Goal: Information Seeking & Learning: Learn about a topic

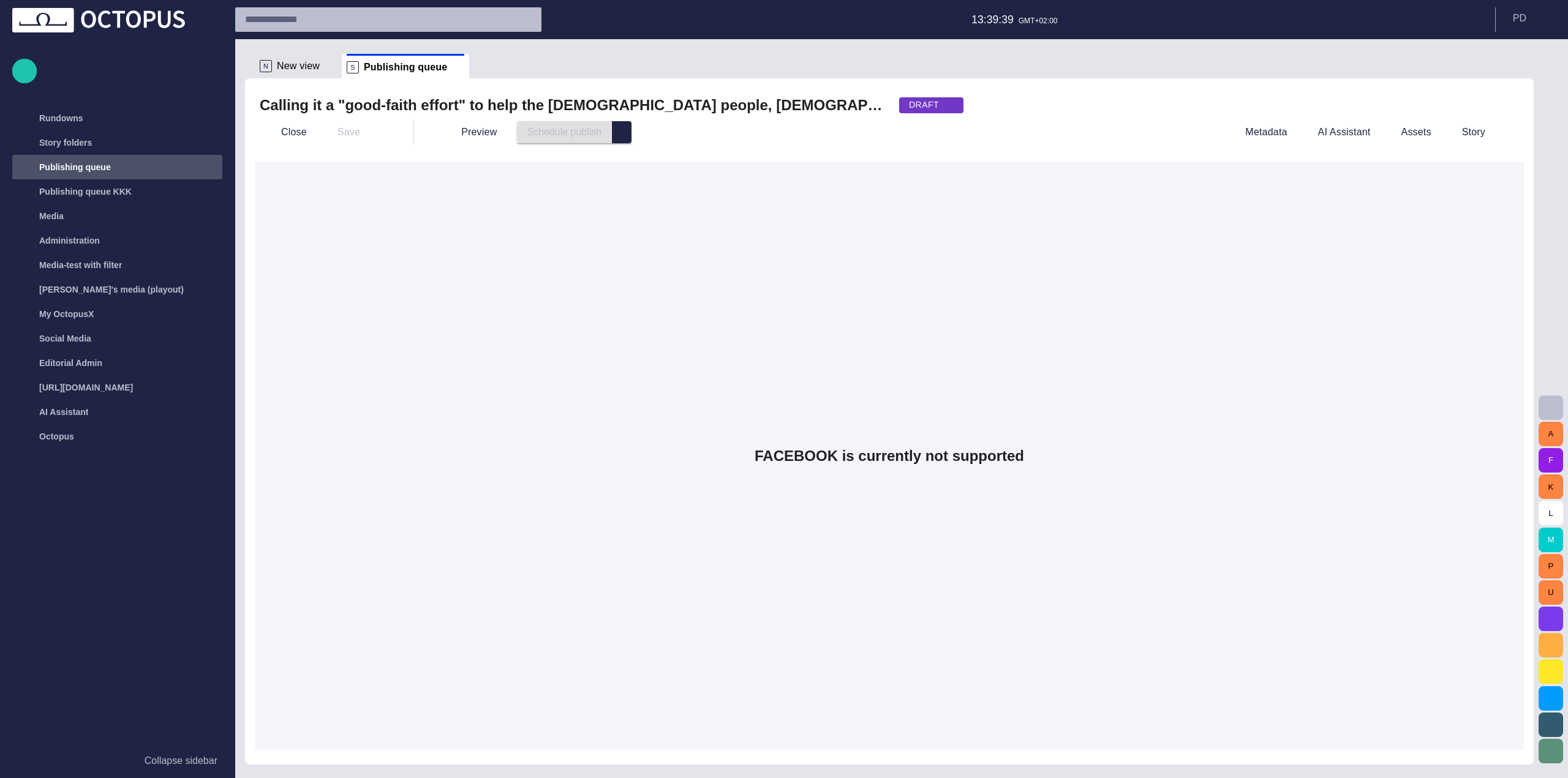
click at [934, 104] on div "DRAFT" at bounding box center [931, 105] width 64 height 16
click at [931, 152] on span "READY" at bounding box center [950, 148] width 55 height 14
click at [928, 109] on div "READY" at bounding box center [931, 105] width 65 height 16
click at [929, 109] on div "APPROVED" at bounding box center [941, 105] width 85 height 16
click at [925, 130] on span "DRAFT" at bounding box center [950, 124] width 55 height 14
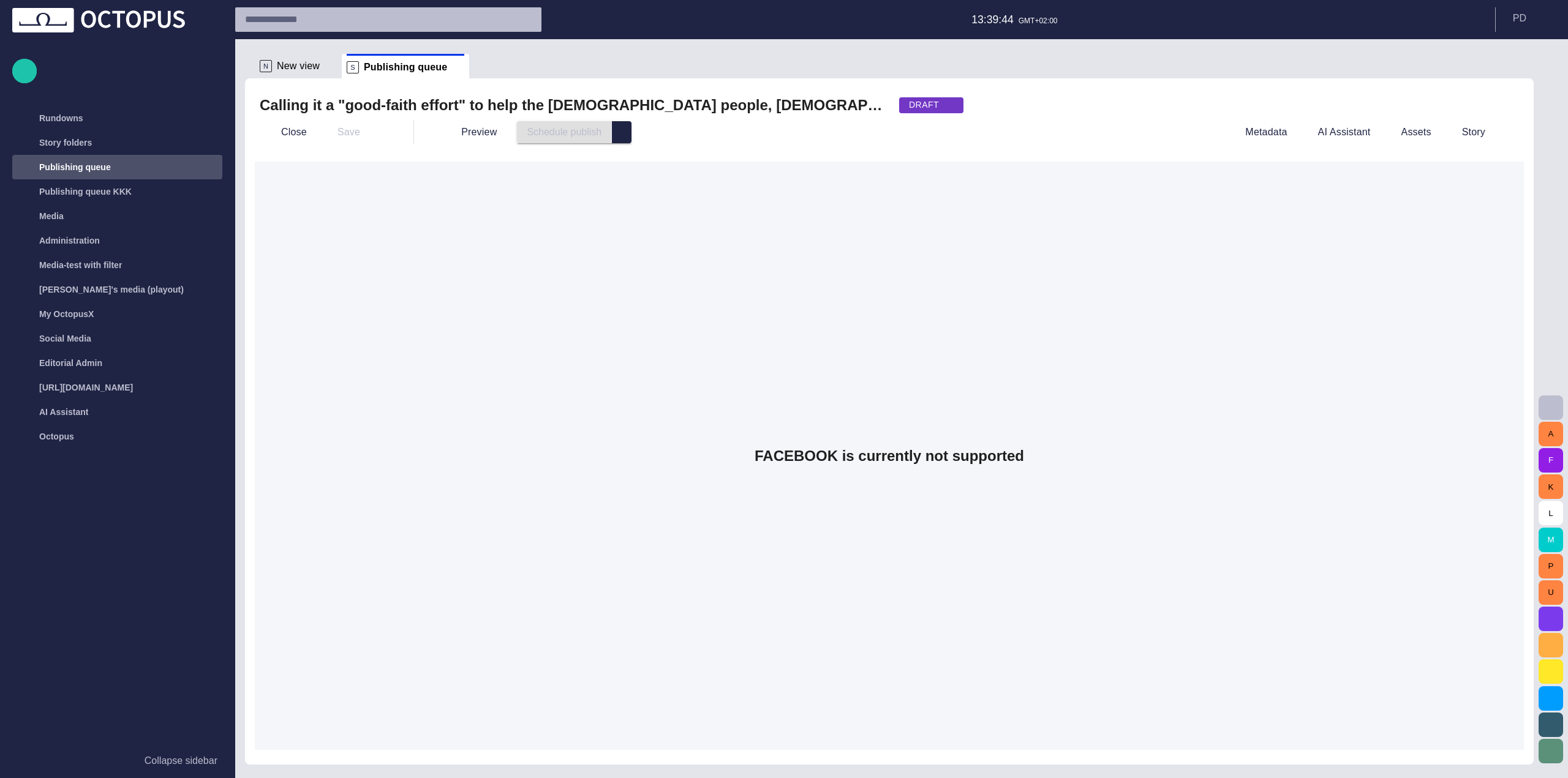
click at [934, 107] on div "DRAFT" at bounding box center [931, 105] width 64 height 16
click at [924, 152] on span "READY" at bounding box center [950, 148] width 55 height 14
click at [921, 107] on div "READY" at bounding box center [931, 105] width 65 height 16
click at [919, 165] on ul "DRAFT READY APPROVED" at bounding box center [941, 148] width 85 height 70
click at [922, 113] on div "APPROVED" at bounding box center [941, 105] width 85 height 16
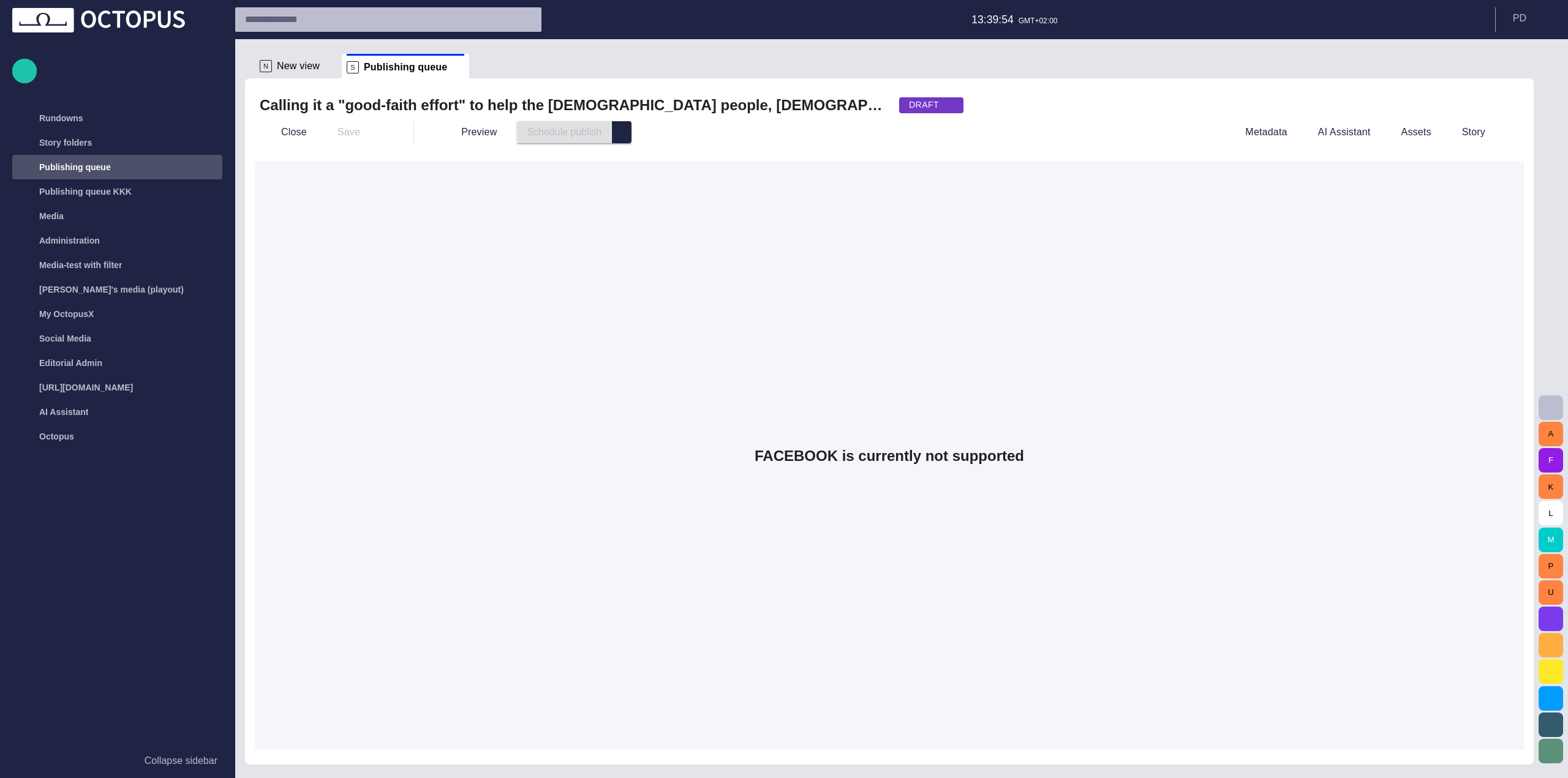
click at [1028, 133] on div "Preview Schedule publish" at bounding box center [823, 132] width 780 height 22
click at [617, 133] on span "select publish option" at bounding box center [621, 132] width 10 height 10
click at [689, 139] on div "Preview Schedule publish Schedule publish Publish now Cancel schedule" at bounding box center [823, 132] width 780 height 22
click at [592, 137] on div "Schedule publish" at bounding box center [574, 132] width 114 height 22
click at [617, 131] on span "select publish option" at bounding box center [621, 132] width 10 height 10
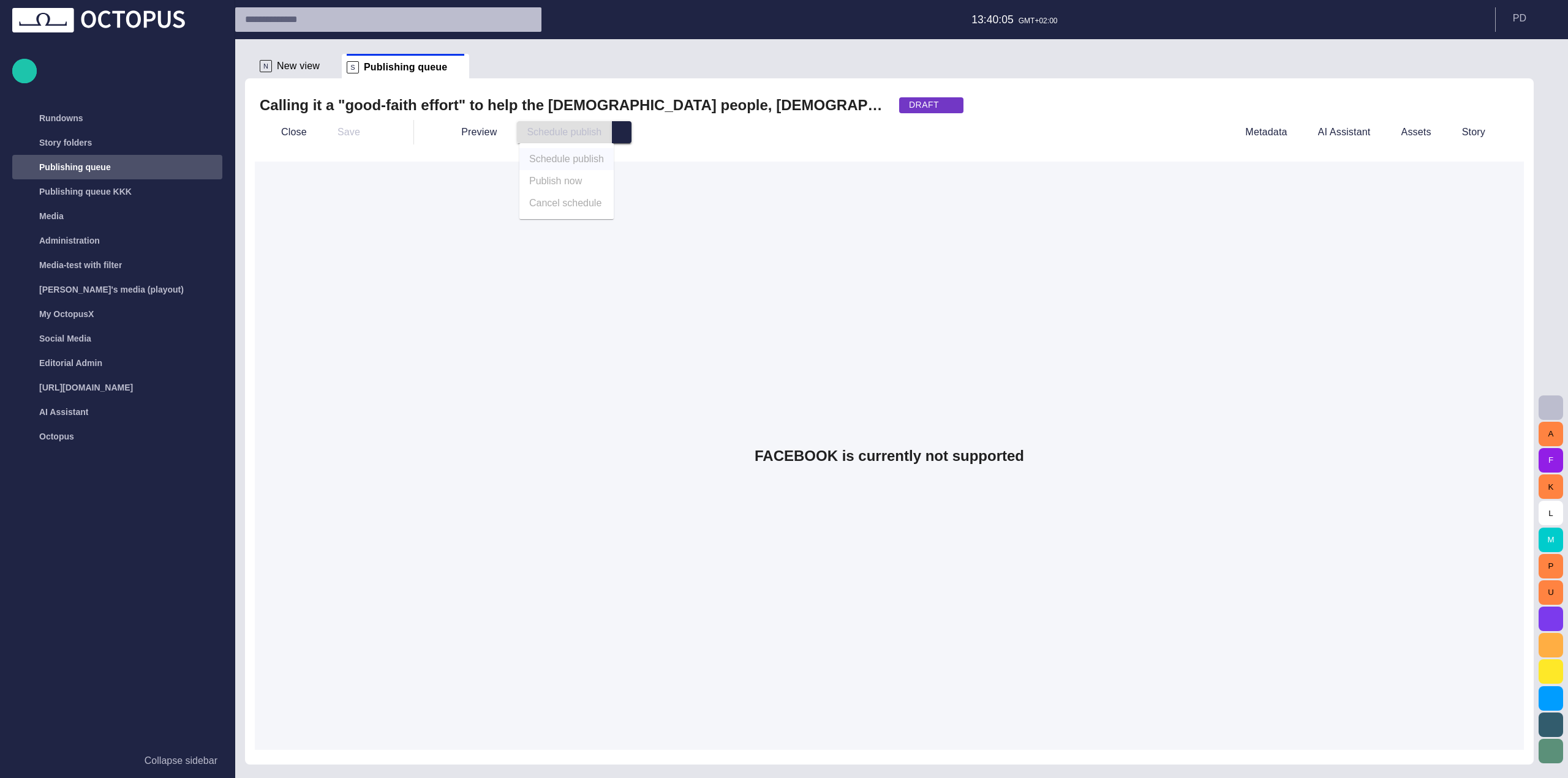
click at [617, 130] on span "select publish option" at bounding box center [621, 132] width 10 height 10
click at [286, 70] on span "New view" at bounding box center [298, 66] width 43 height 12
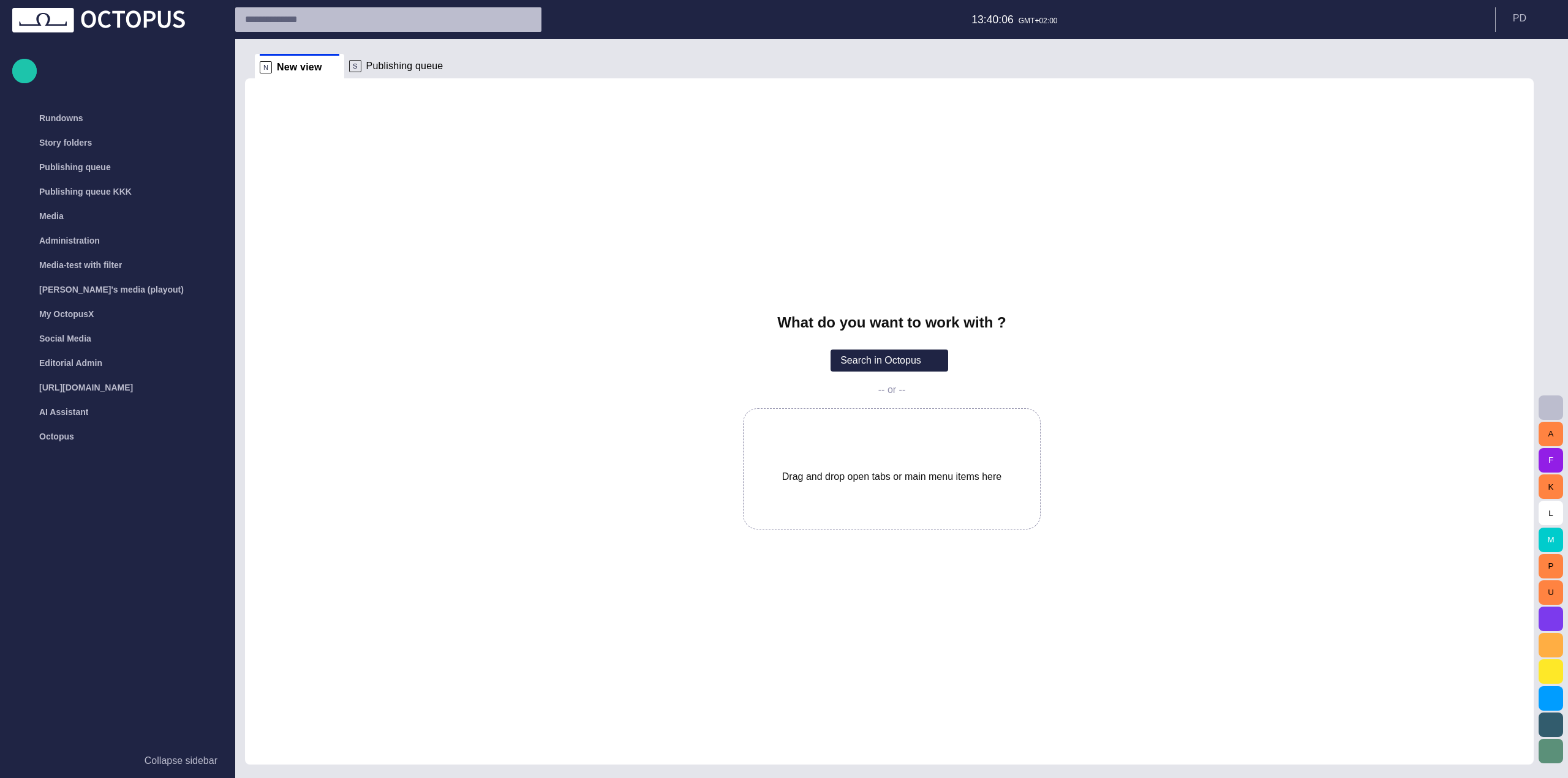
click at [351, 69] on p "S" at bounding box center [355, 66] width 12 height 12
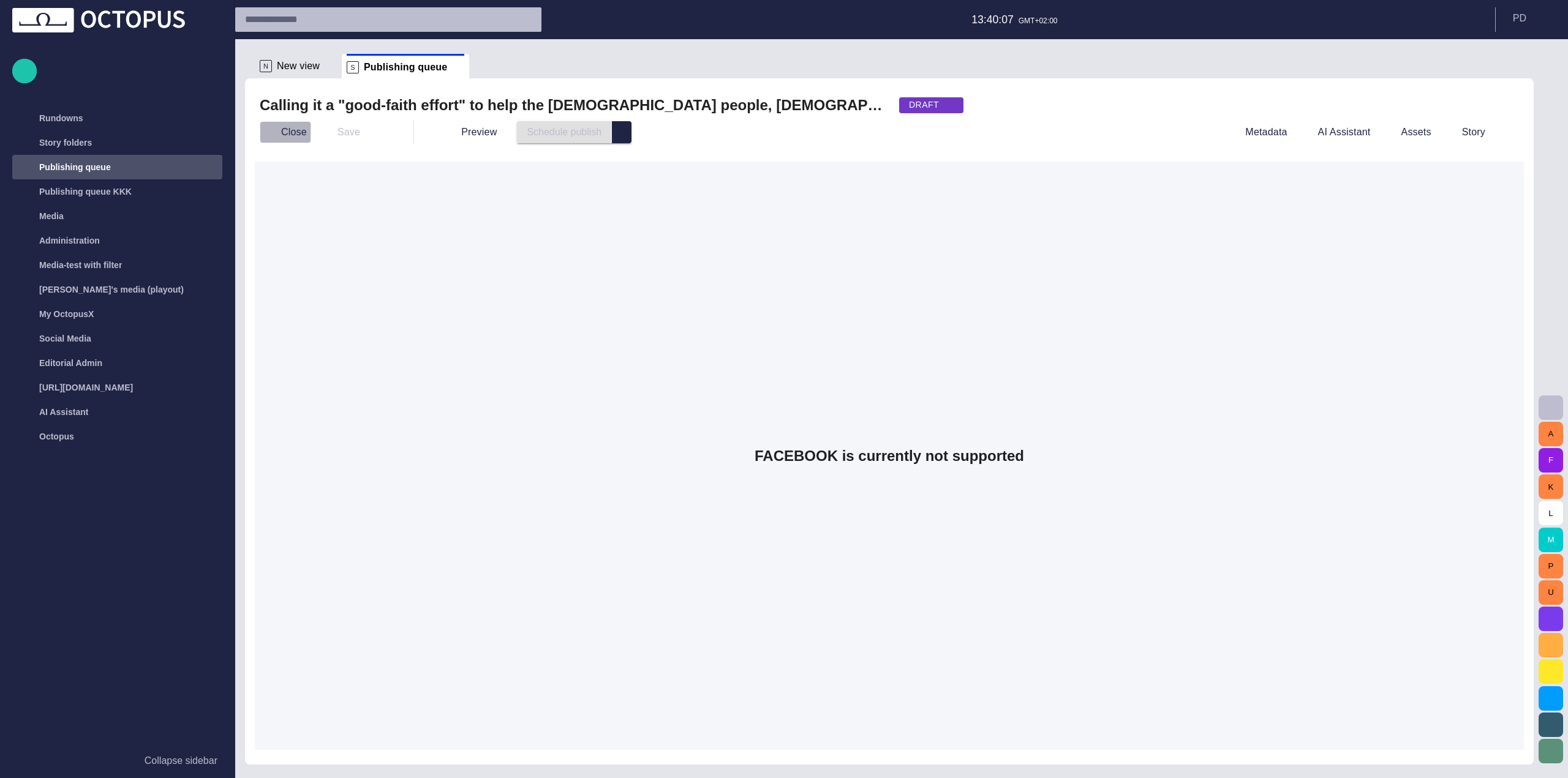
click at [293, 128] on button "Close" at bounding box center [286, 132] width 52 height 22
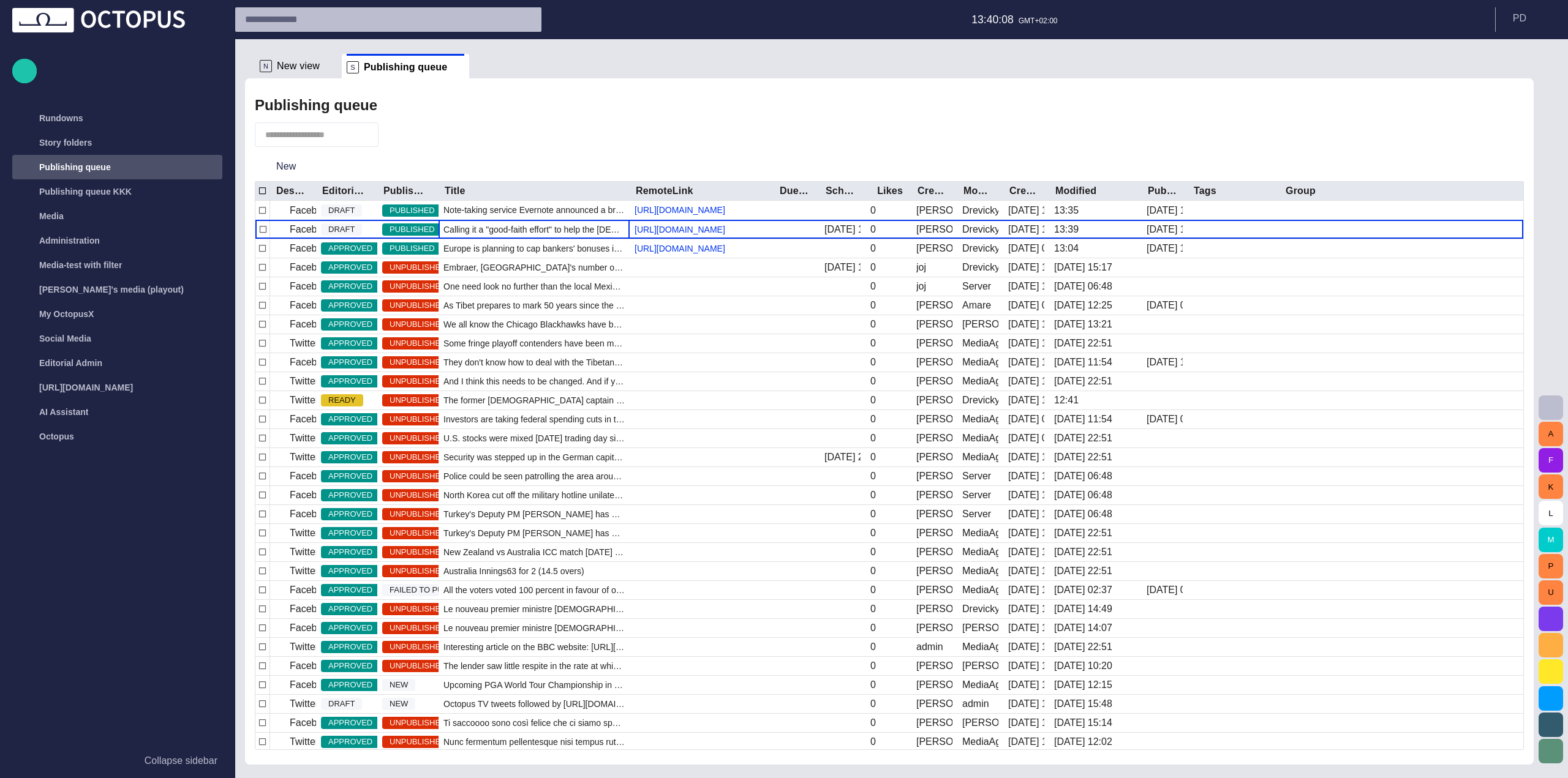
click at [302, 70] on span "New view" at bounding box center [298, 66] width 43 height 12
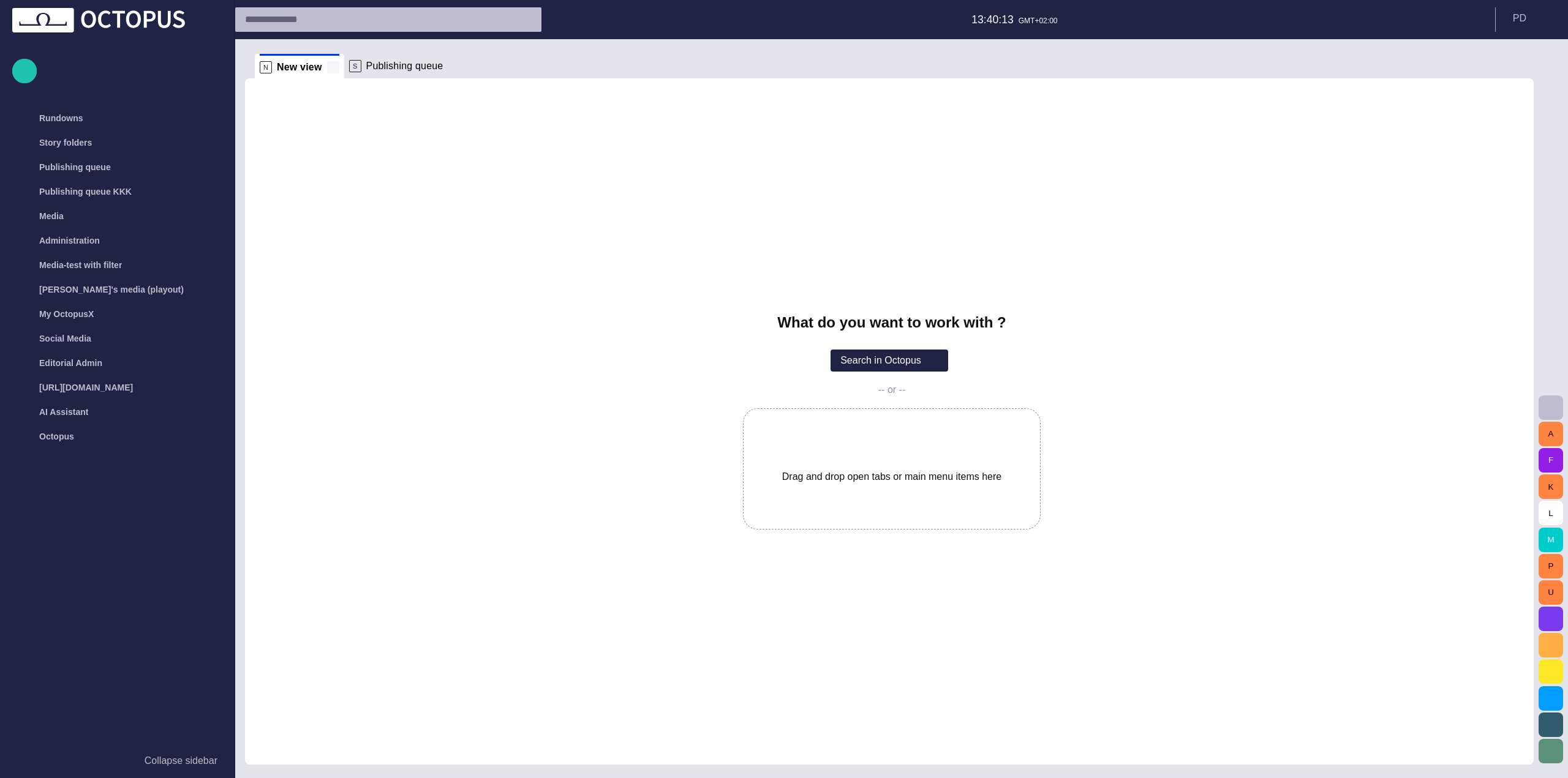
click at [332, 65] on span at bounding box center [333, 67] width 12 height 12
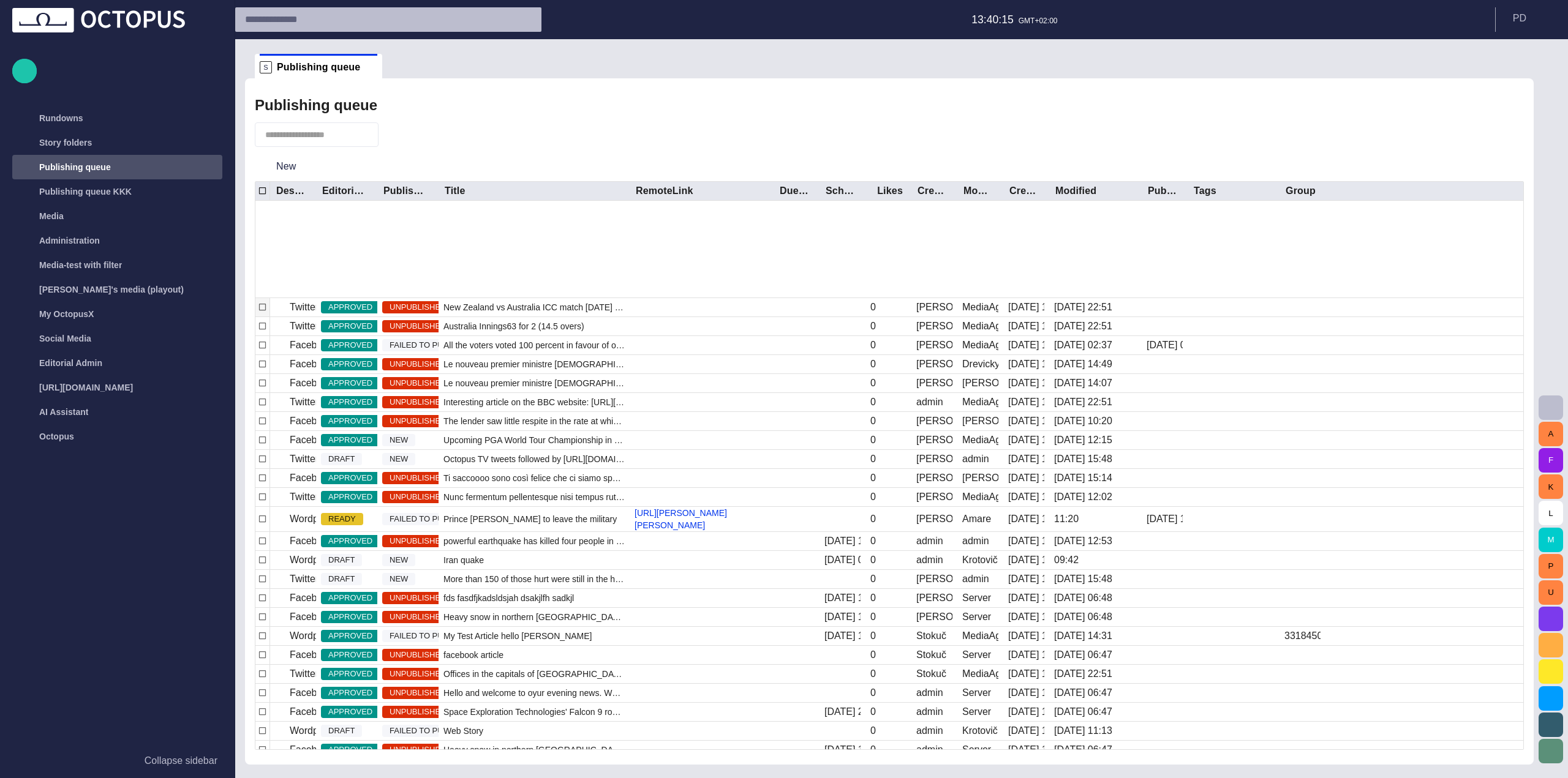
scroll to position [414, 0]
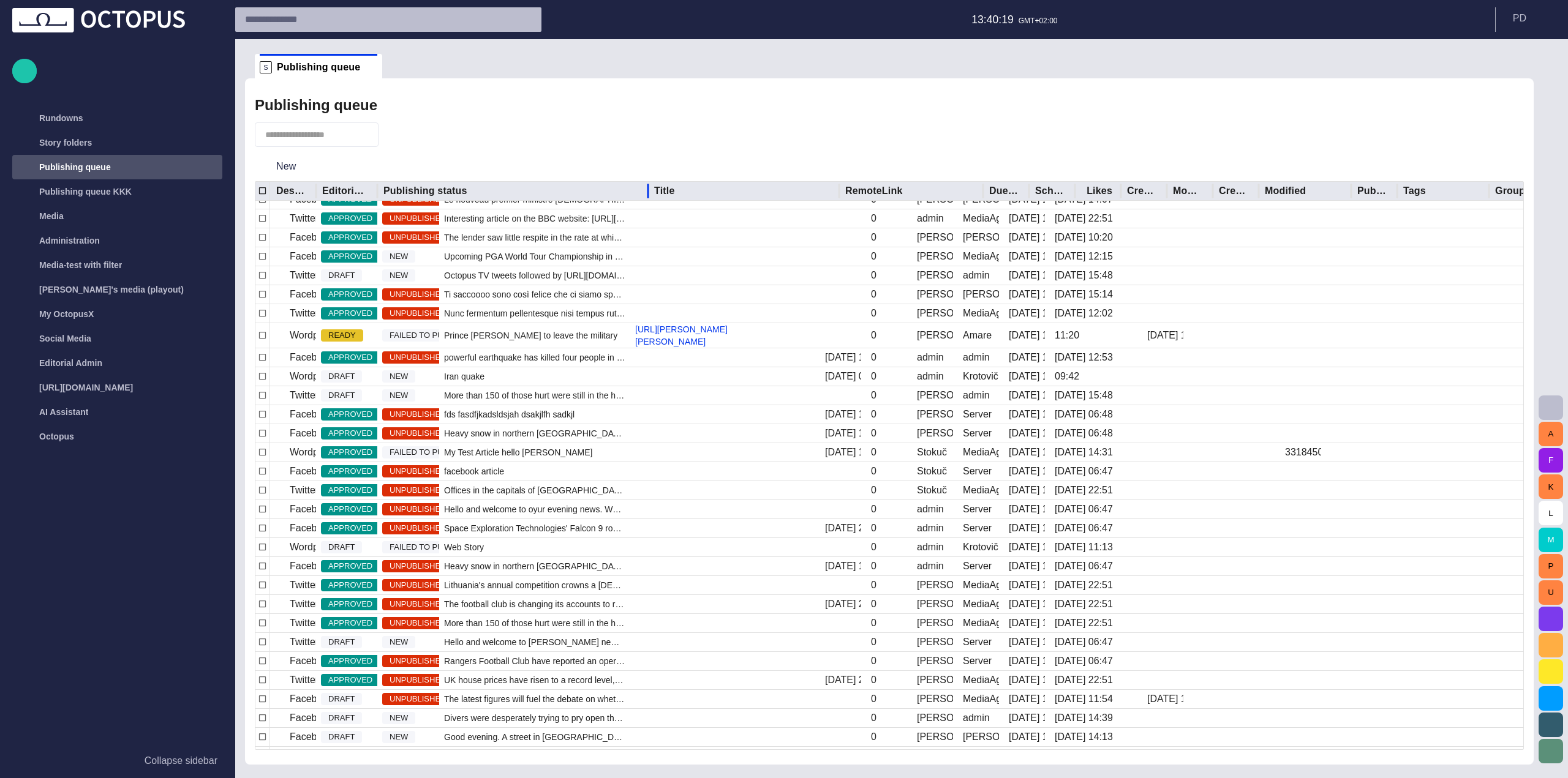
drag, startPoint x: 440, startPoint y: 190, endPoint x: 649, endPoint y: 199, distance: 209.2
click at [649, 199] on div at bounding box center [648, 191] width 6 height 19
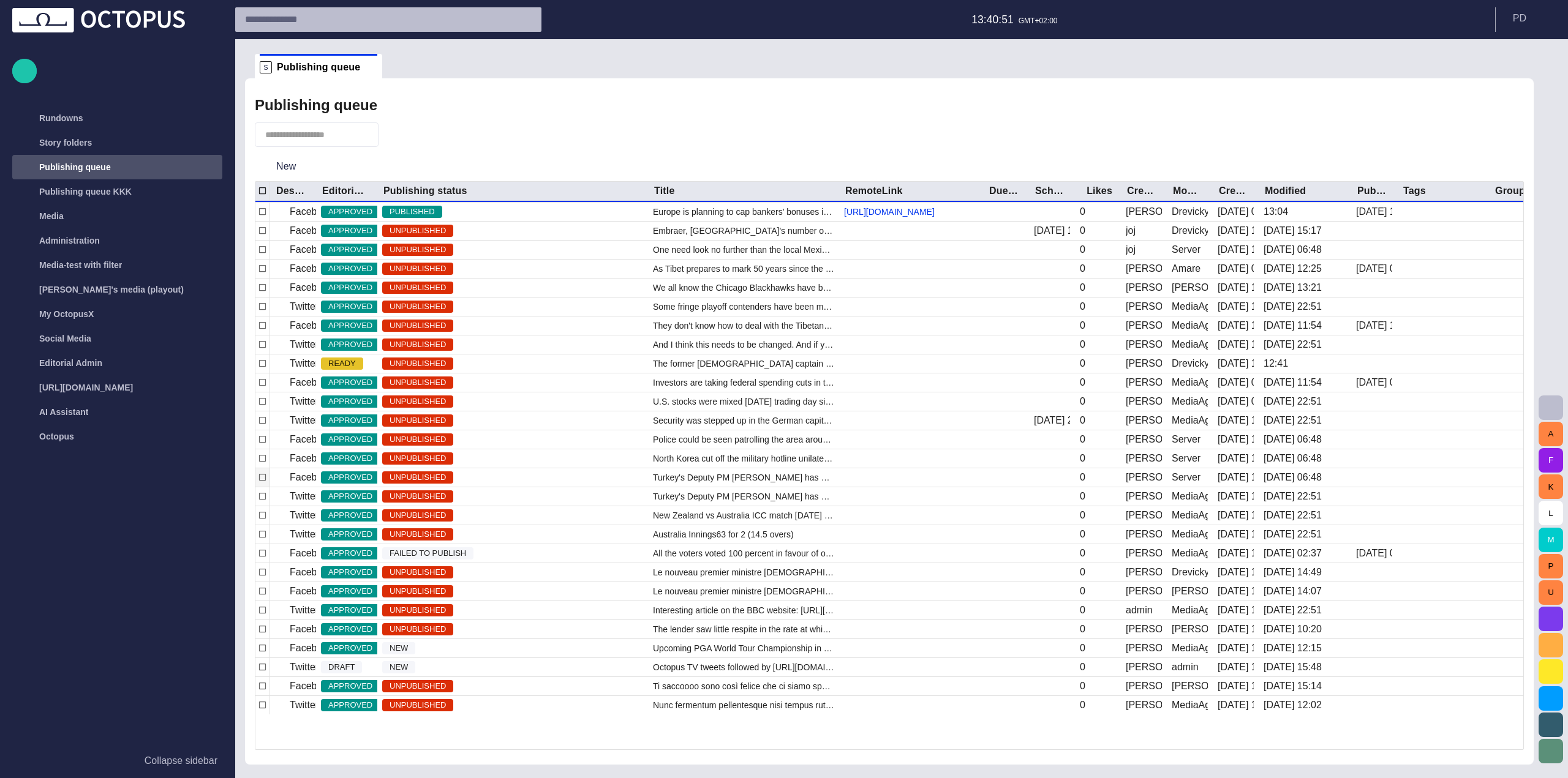
scroll to position [0, 0]
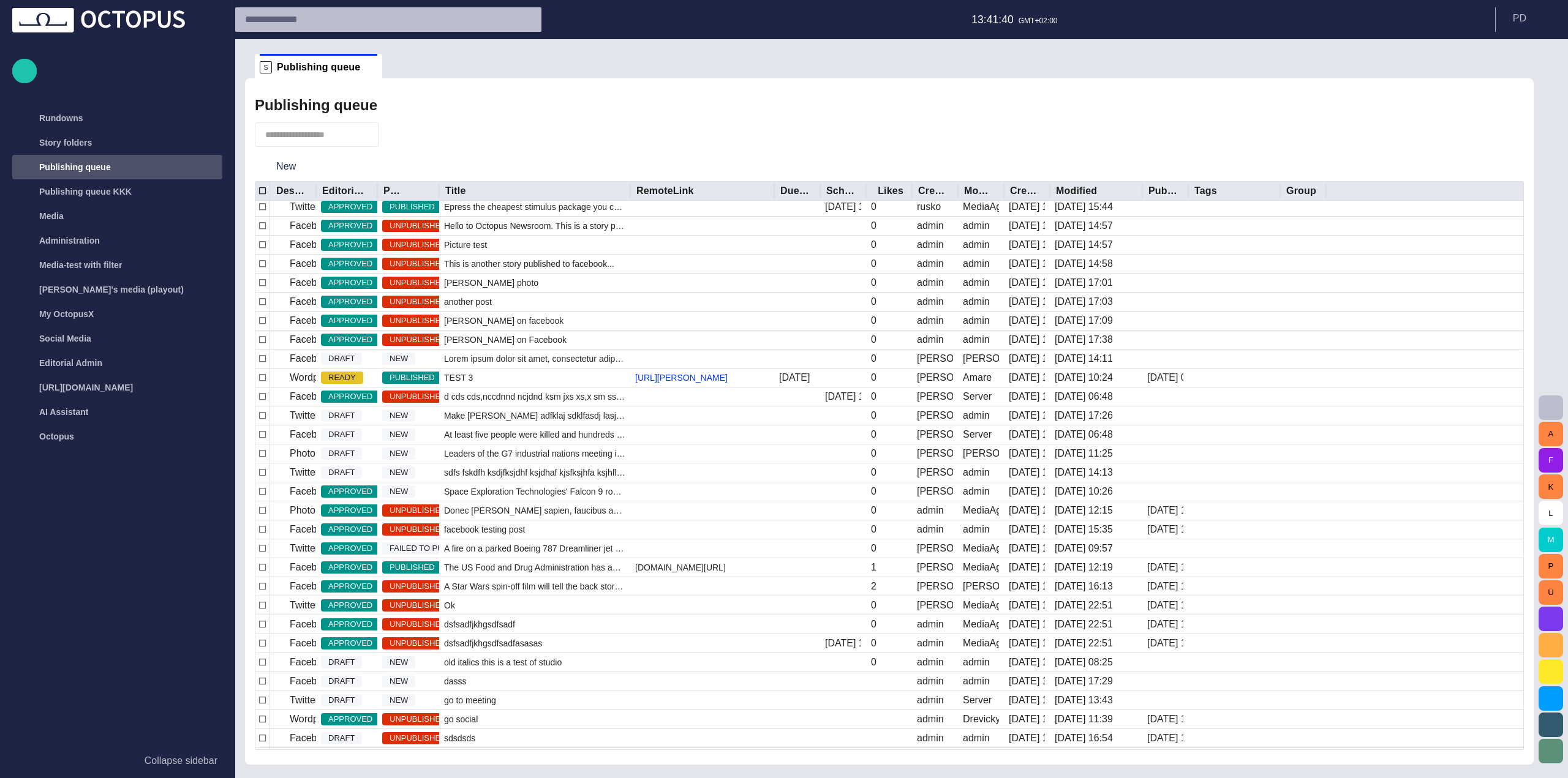
drag, startPoint x: 438, startPoint y: 189, endPoint x: 543, endPoint y: 189, distance: 105.0
click at [442, 189] on div at bounding box center [439, 191] width 6 height 19
drag, startPoint x: 442, startPoint y: 186, endPoint x: 496, endPoint y: 206, distance: 57.6
click at [443, 195] on div at bounding box center [440, 191] width 6 height 19
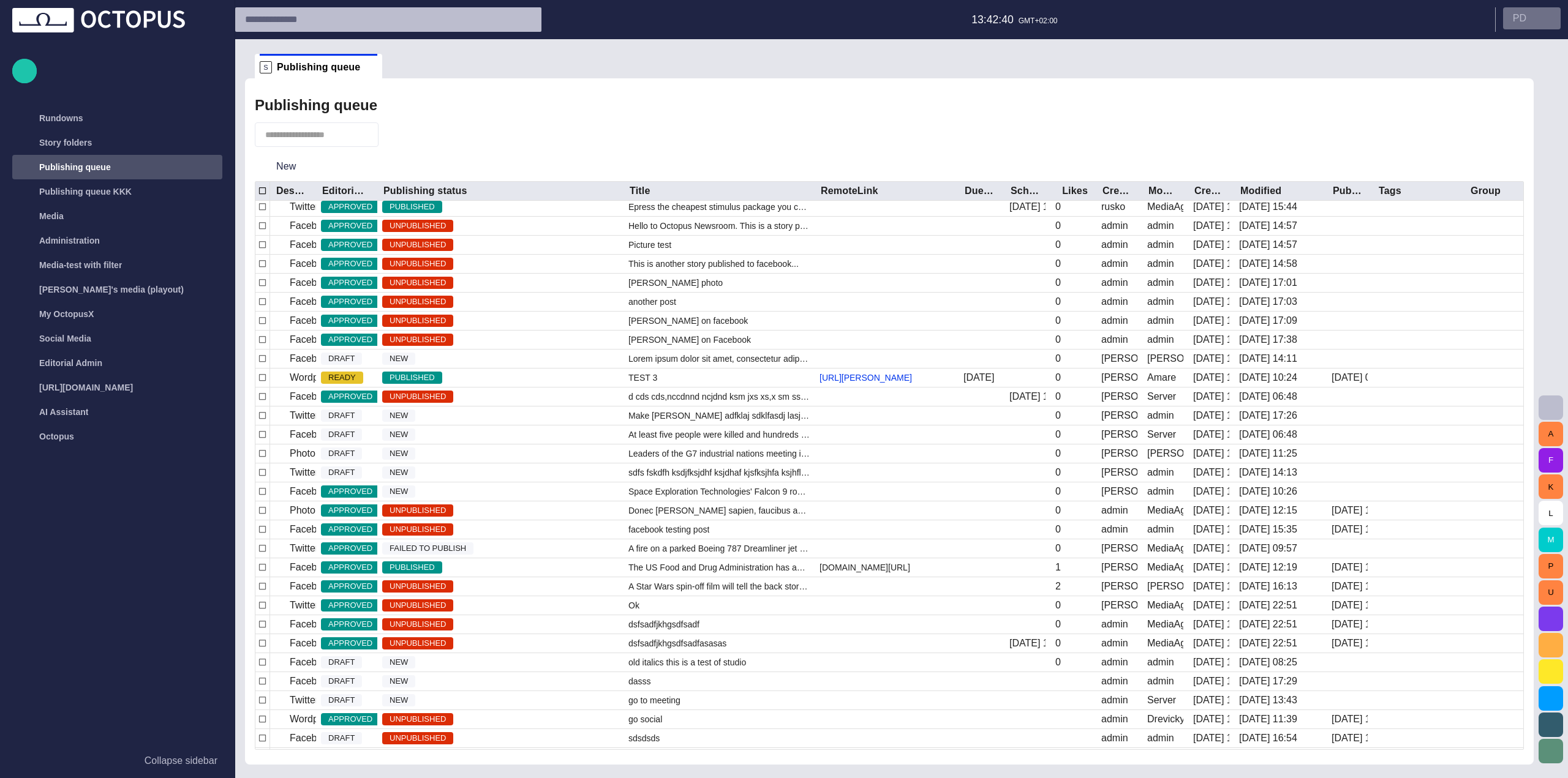
click at [1534, 25] on button "P D" at bounding box center [1532, 18] width 58 height 22
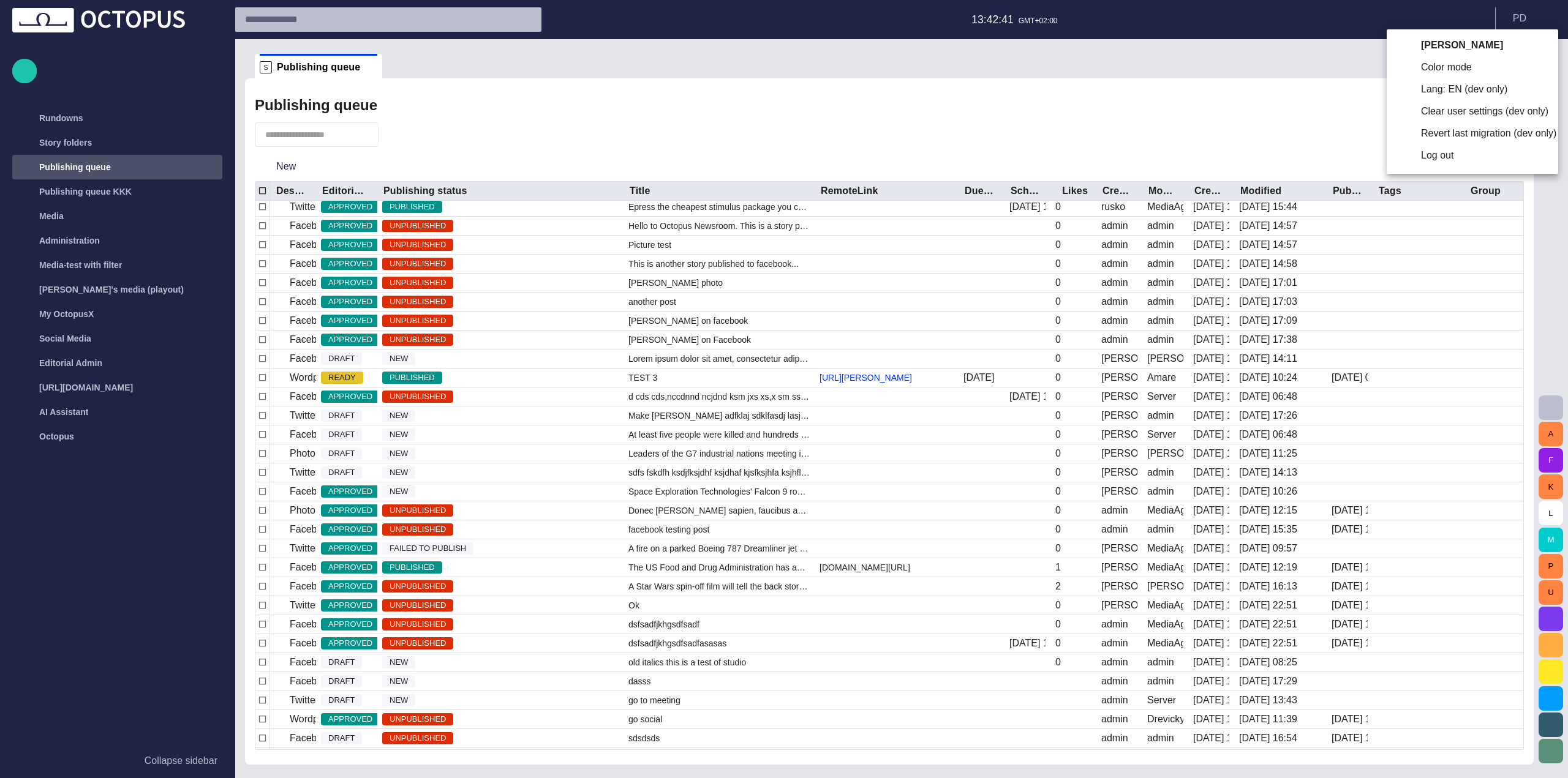
click at [1102, 108] on div at bounding box center [784, 389] width 1568 height 778
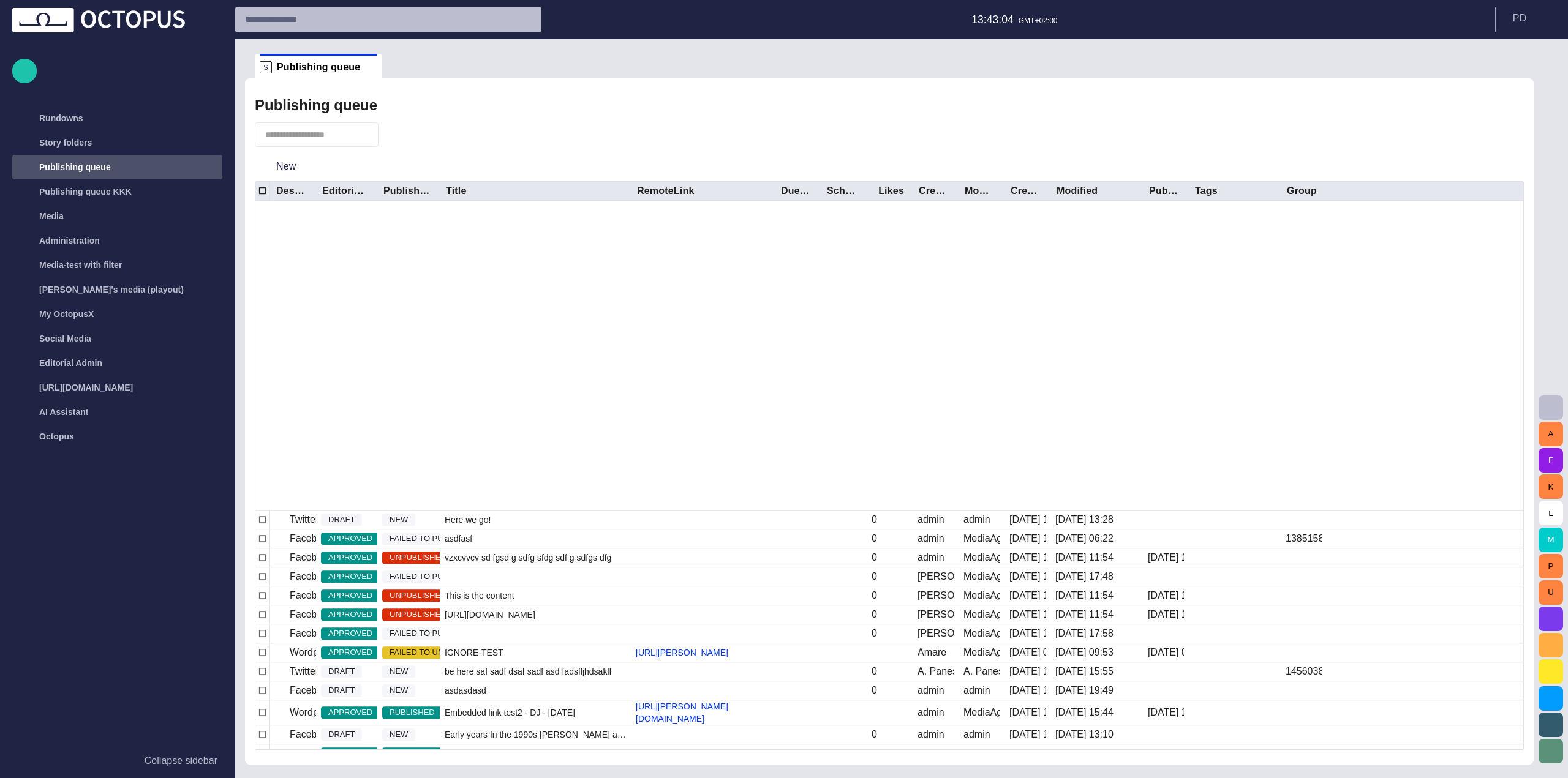
scroll to position [2663, 0]
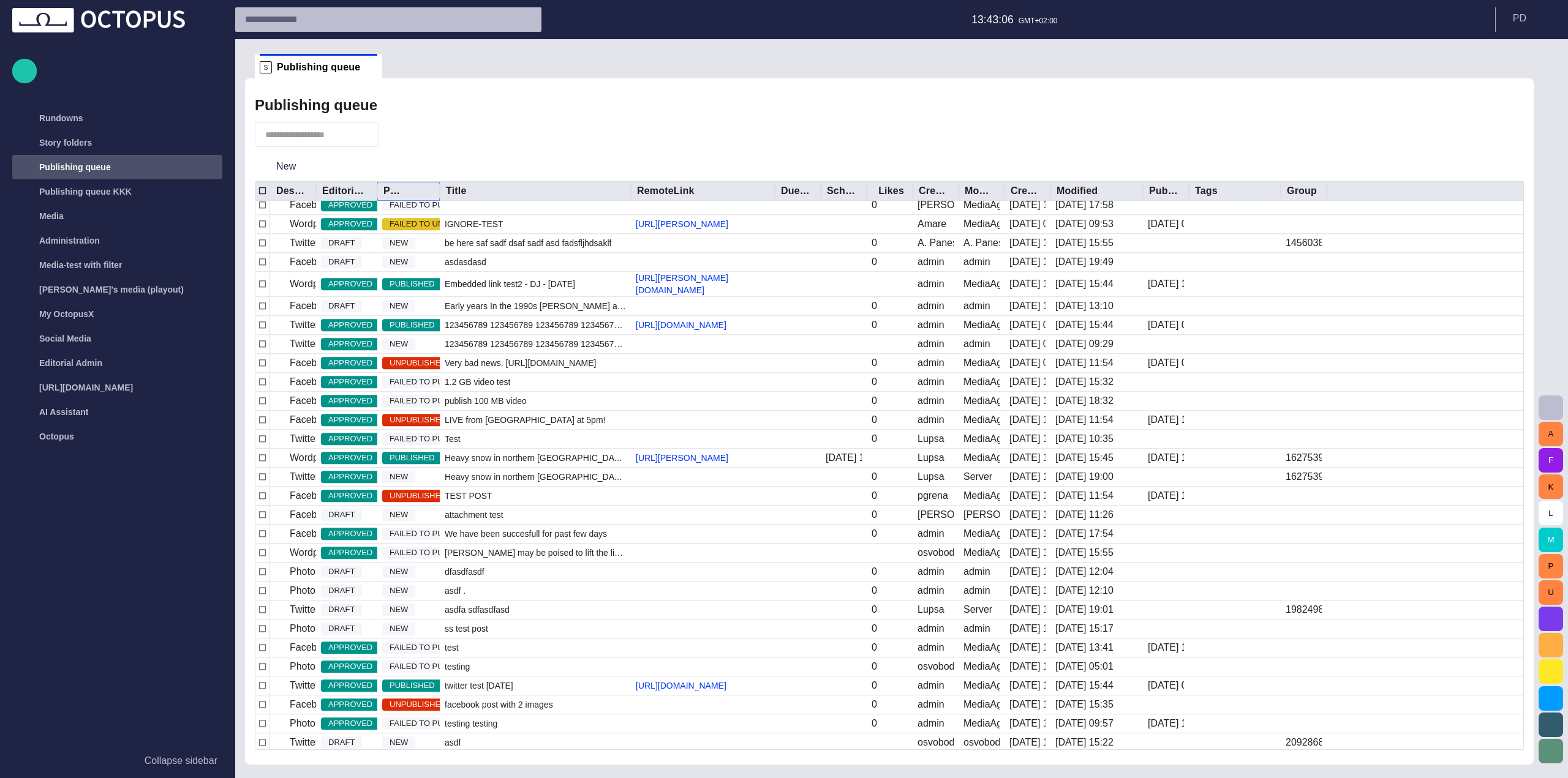
click at [408, 192] on icon "Sort" at bounding box center [409, 191] width 11 height 11
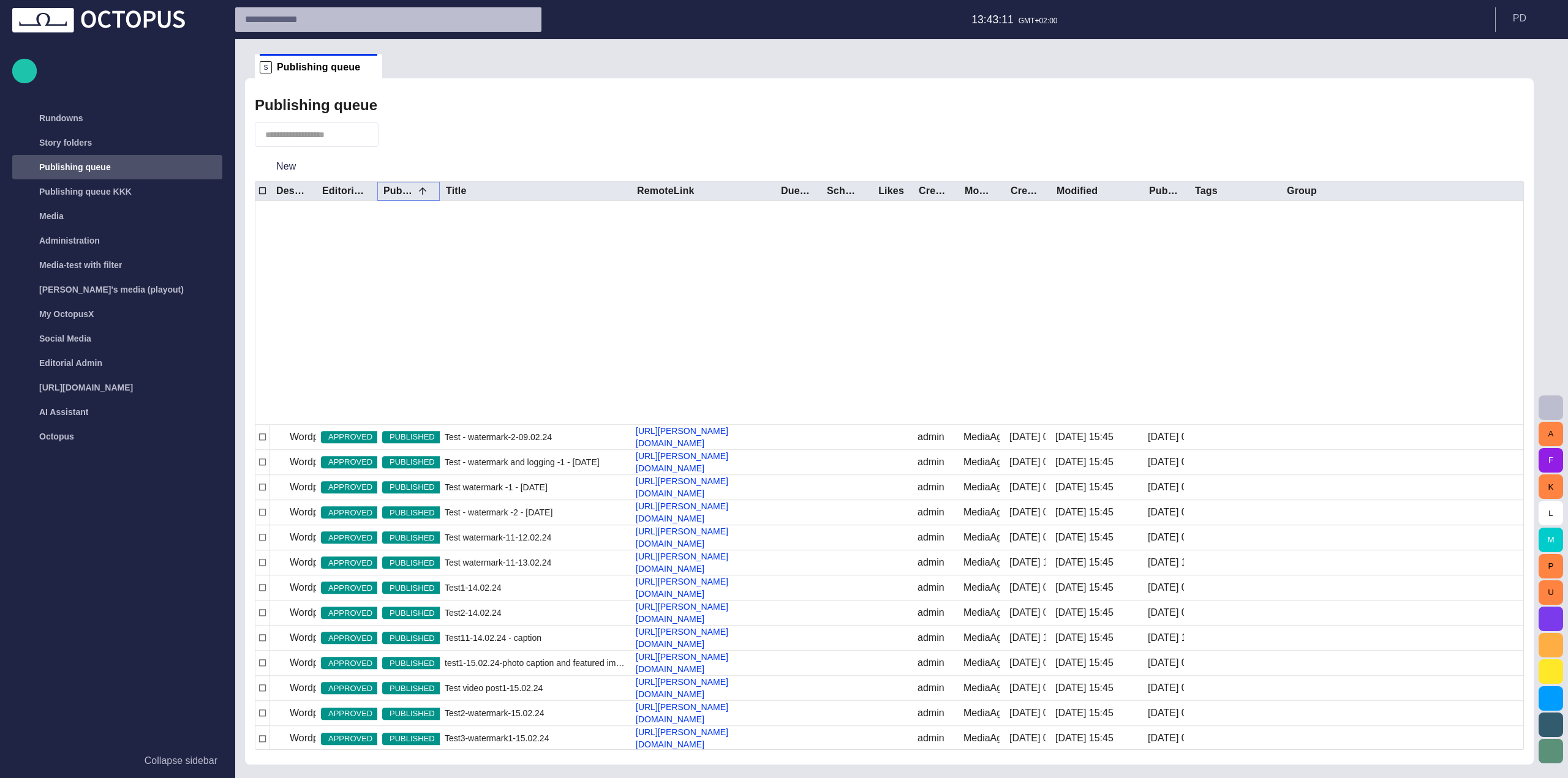
scroll to position [5830, 0]
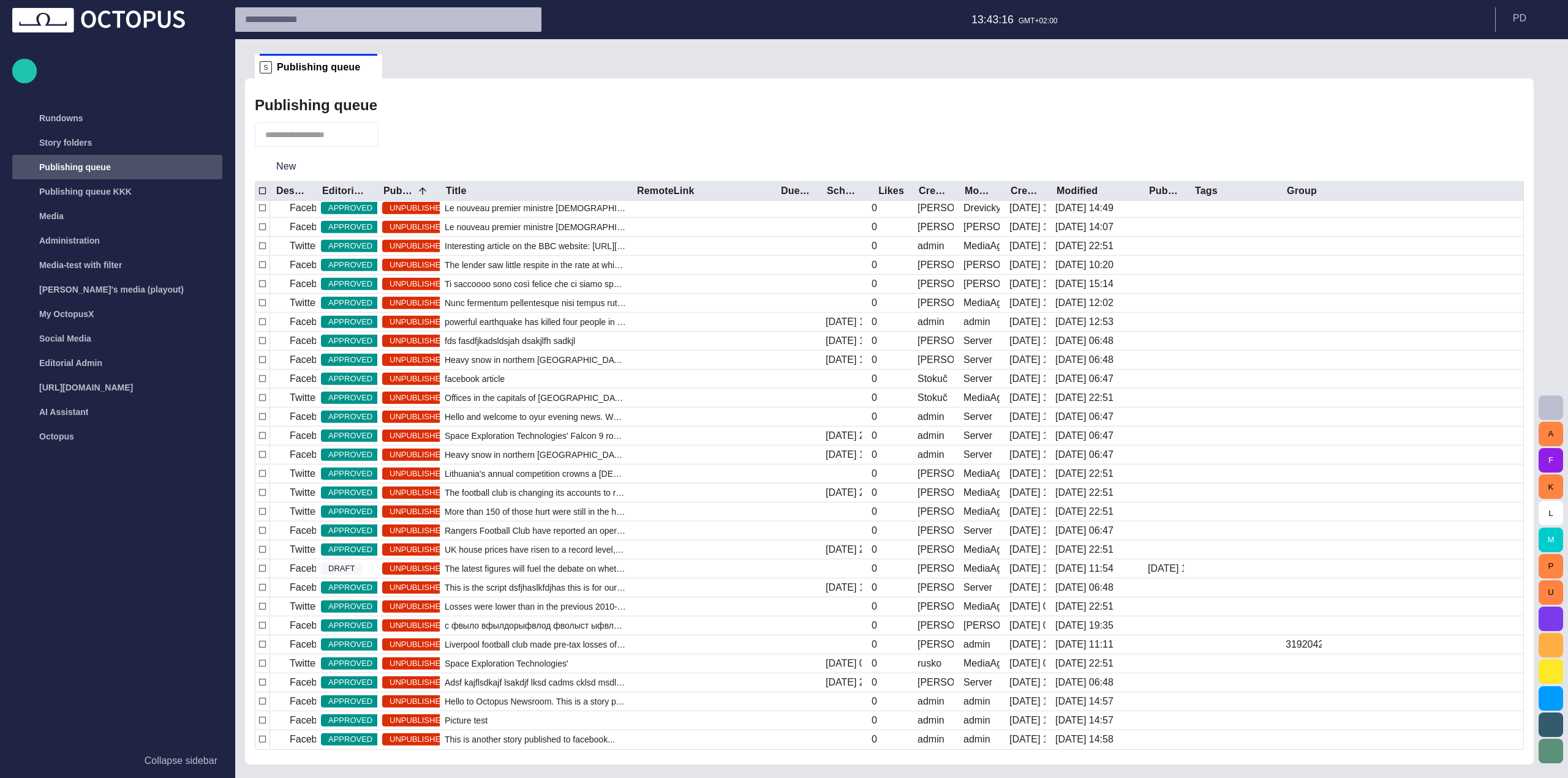
click at [407, 139] on button "button" at bounding box center [395, 134] width 23 height 22
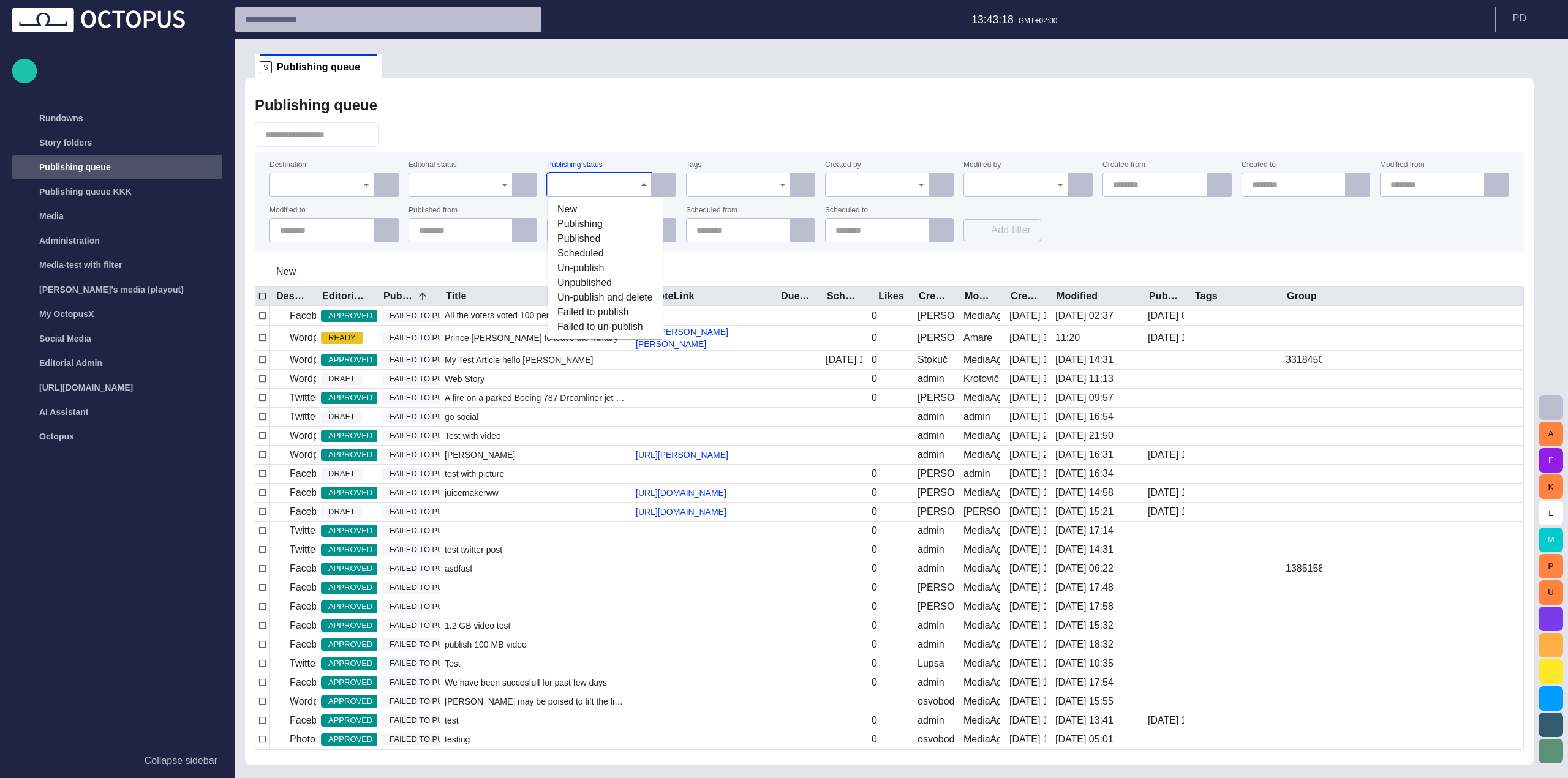
click at [599, 190] on input "Publishing status" at bounding box center [594, 185] width 75 height 12
click at [1529, 21] on button "P D" at bounding box center [1532, 18] width 58 height 22
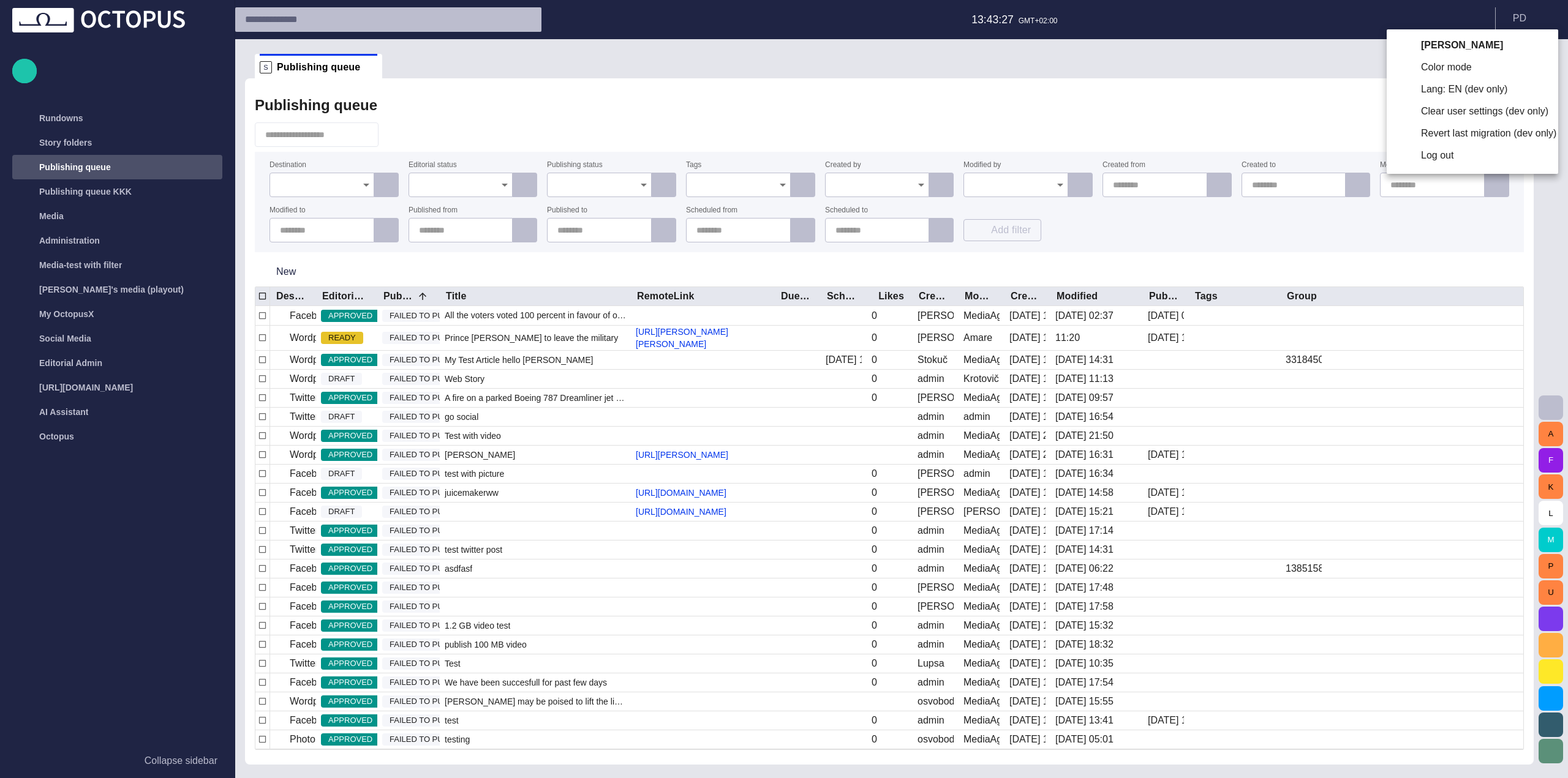
click at [1439, 92] on li "Lang: EN (dev only)" at bounding box center [1472, 89] width 171 height 22
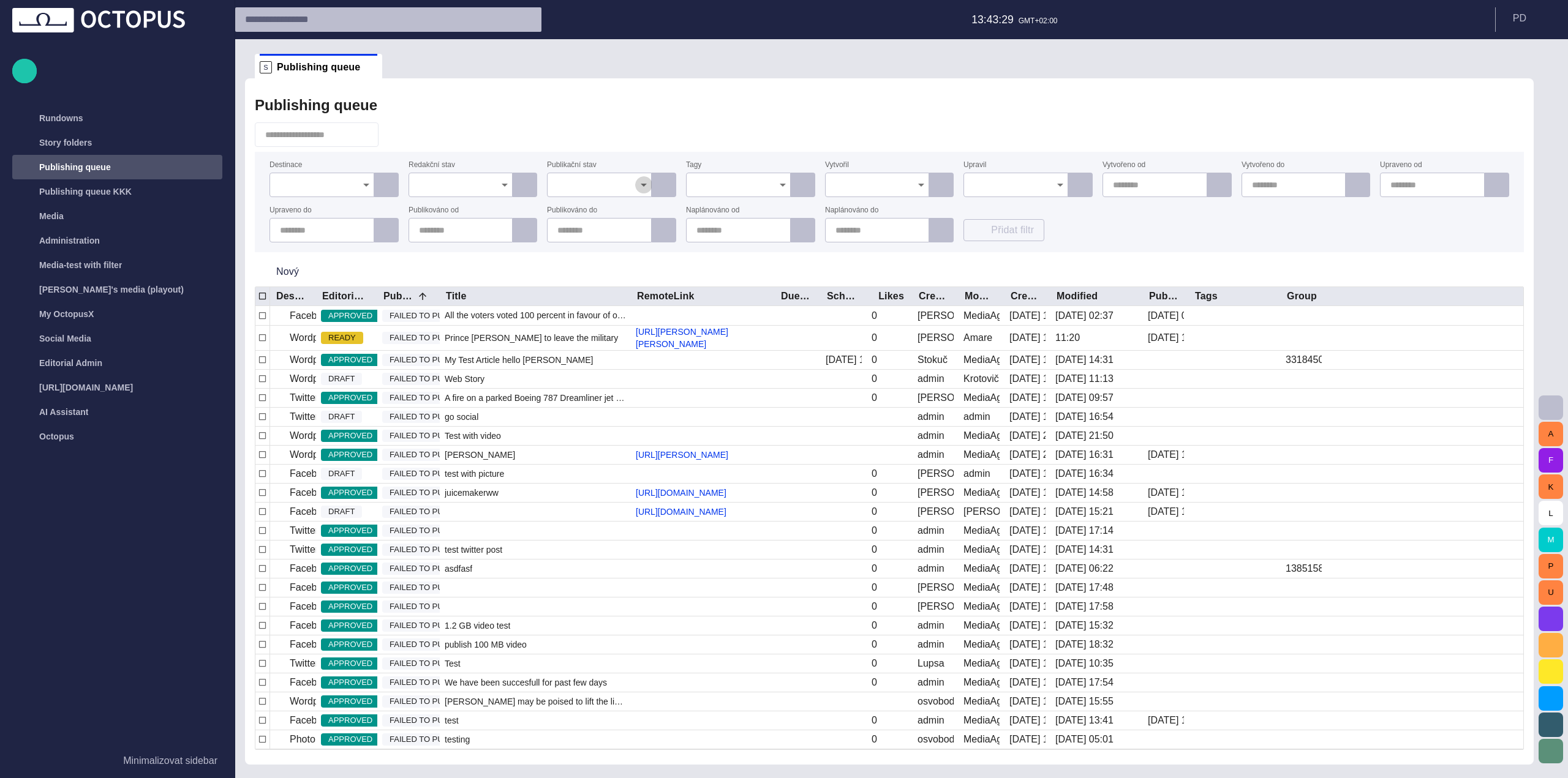
click at [640, 183] on icon "Open" at bounding box center [643, 184] width 14 height 14
click at [642, 183] on icon "Open" at bounding box center [643, 184] width 14 height 14
click at [635, 187] on button "Open" at bounding box center [643, 185] width 17 height 17
click at [630, 184] on input "Publikační stav" at bounding box center [594, 185] width 75 height 12
click at [645, 139] on div at bounding box center [889, 135] width 1269 height 24
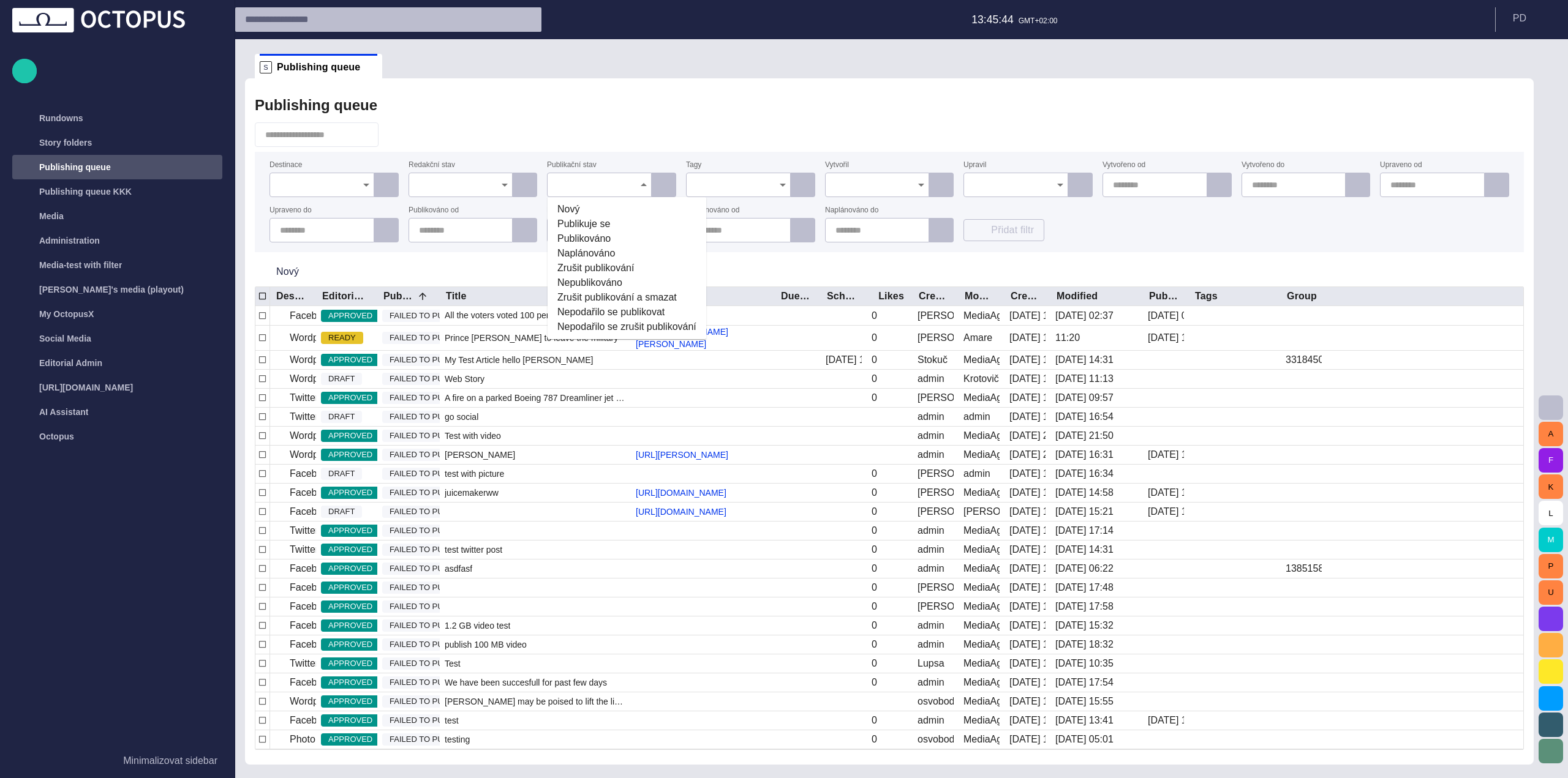
click at [637, 194] on div at bounding box center [599, 185] width 105 height 24
click at [1507, 41] on div "S Publishing queue Publishing queue Destinace Redakční stav Publikační stav [PE…" at bounding box center [889, 402] width 1288 height 726
click at [1527, 16] on button "P D" at bounding box center [1532, 18] width 58 height 22
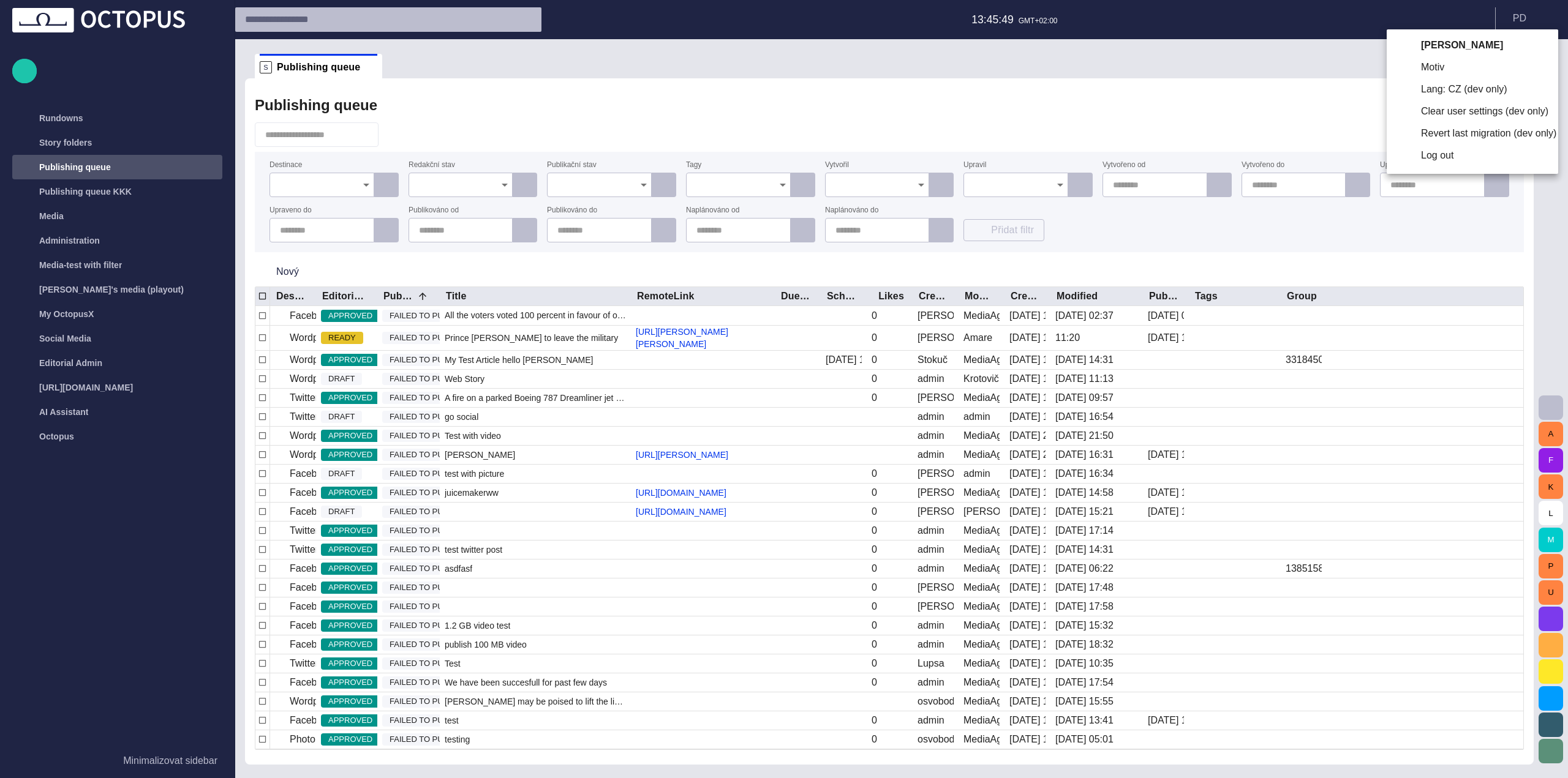
click at [1431, 87] on li "Lang: CZ (dev only)" at bounding box center [1472, 89] width 171 height 22
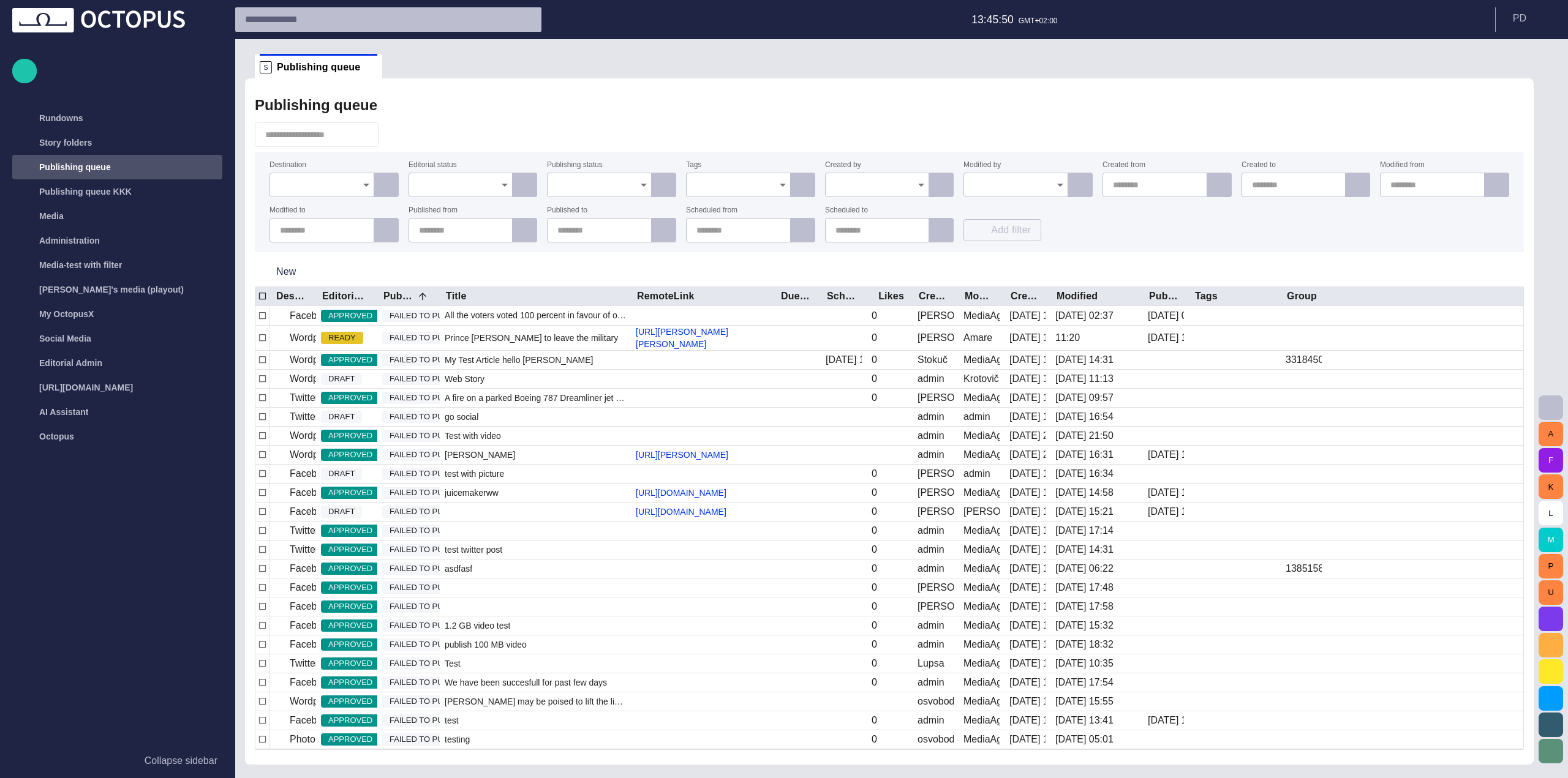
click at [833, 127] on div at bounding box center [889, 135] width 1269 height 24
click at [619, 189] on input "Publishing status" at bounding box center [594, 185] width 75 height 12
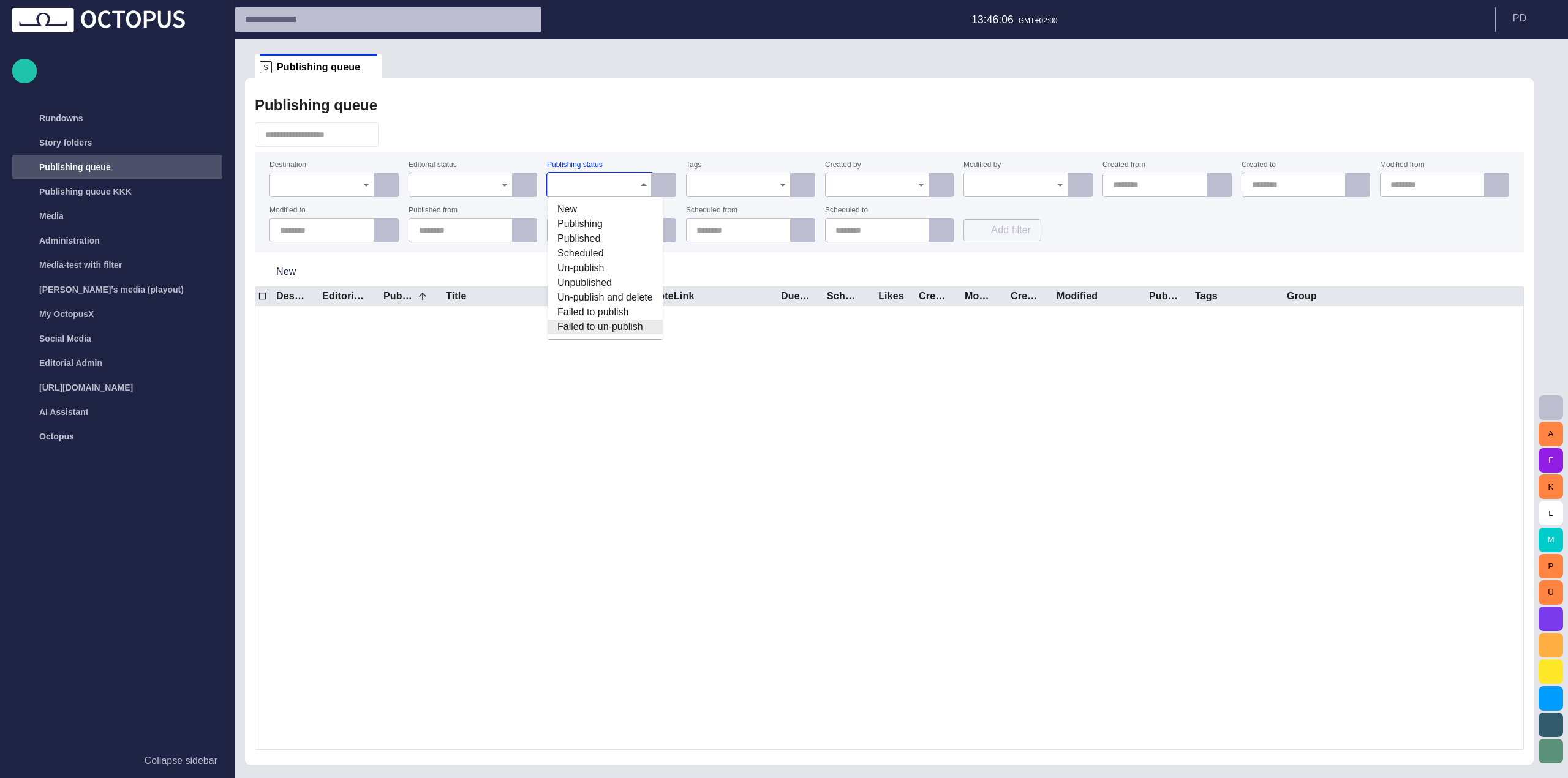
scroll to position [5519, 0]
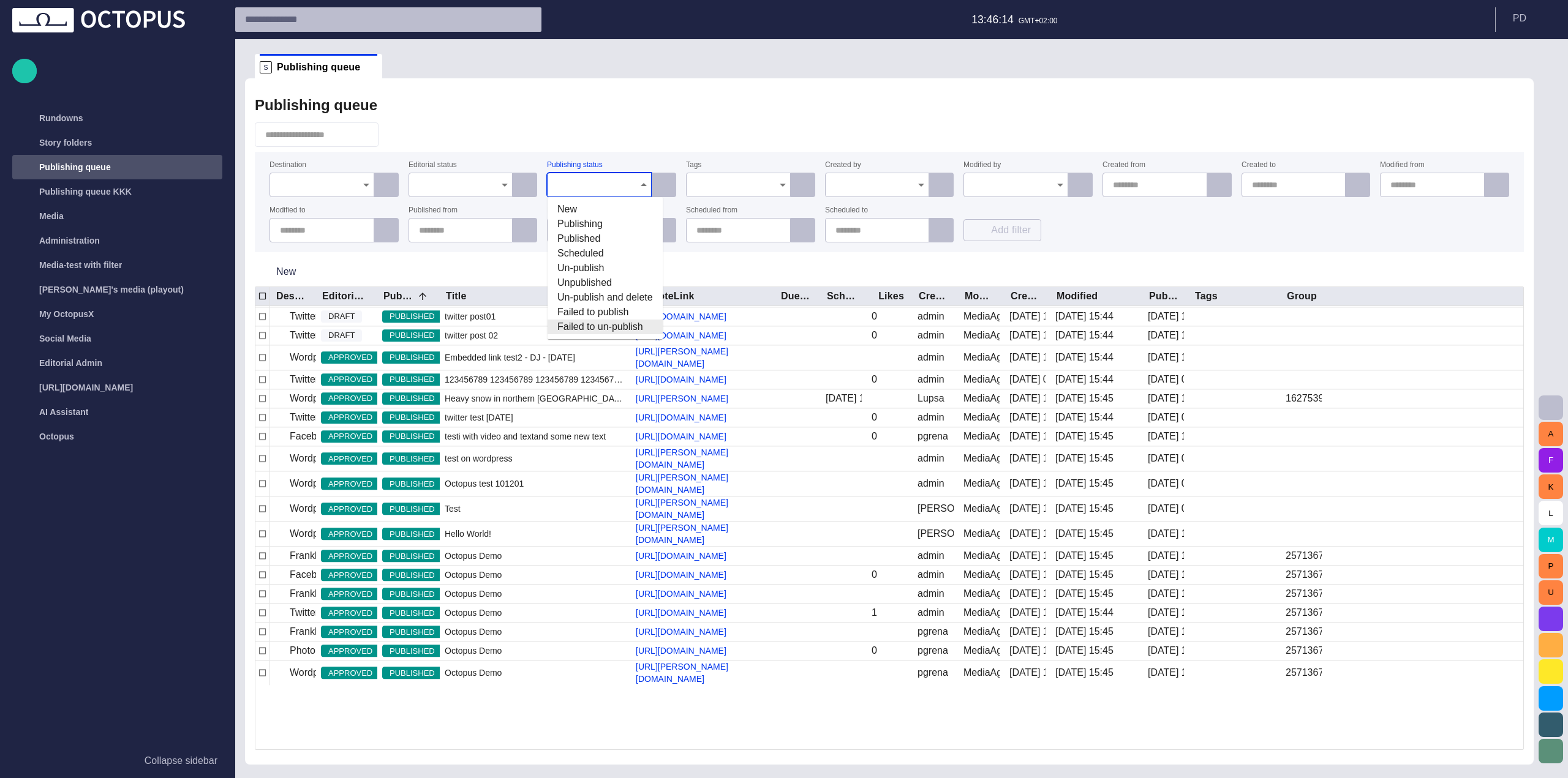
click at [803, 119] on div "Publishing queue Destination Editorial status Publishing status Tags Created by…" at bounding box center [889, 421] width 1288 height 686
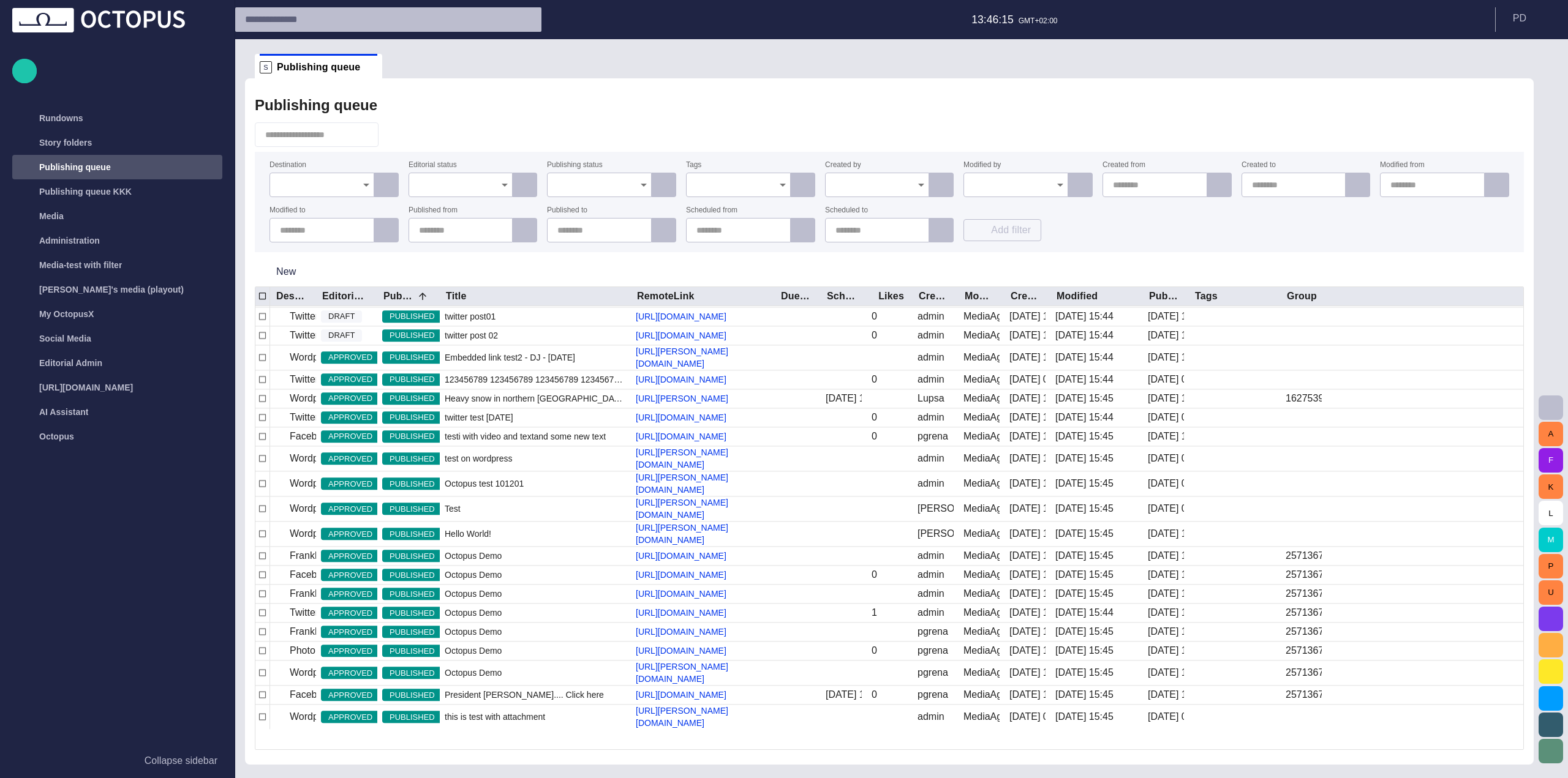
click at [639, 179] on icon "Open" at bounding box center [643, 184] width 14 height 14
click at [787, 133] on div at bounding box center [889, 135] width 1269 height 24
click at [633, 186] on div at bounding box center [599, 185] width 105 height 24
click at [924, 122] on div "Publishing queue Destination Editorial status Publishing status Tags Created by…" at bounding box center [889, 421] width 1288 height 686
click at [1510, 17] on button "P D" at bounding box center [1532, 18] width 58 height 22
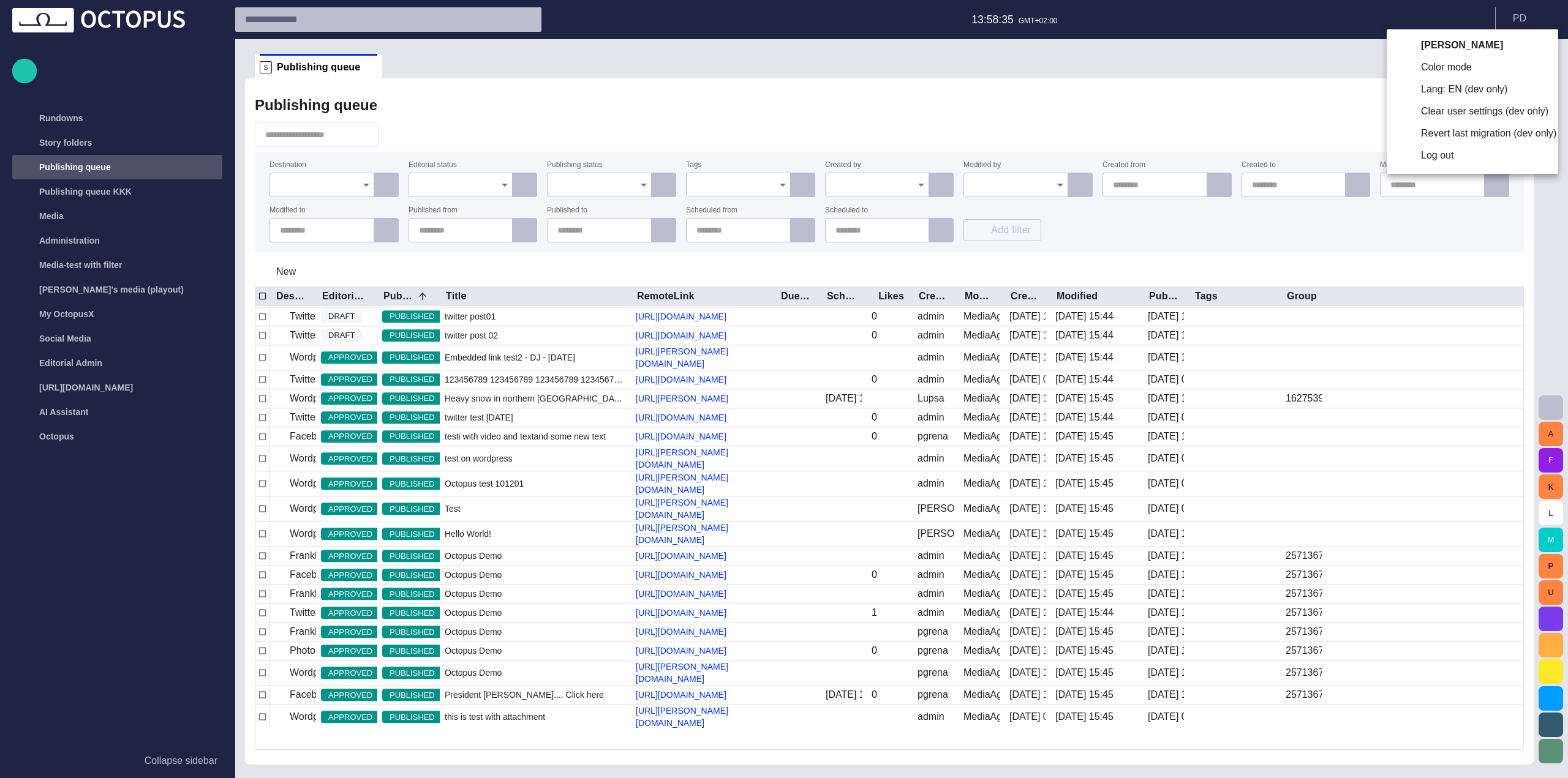
click at [1454, 94] on li "Lang: EN (dev only)" at bounding box center [1472, 89] width 171 height 22
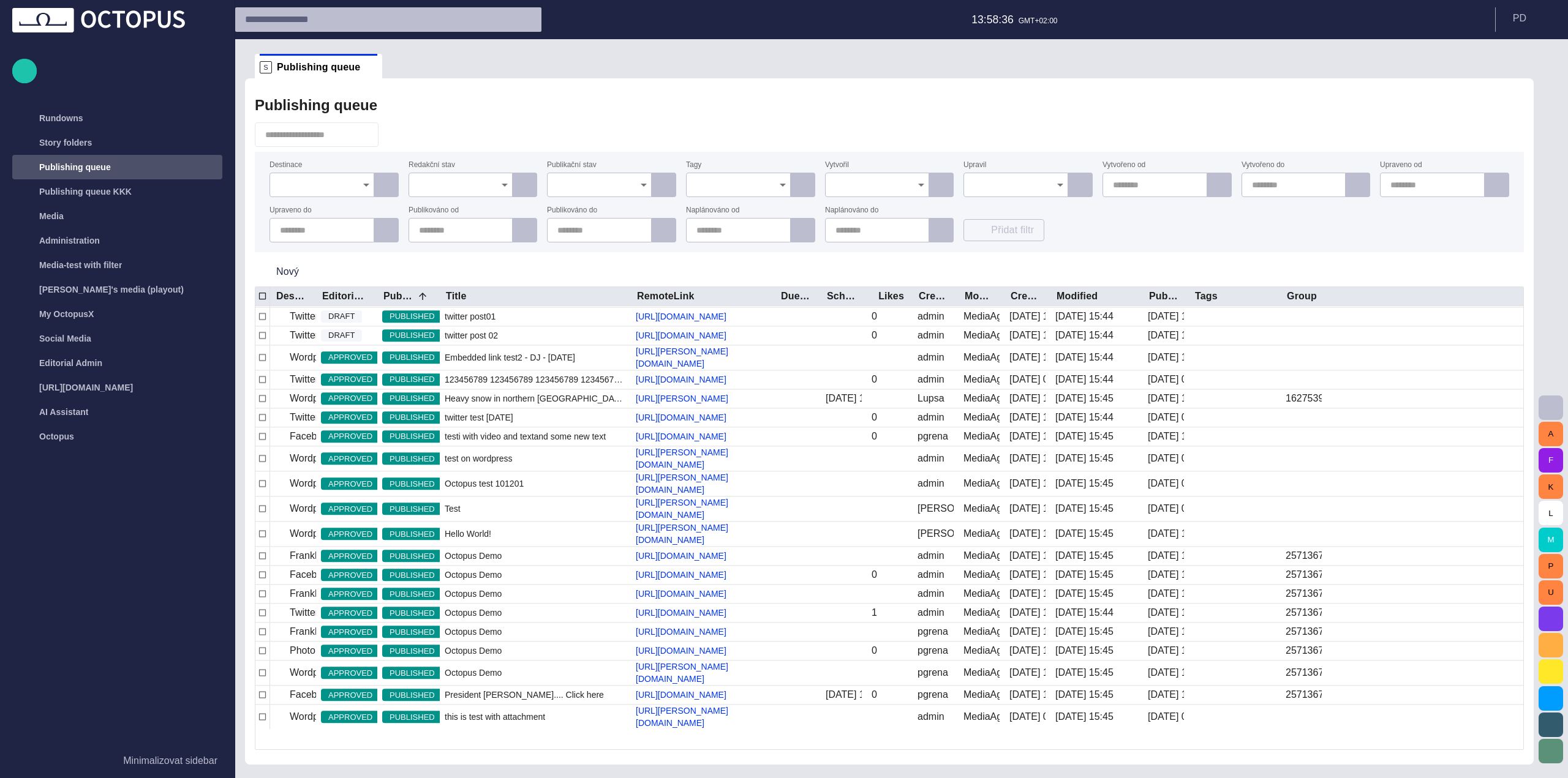
click at [631, 186] on input "Publikační stav" at bounding box center [594, 185] width 75 height 12
click at [818, 93] on div "Publishing queue" at bounding box center [889, 105] width 1269 height 24
click at [1514, 17] on button "P D" at bounding box center [1532, 18] width 58 height 22
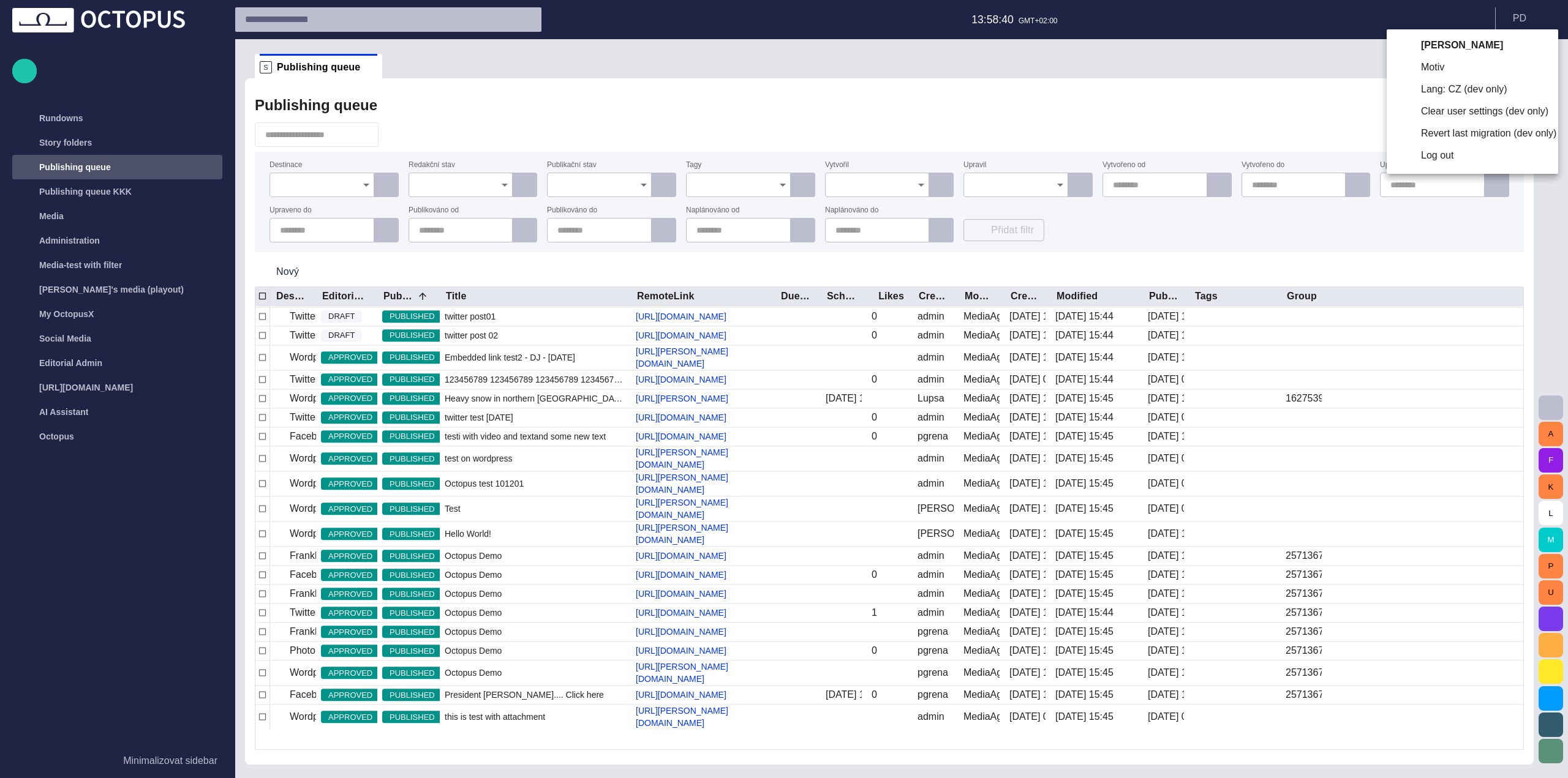
click at [1432, 92] on li "Lang: CZ (dev only)" at bounding box center [1472, 89] width 171 height 22
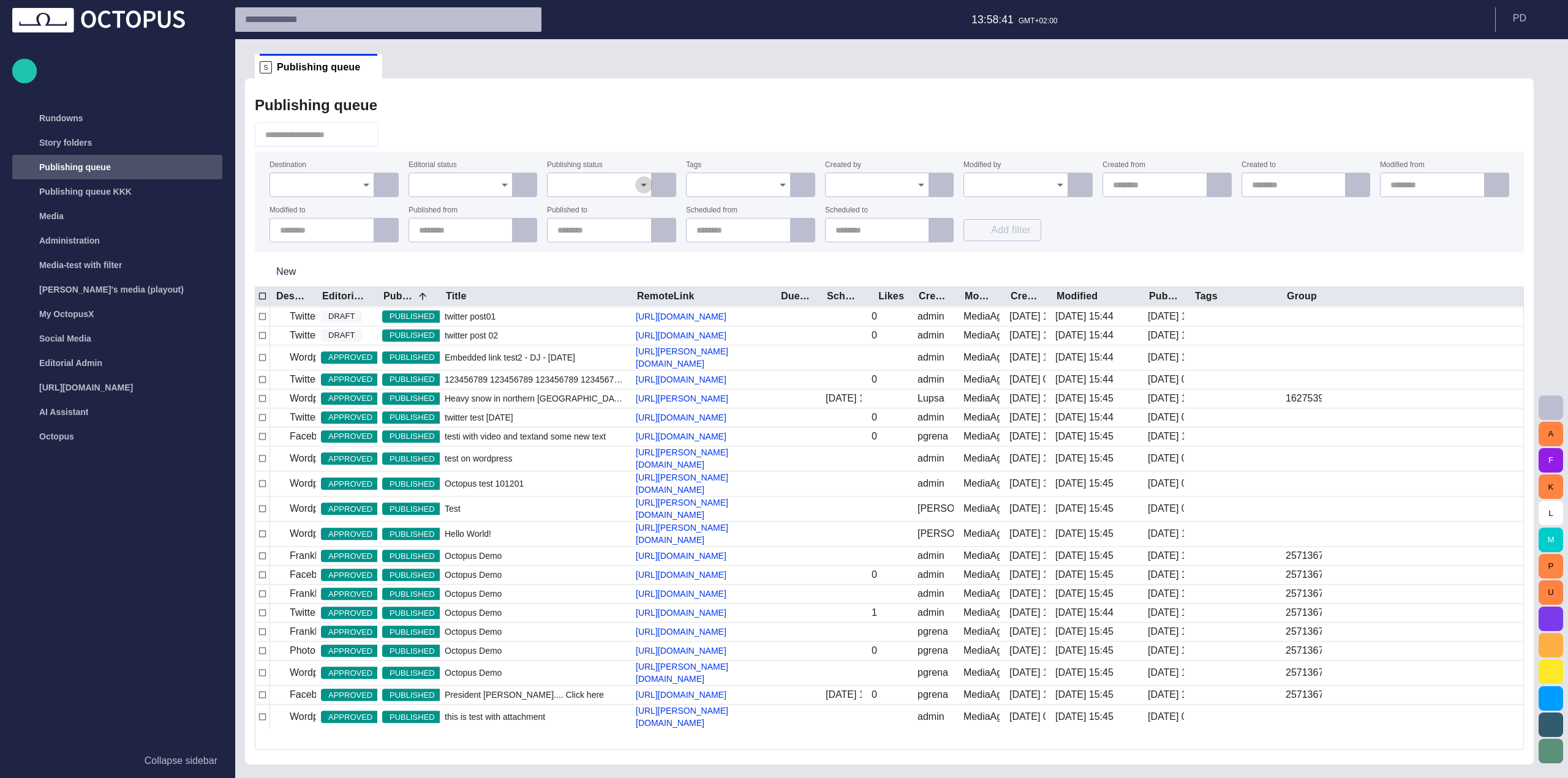
click at [639, 180] on icon "Open" at bounding box center [643, 184] width 14 height 14
click at [639, 180] on icon "Close" at bounding box center [643, 184] width 14 height 14
click at [684, 140] on div at bounding box center [889, 135] width 1269 height 24
click at [745, 184] on input "Tags" at bounding box center [734, 185] width 75 height 12
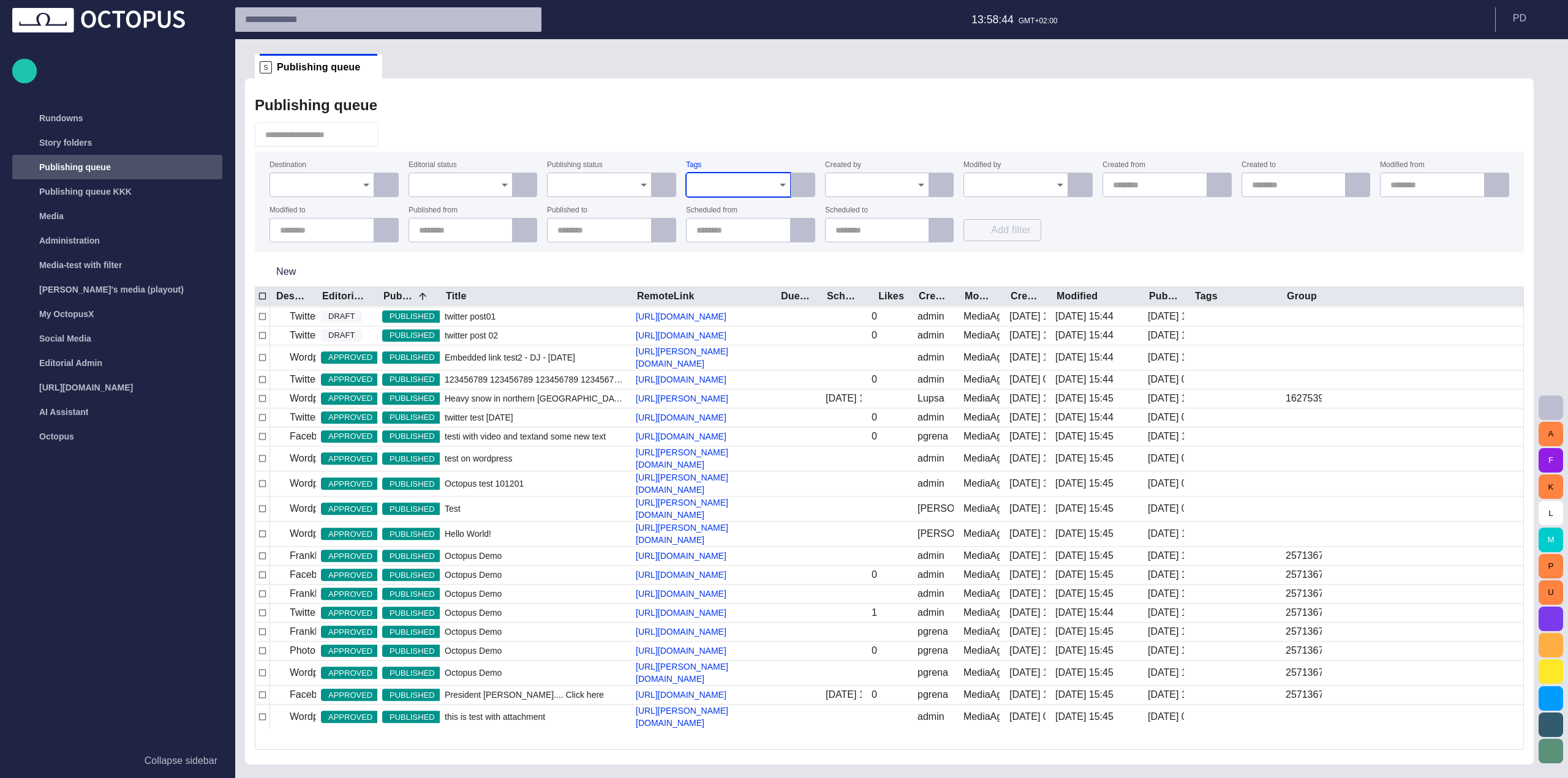
click at [815, 136] on div at bounding box center [889, 135] width 1269 height 24
click at [638, 170] on div "Publishing status" at bounding box center [599, 179] width 105 height 36
click at [629, 190] on input "Publishing status" at bounding box center [594, 185] width 75 height 12
click at [655, 154] on form "Destination Editorial status Publishing status Tags Created by Modified by Crea…" at bounding box center [889, 202] width 1269 height 101
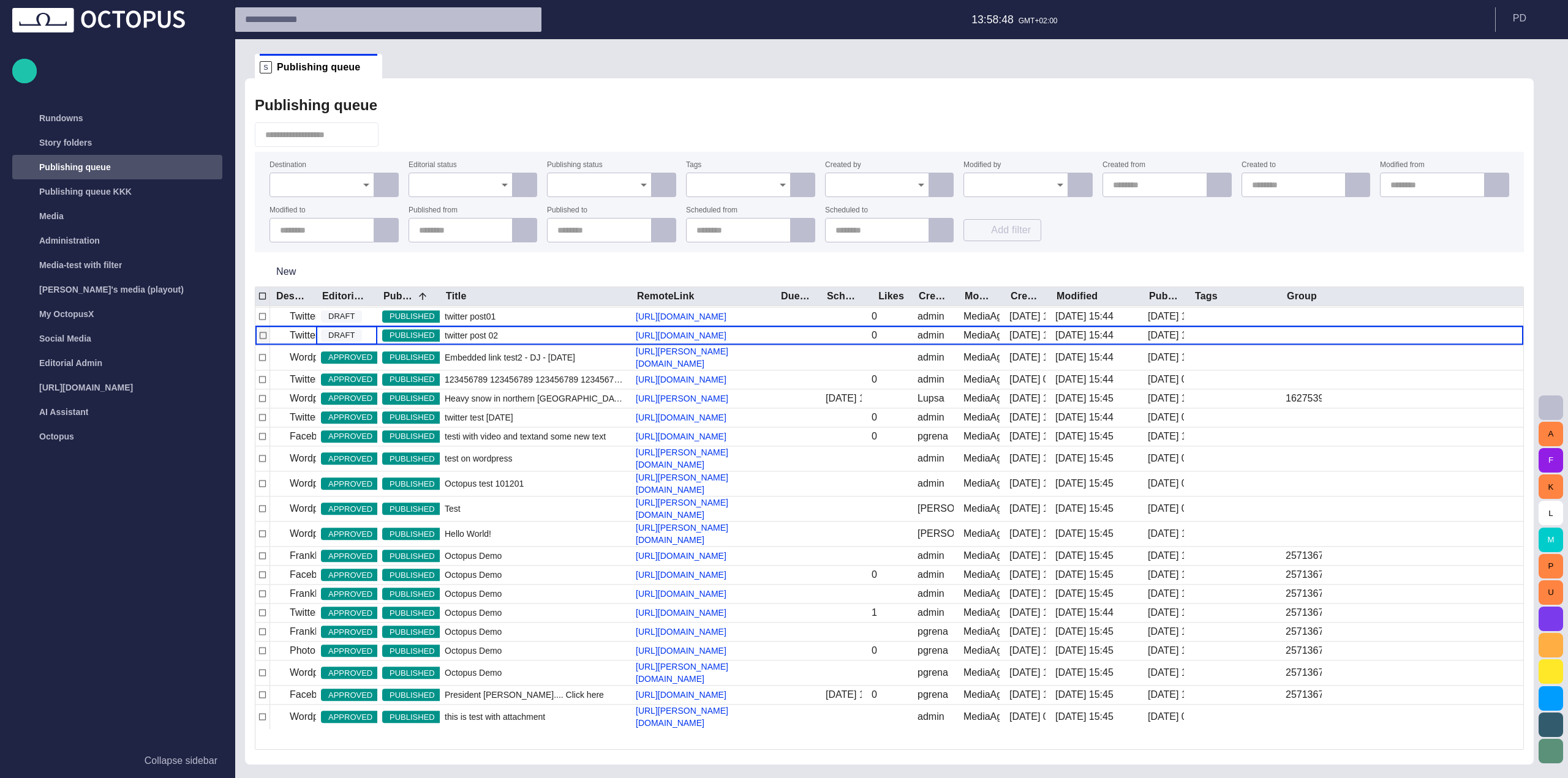
click at [346, 342] on span "DRAFT" at bounding box center [341, 336] width 41 height 12
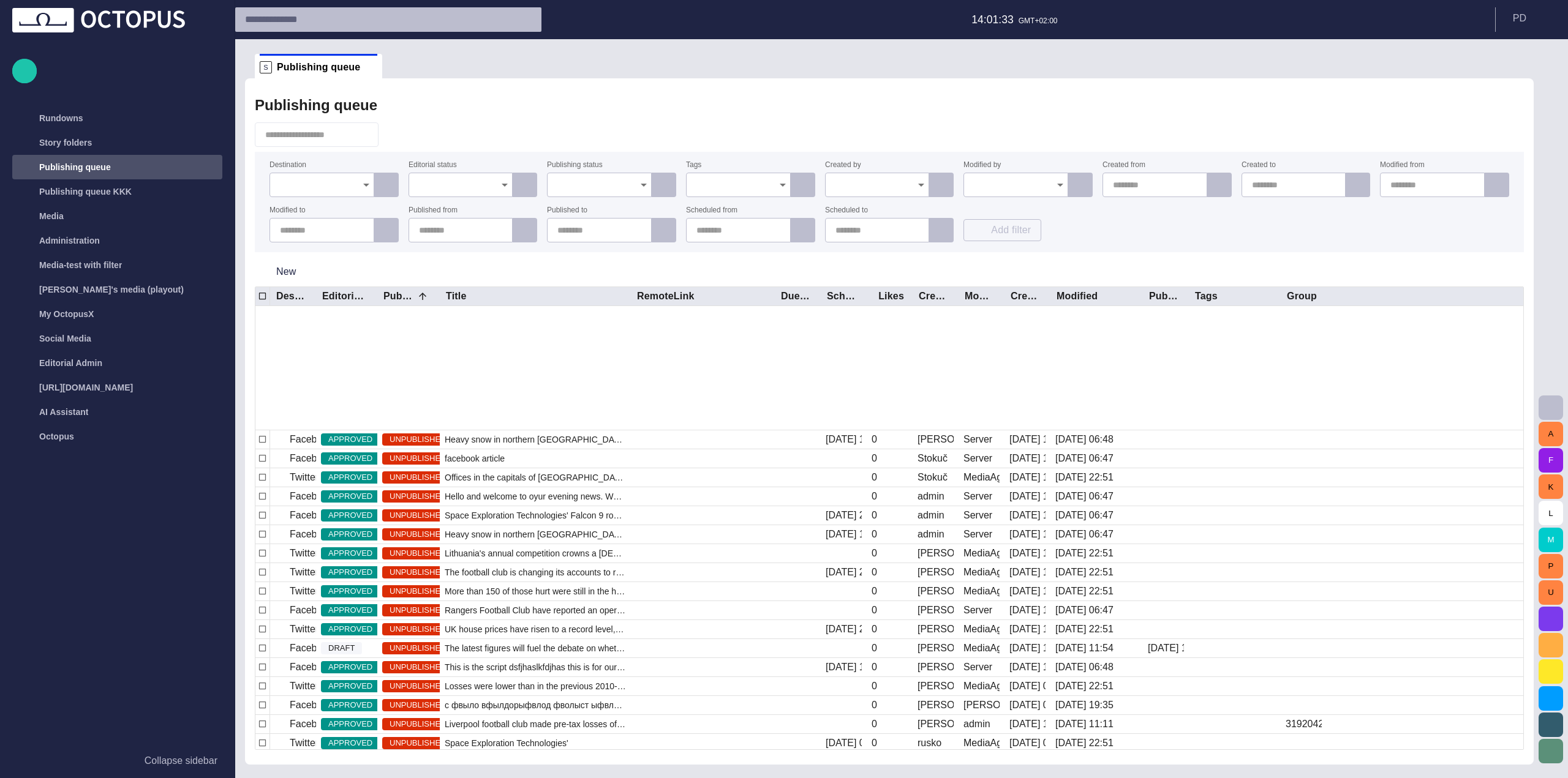
scroll to position [8079, 0]
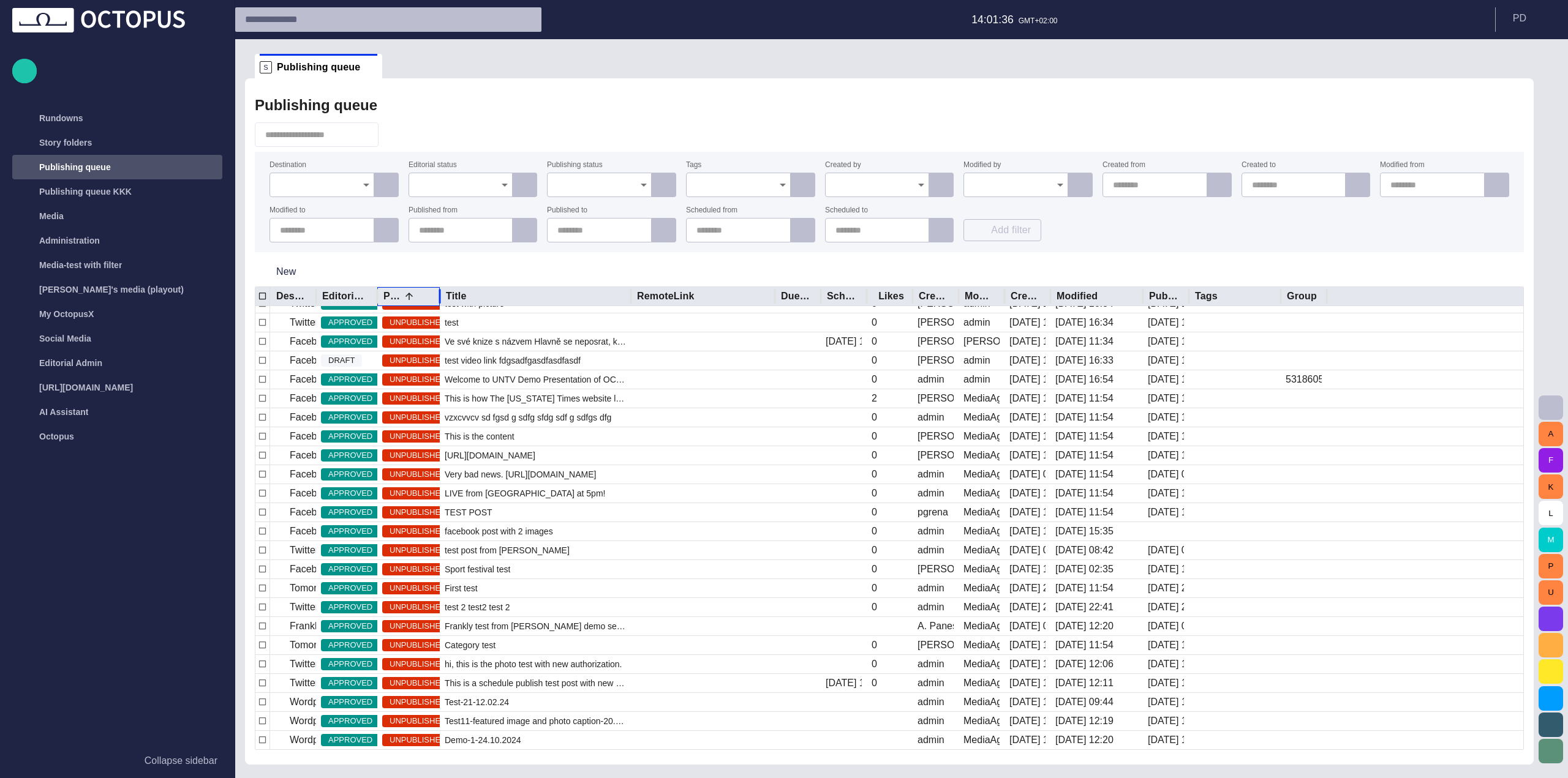
click at [423, 294] on div "Publishing status" at bounding box center [406, 296] width 46 height 12
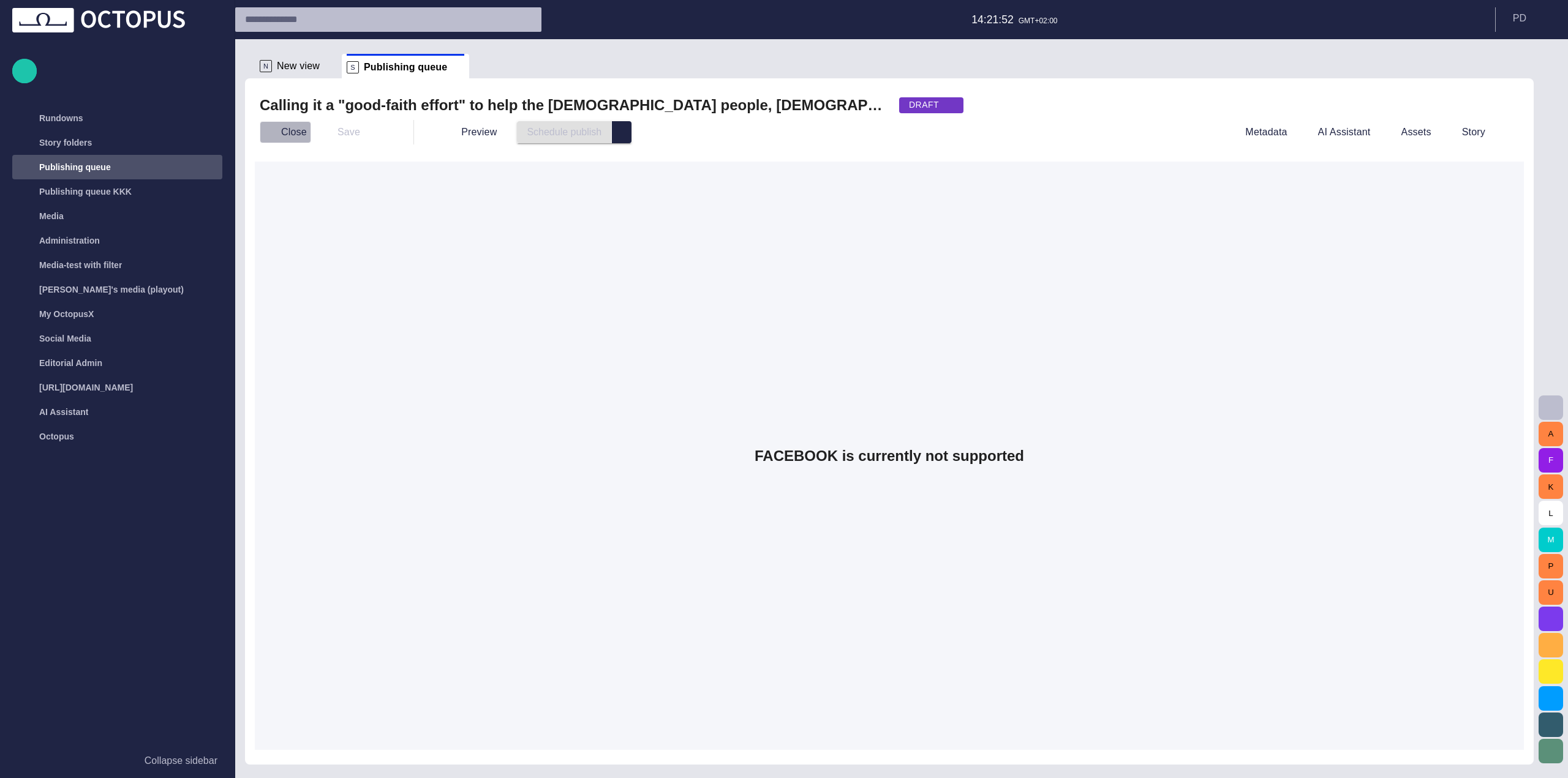
click at [300, 134] on button "Close" at bounding box center [286, 132] width 52 height 22
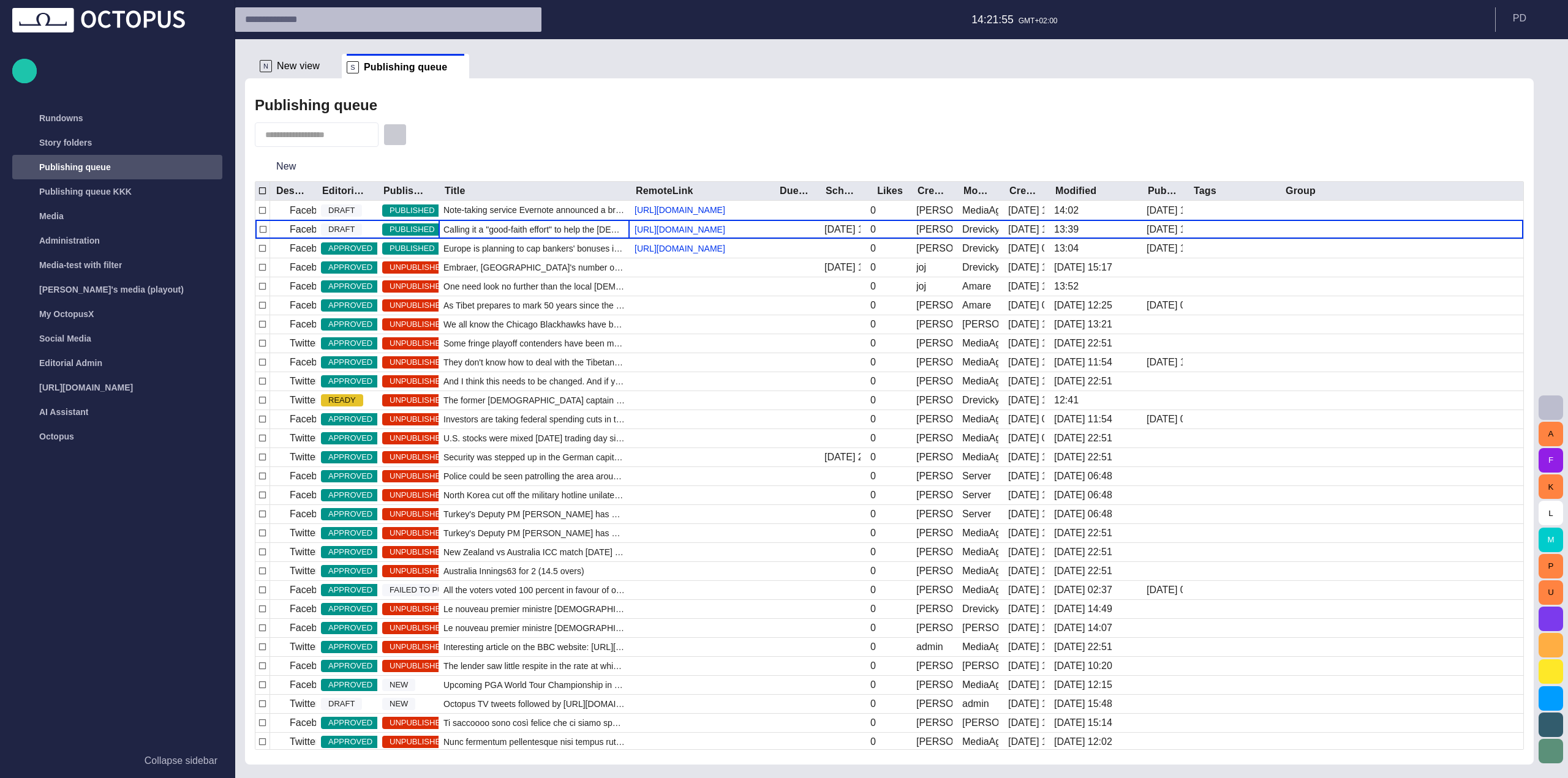
click at [401, 137] on span "button" at bounding box center [395, 135] width 12 height 12
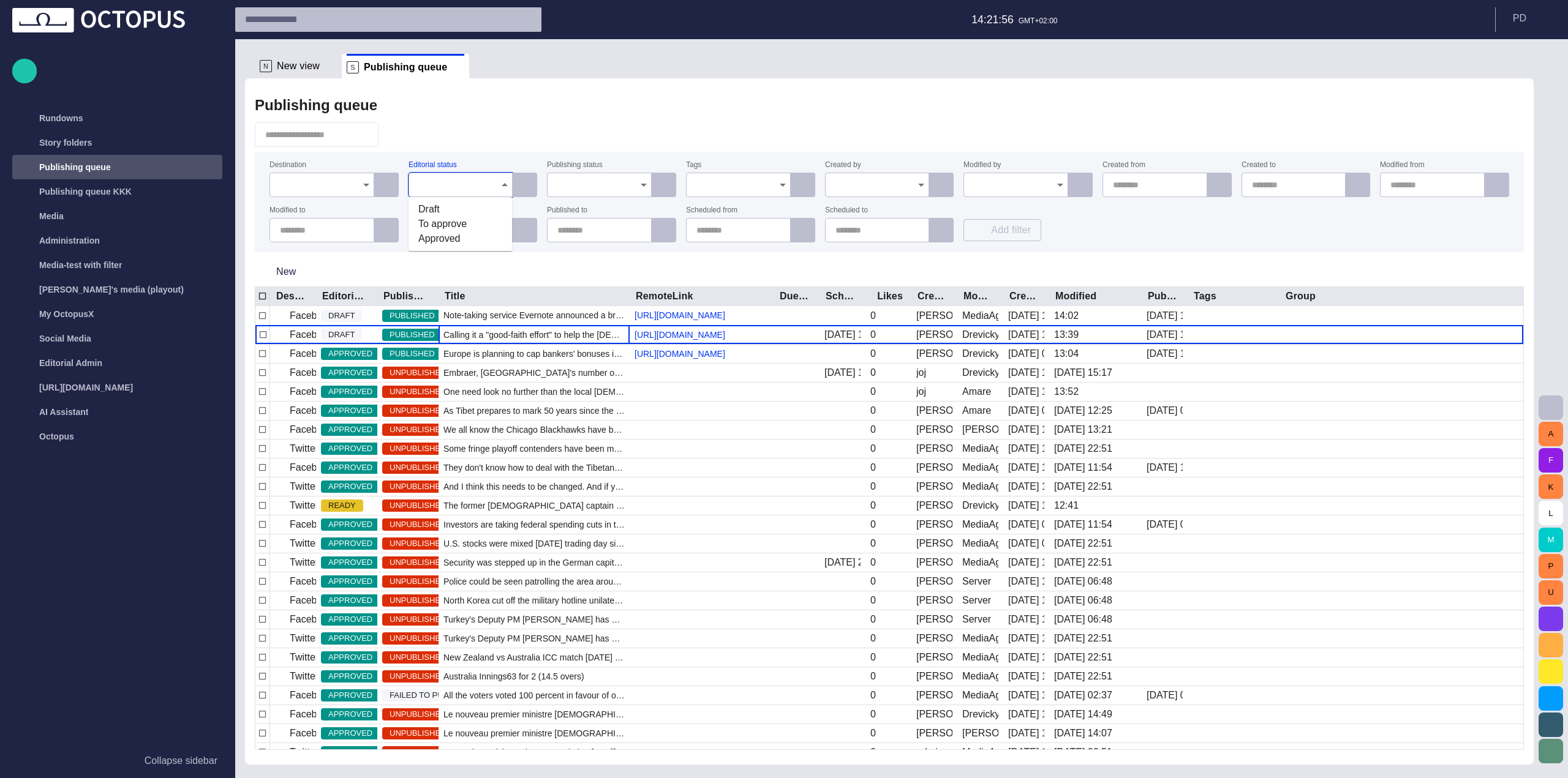
click at [452, 189] on input "Editorial status" at bounding box center [456, 185] width 75 height 12
click at [556, 189] on div at bounding box center [599, 185] width 105 height 24
click at [468, 186] on input "Editorial status" at bounding box center [456, 185] width 75 height 12
click at [874, 183] on input "Created by" at bounding box center [872, 185] width 75 height 12
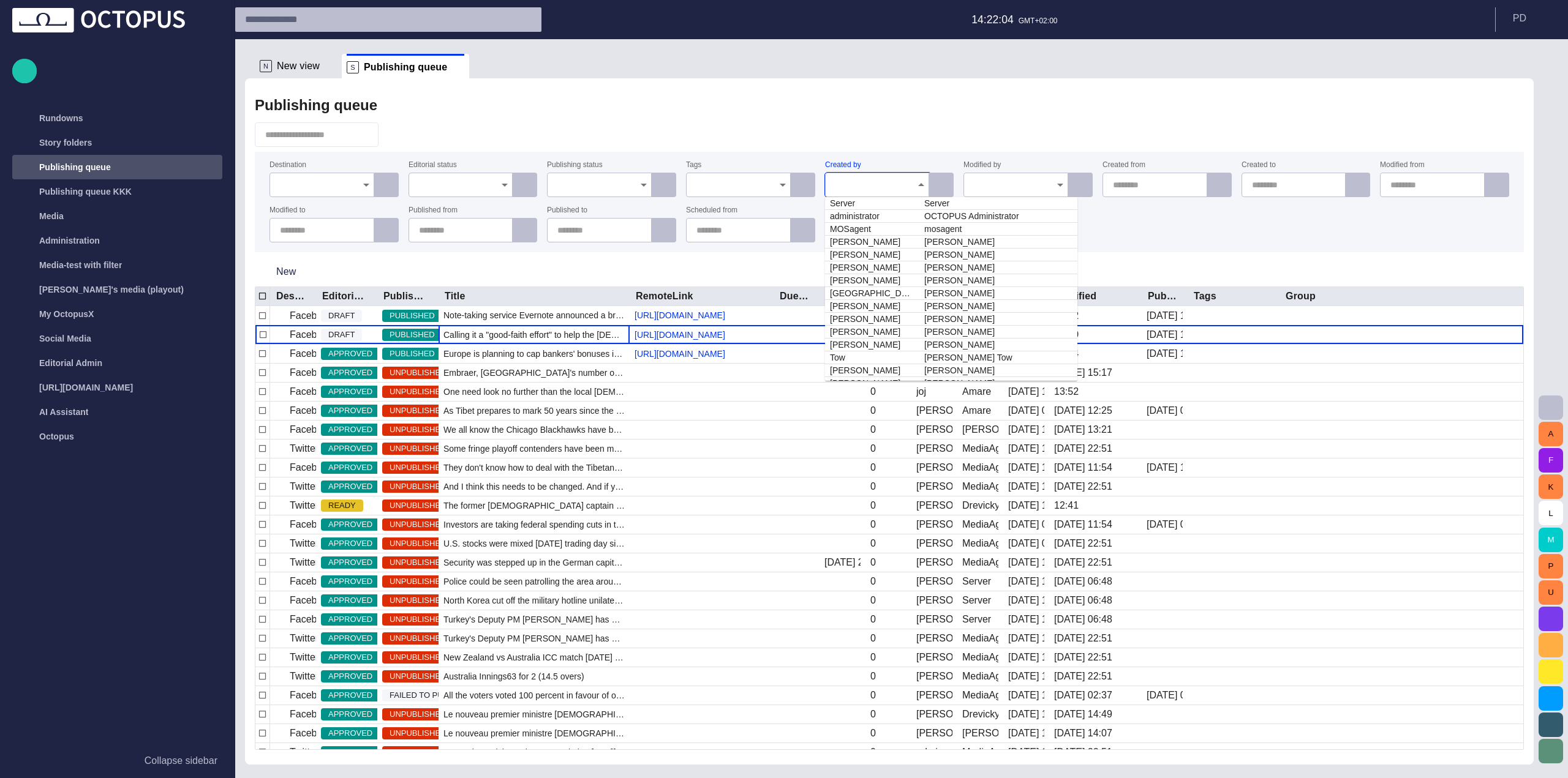
click at [989, 177] on div at bounding box center [1016, 185] width 105 height 24
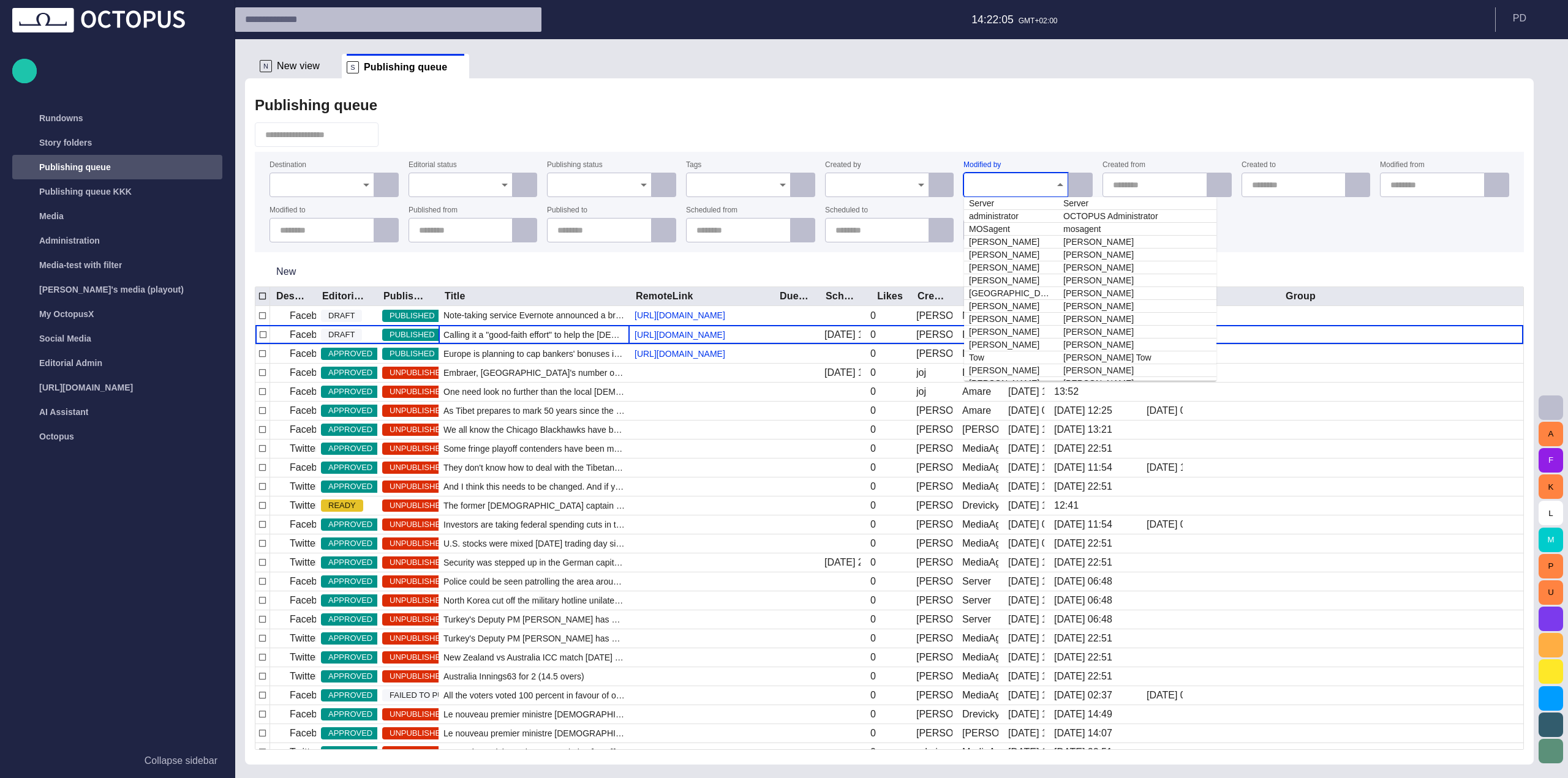
click at [1125, 181] on input "text" at bounding box center [1156, 185] width 89 height 12
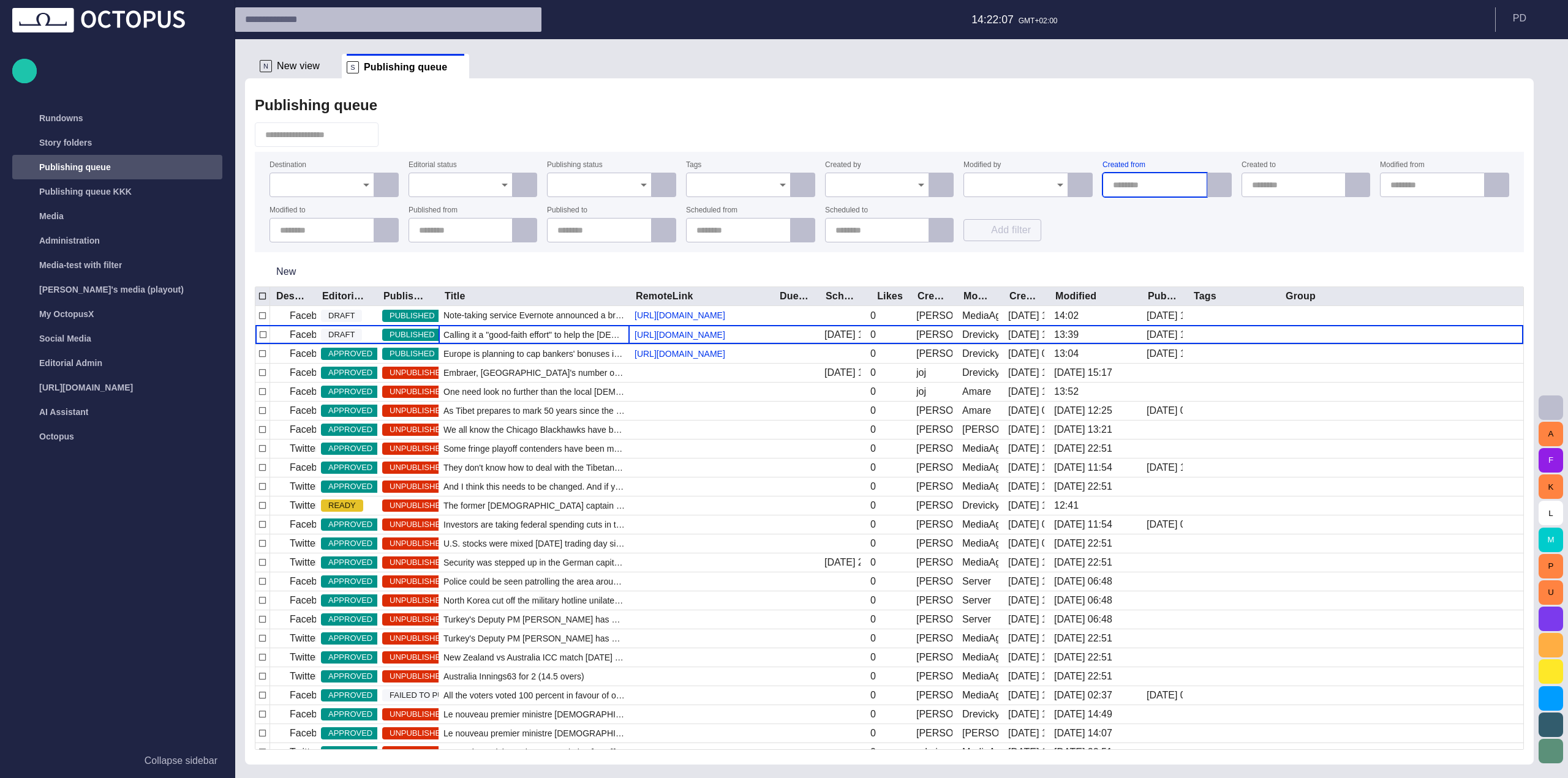
click at [581, 231] on input "text" at bounding box center [601, 230] width 89 height 12
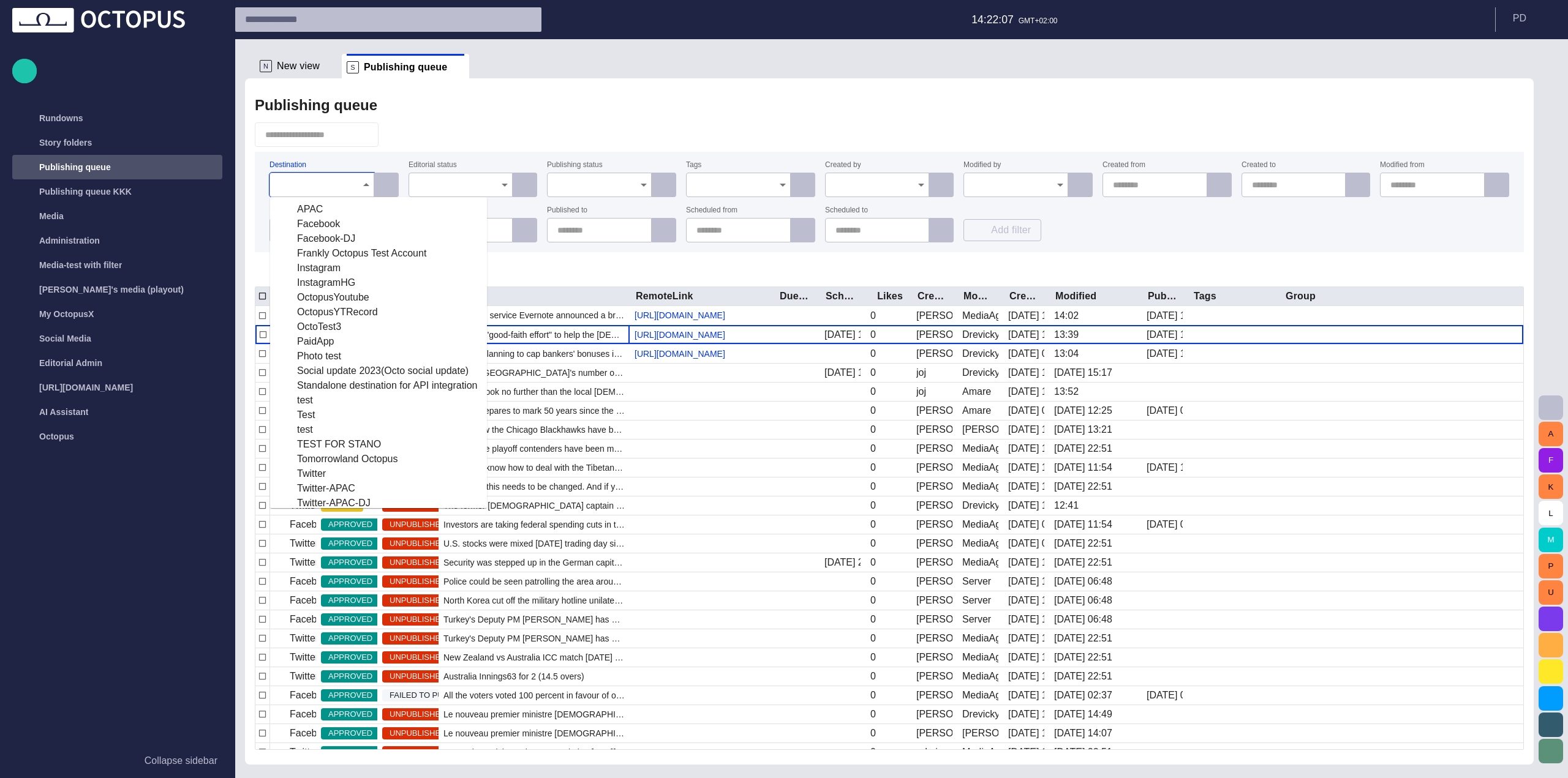
click at [332, 186] on input "Destination" at bounding box center [317, 185] width 75 height 12
click at [490, 150] on div "Publishing queue Destination Editorial status Publishing status Tags Created by…" at bounding box center [889, 421] width 1288 height 686
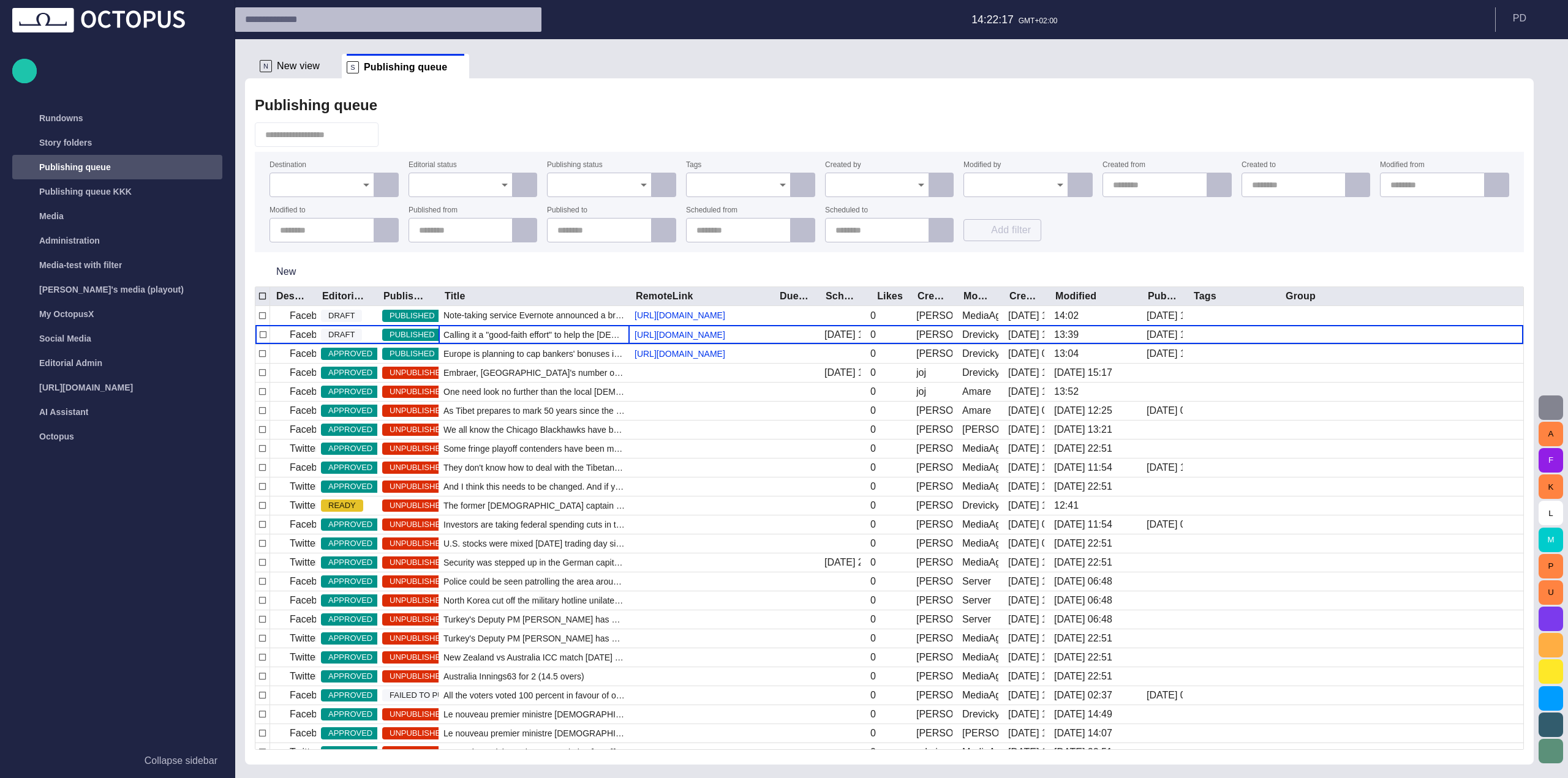
click at [1553, 415] on button "button" at bounding box center [1551, 408] width 24 height 24
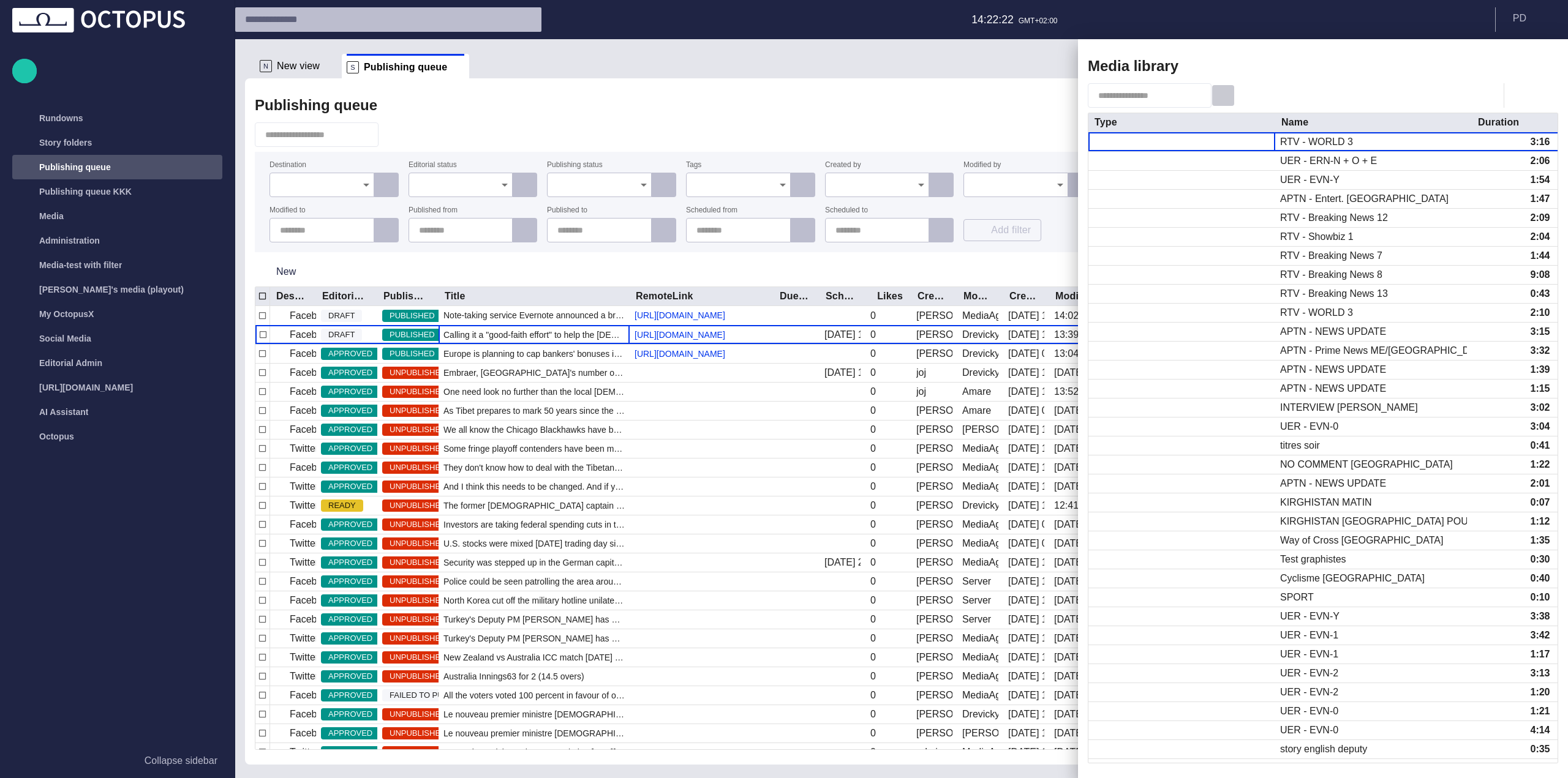
click at [1229, 94] on span "button" at bounding box center [1223, 95] width 12 height 12
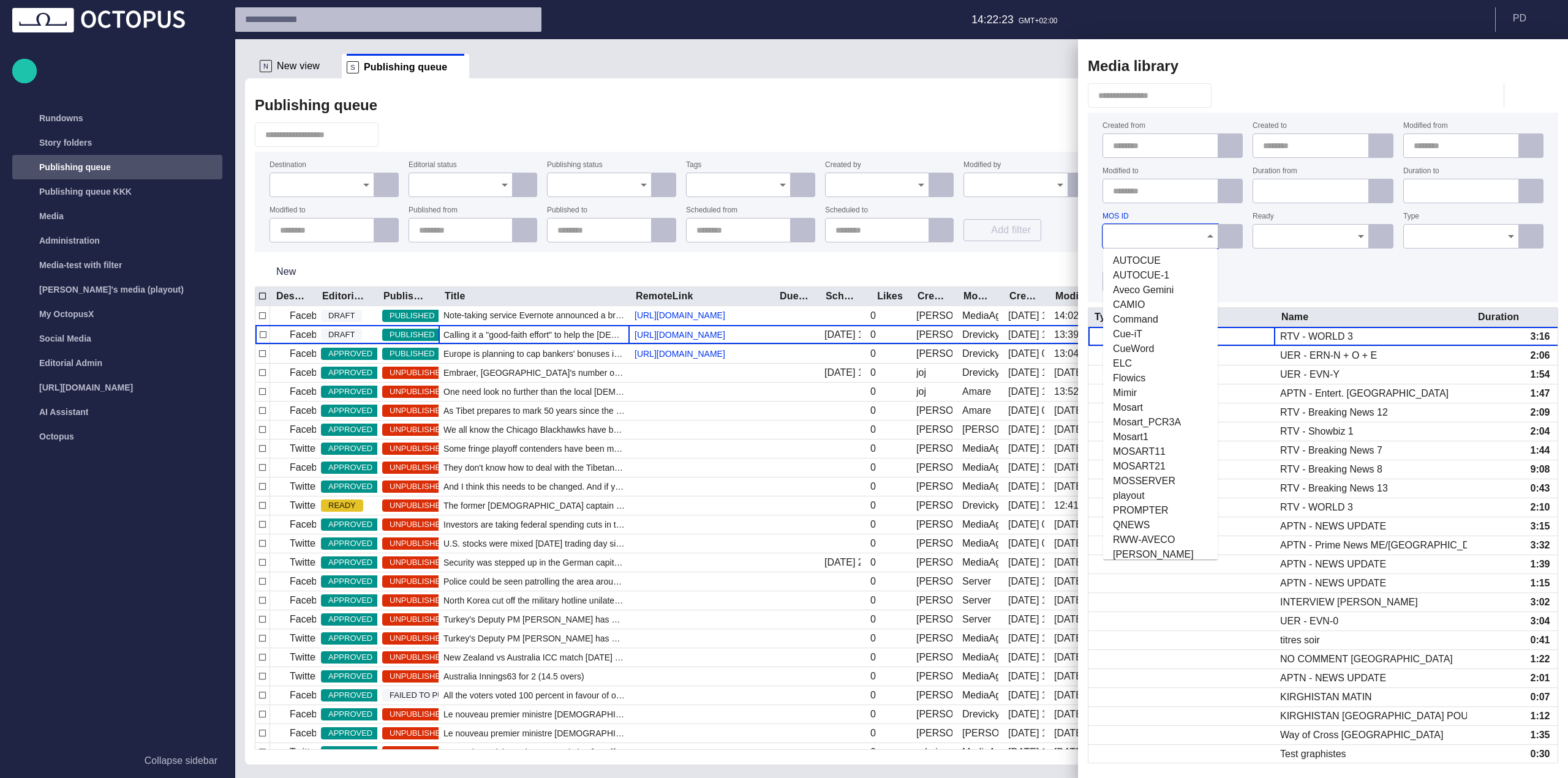
click at [1141, 233] on input "MOS ID" at bounding box center [1156, 236] width 86 height 12
click at [1334, 239] on input "Ready" at bounding box center [1306, 236] width 86 height 12
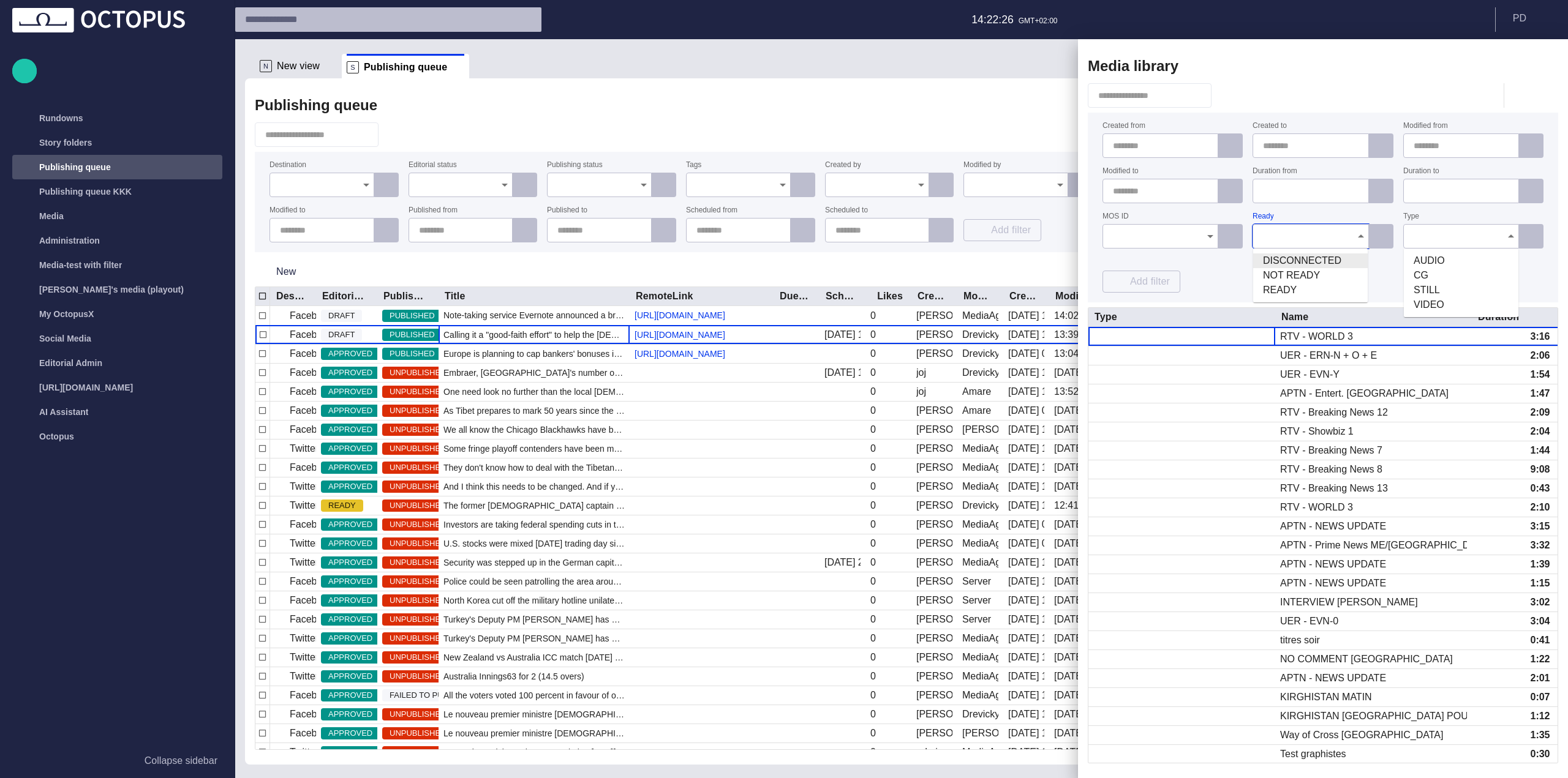
click at [1442, 229] on div at bounding box center [1460, 236] width 116 height 24
click at [1441, 211] on div "Created from Created to Modified from Modified to Duration from Duration to MOS…" at bounding box center [1322, 208] width 441 height 170
click at [1546, 59] on span "button" at bounding box center [1540, 66] width 14 height 14
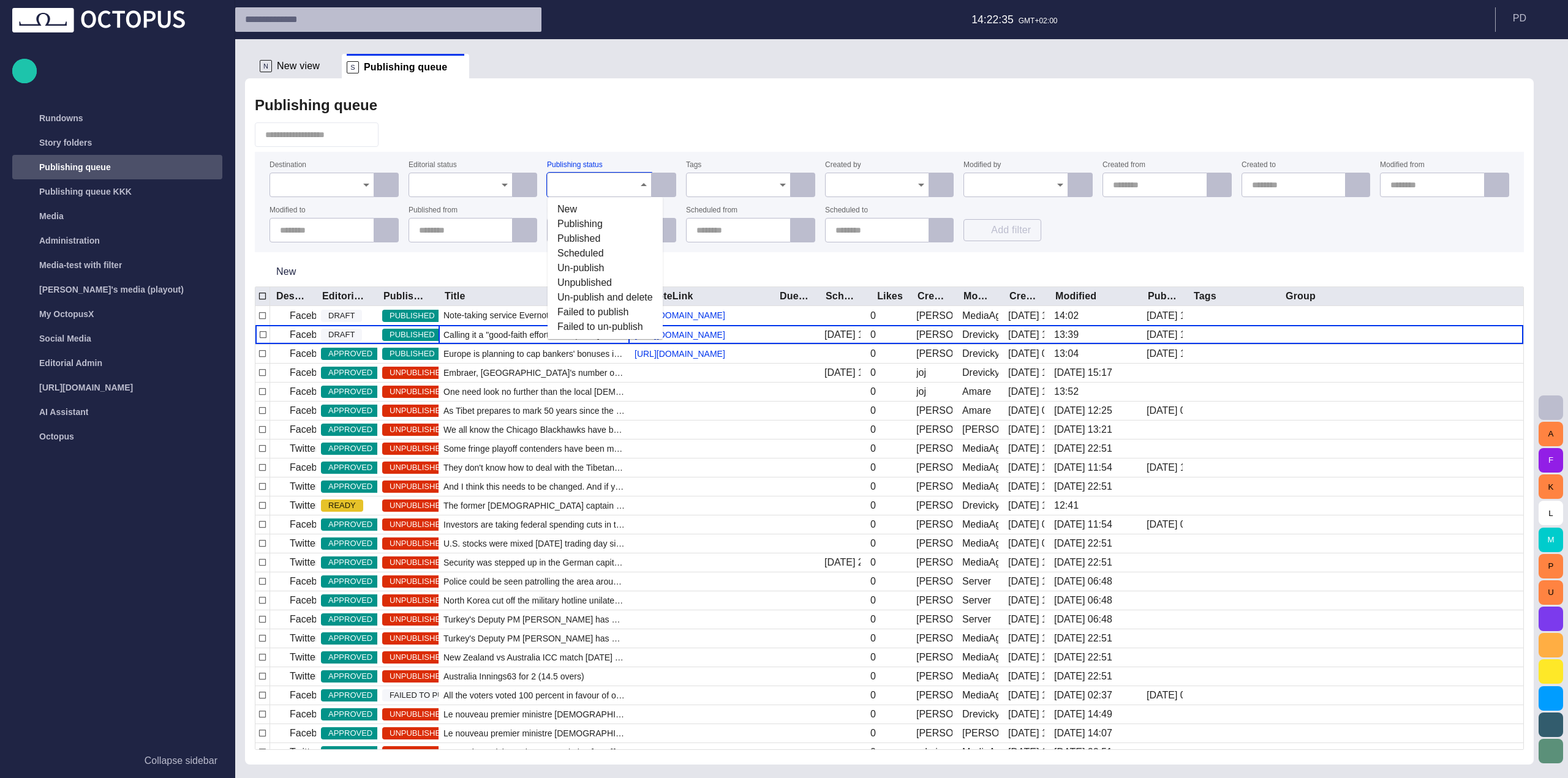
click at [579, 180] on input "Publishing status" at bounding box center [594, 185] width 75 height 12
click at [617, 142] on div at bounding box center [889, 135] width 1269 height 24
click at [1544, 405] on span "button" at bounding box center [1550, 407] width 14 height 14
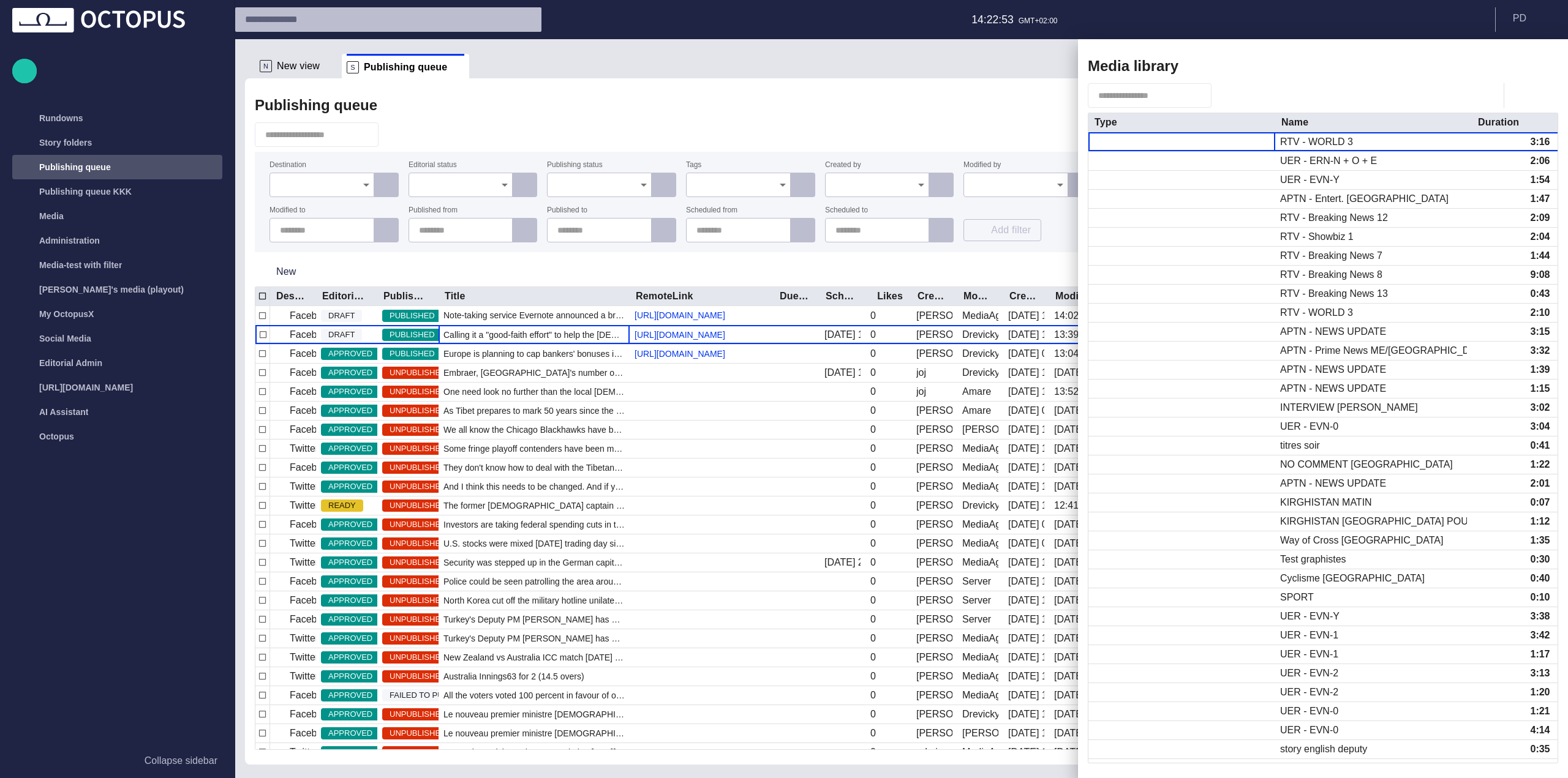
click at [578, 117] on div at bounding box center [784, 389] width 1568 height 778
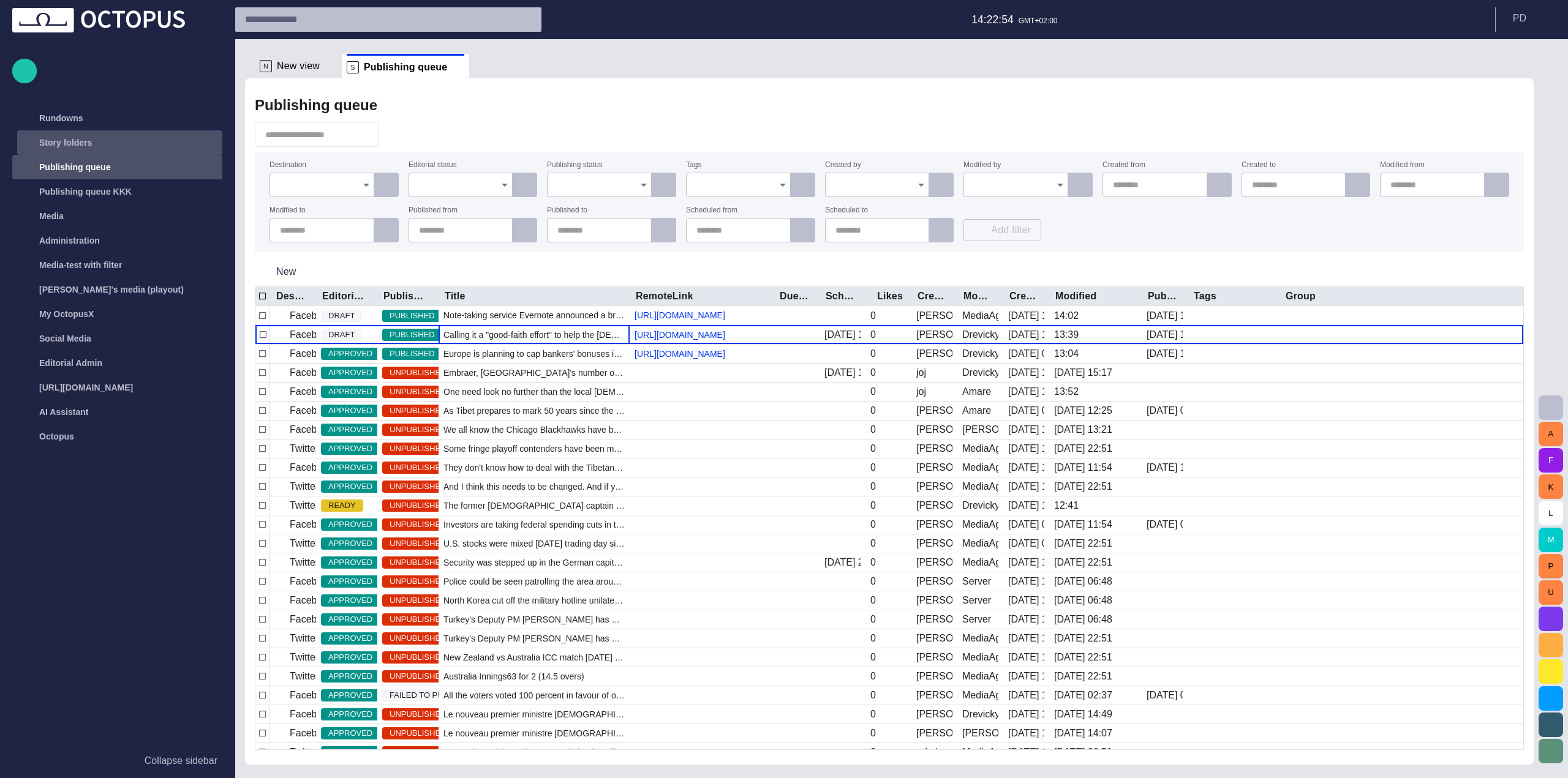
click at [90, 136] on div "Story folders" at bounding box center [108, 142] width 178 height 20
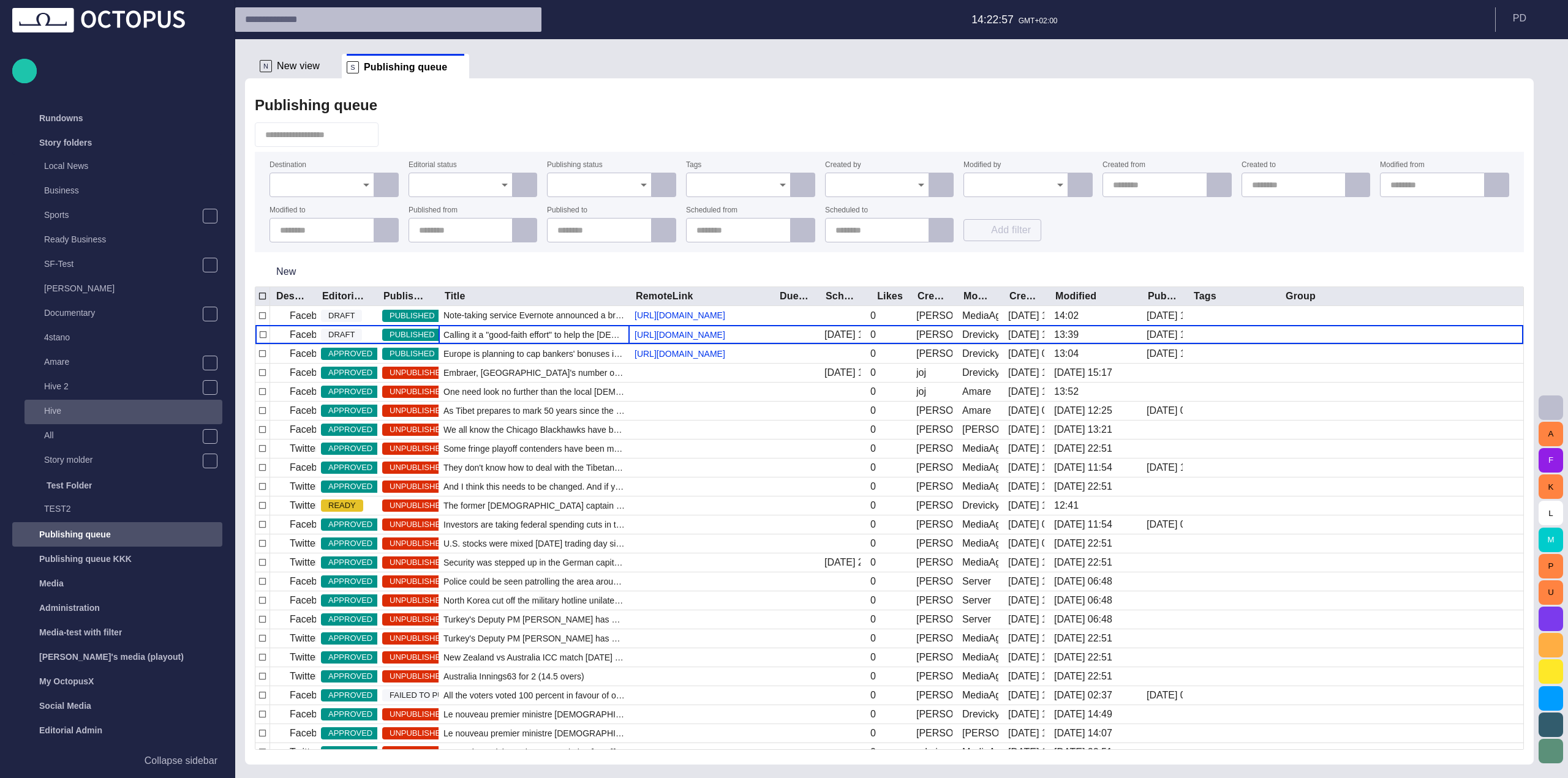
click at [104, 420] on div "Hive" at bounding box center [125, 411] width 196 height 17
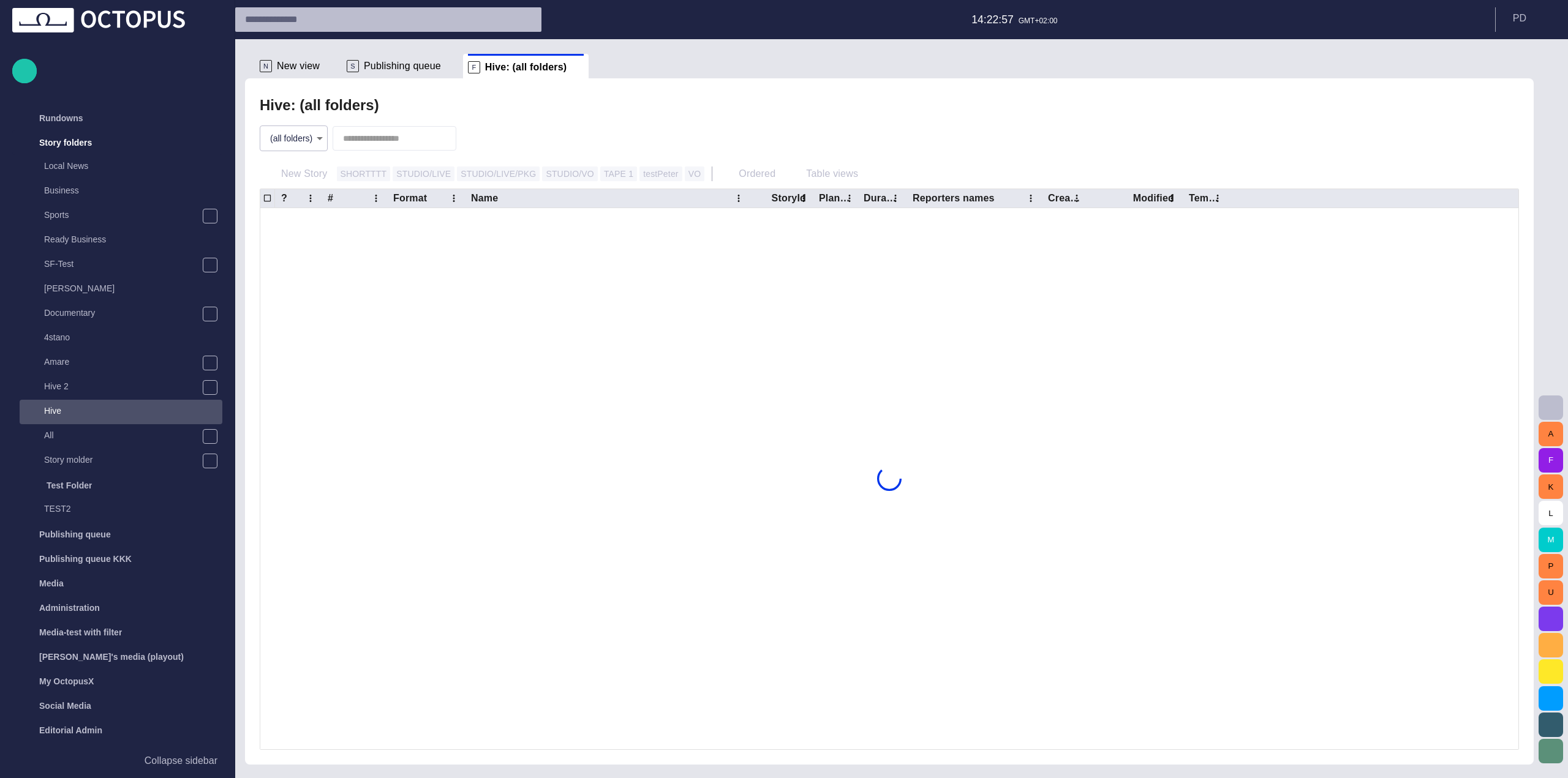
scroll to position [24, 0]
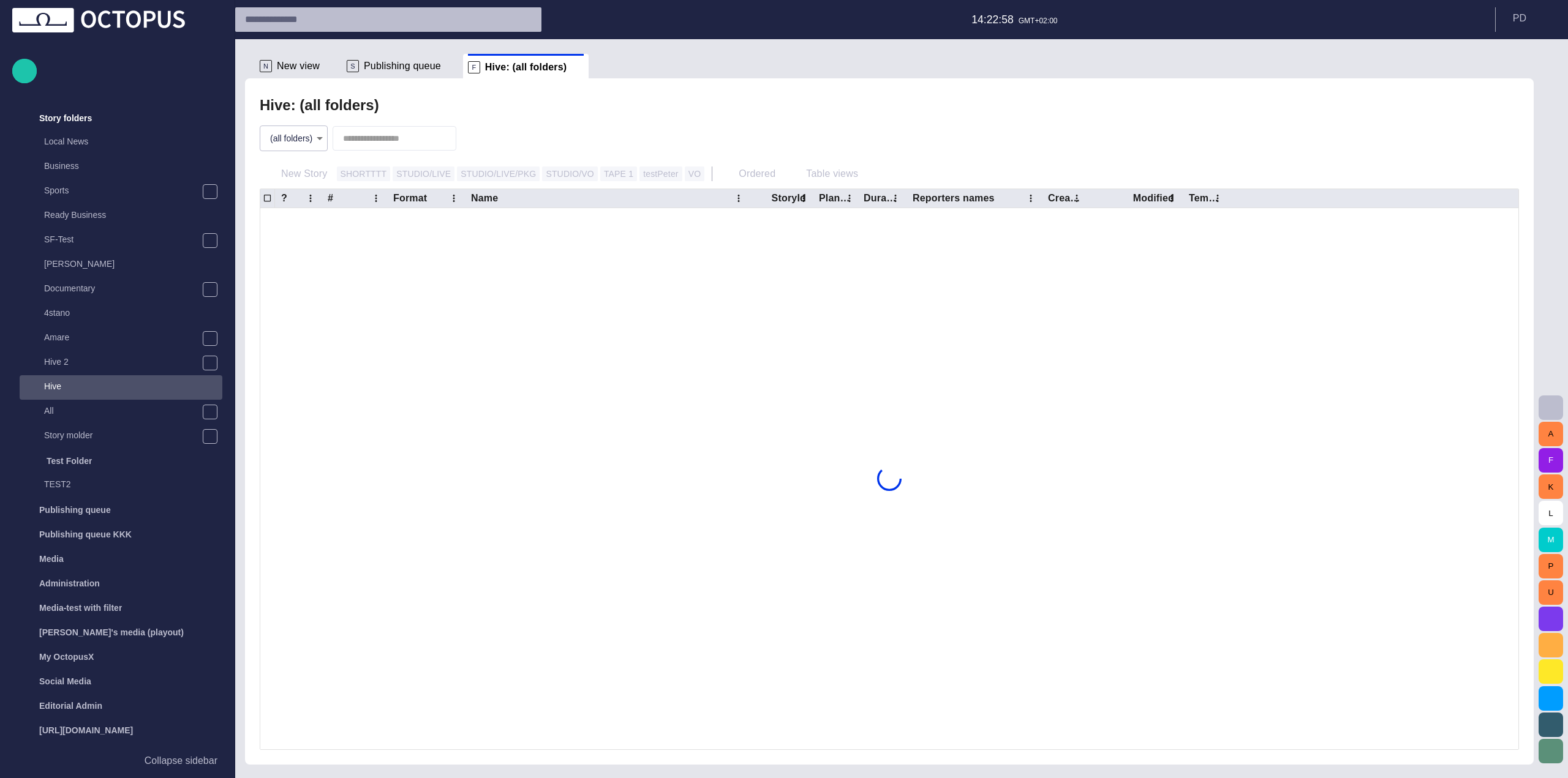
click at [479, 142] on span "button" at bounding box center [473, 139] width 12 height 12
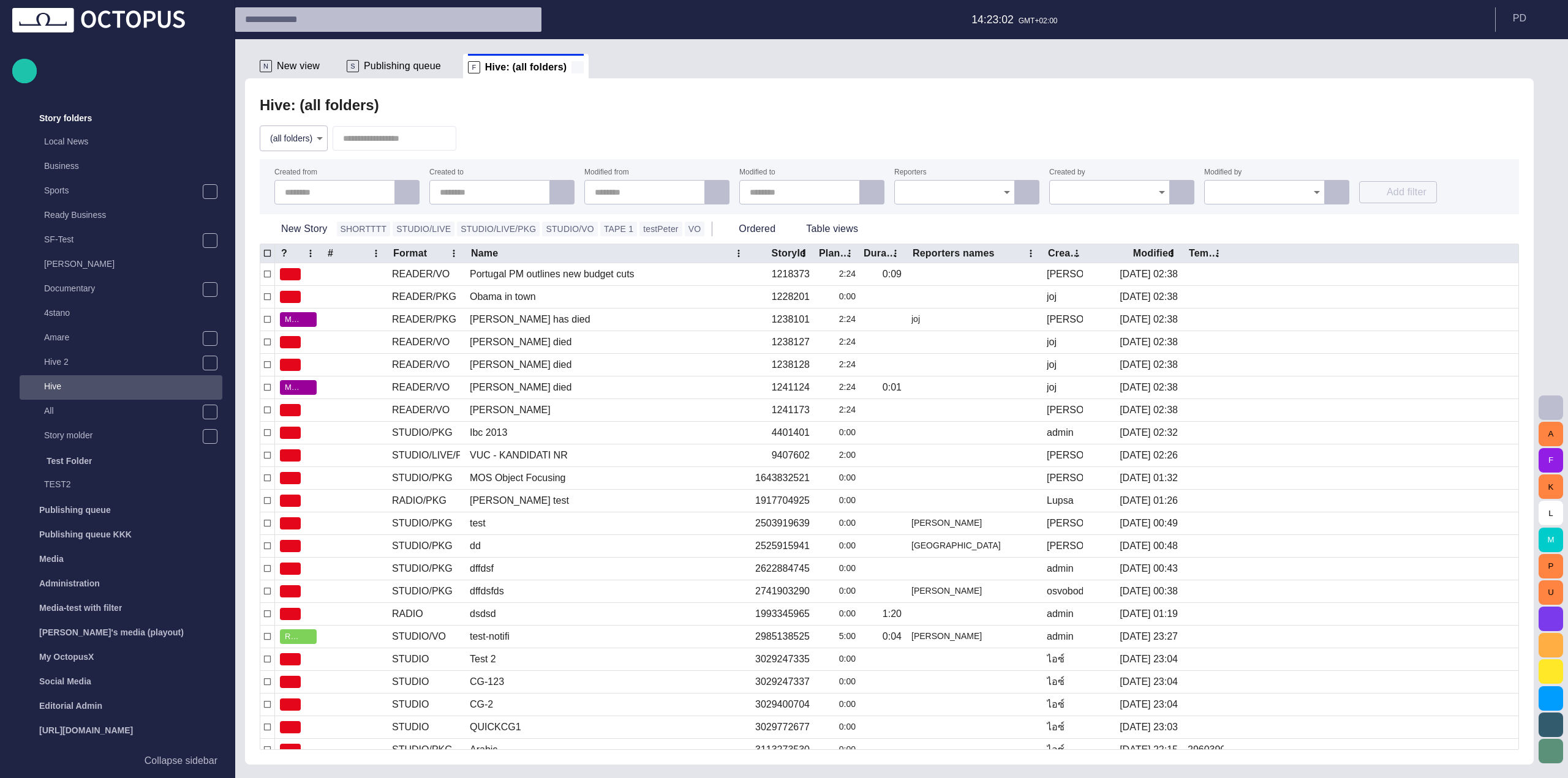
click at [571, 71] on span at bounding box center [577, 67] width 12 height 12
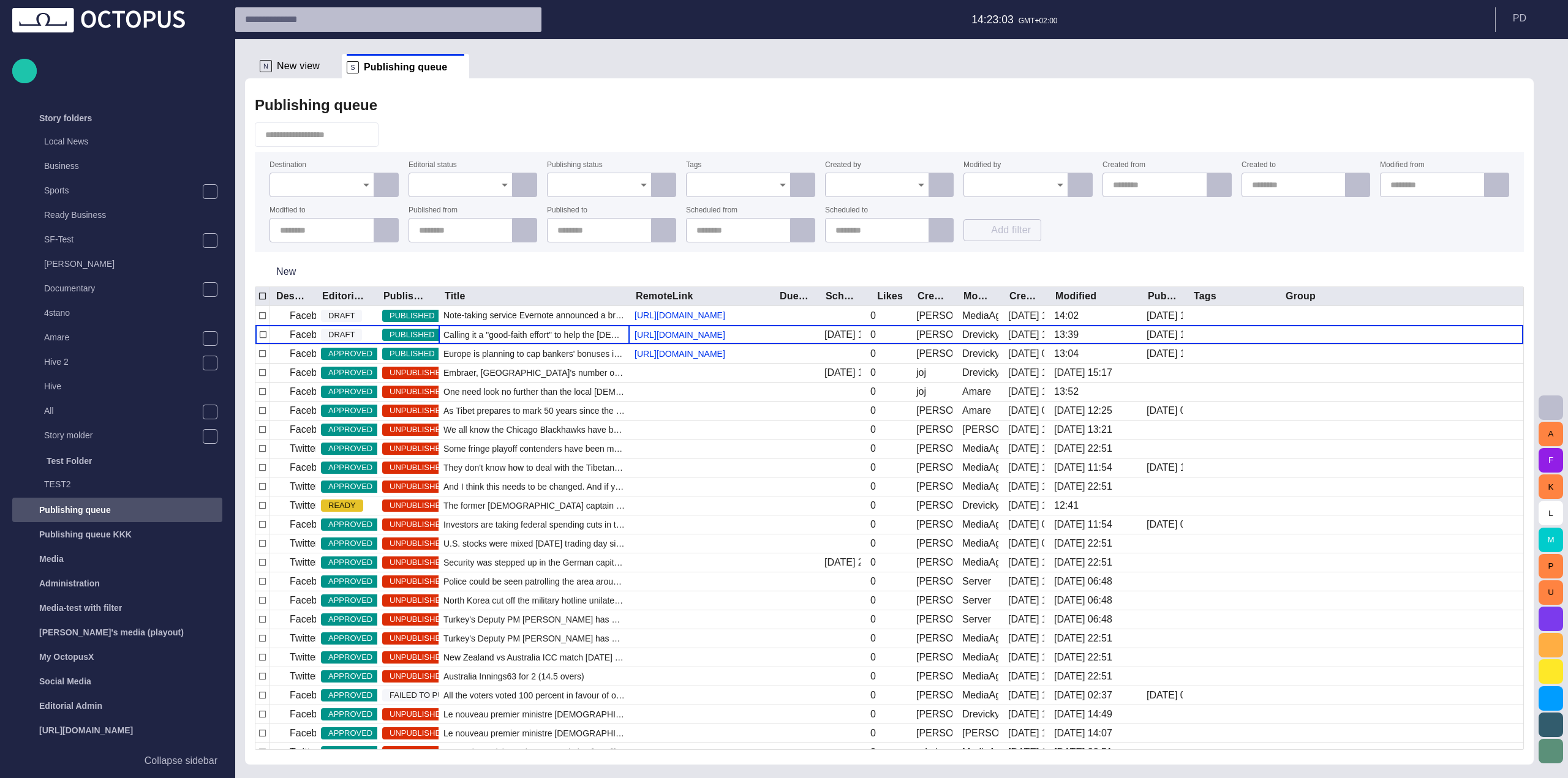
scroll to position [67, 0]
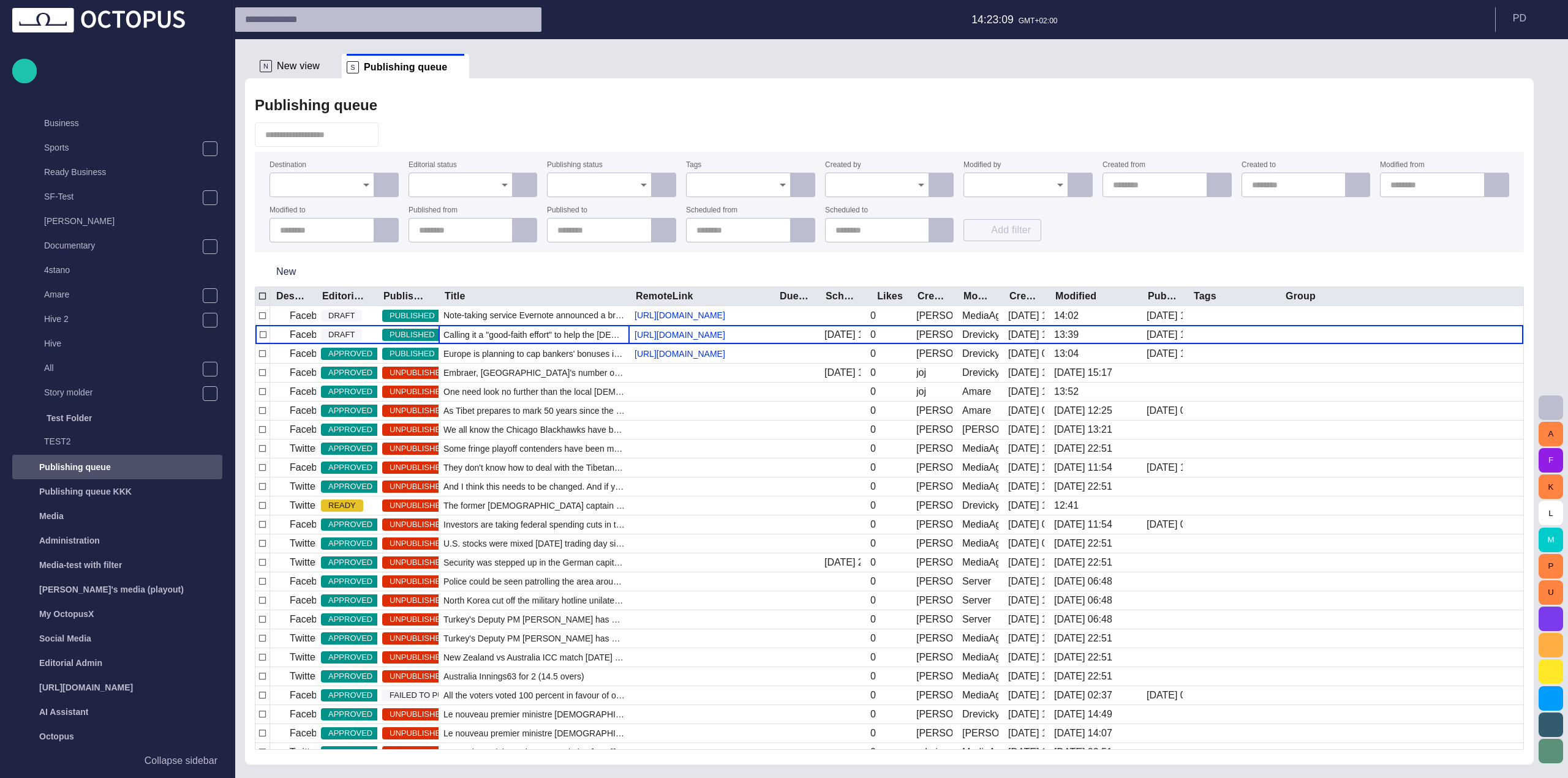
click at [1545, 406] on span "button" at bounding box center [1550, 407] width 14 height 14
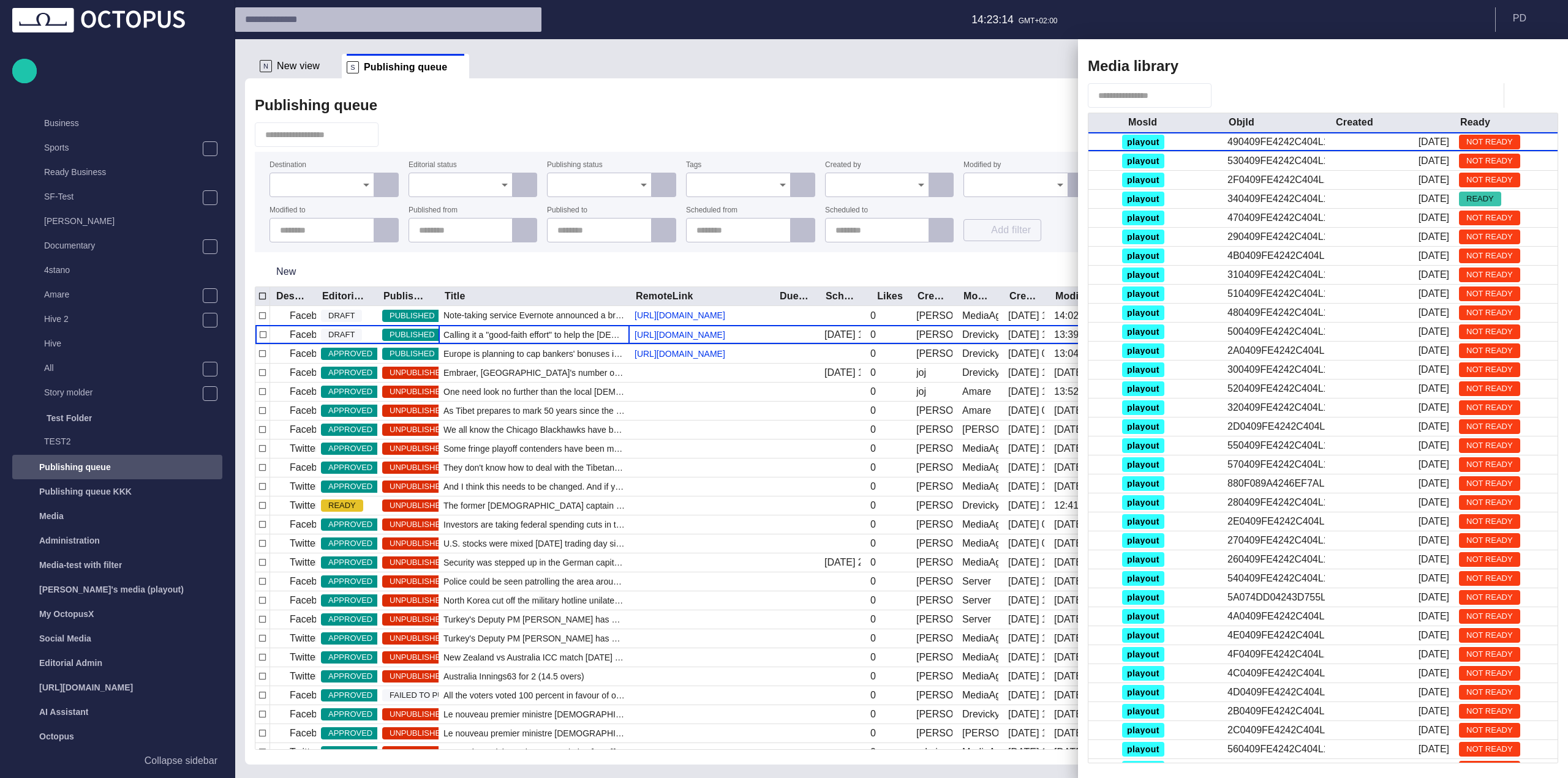
scroll to position [0, 560]
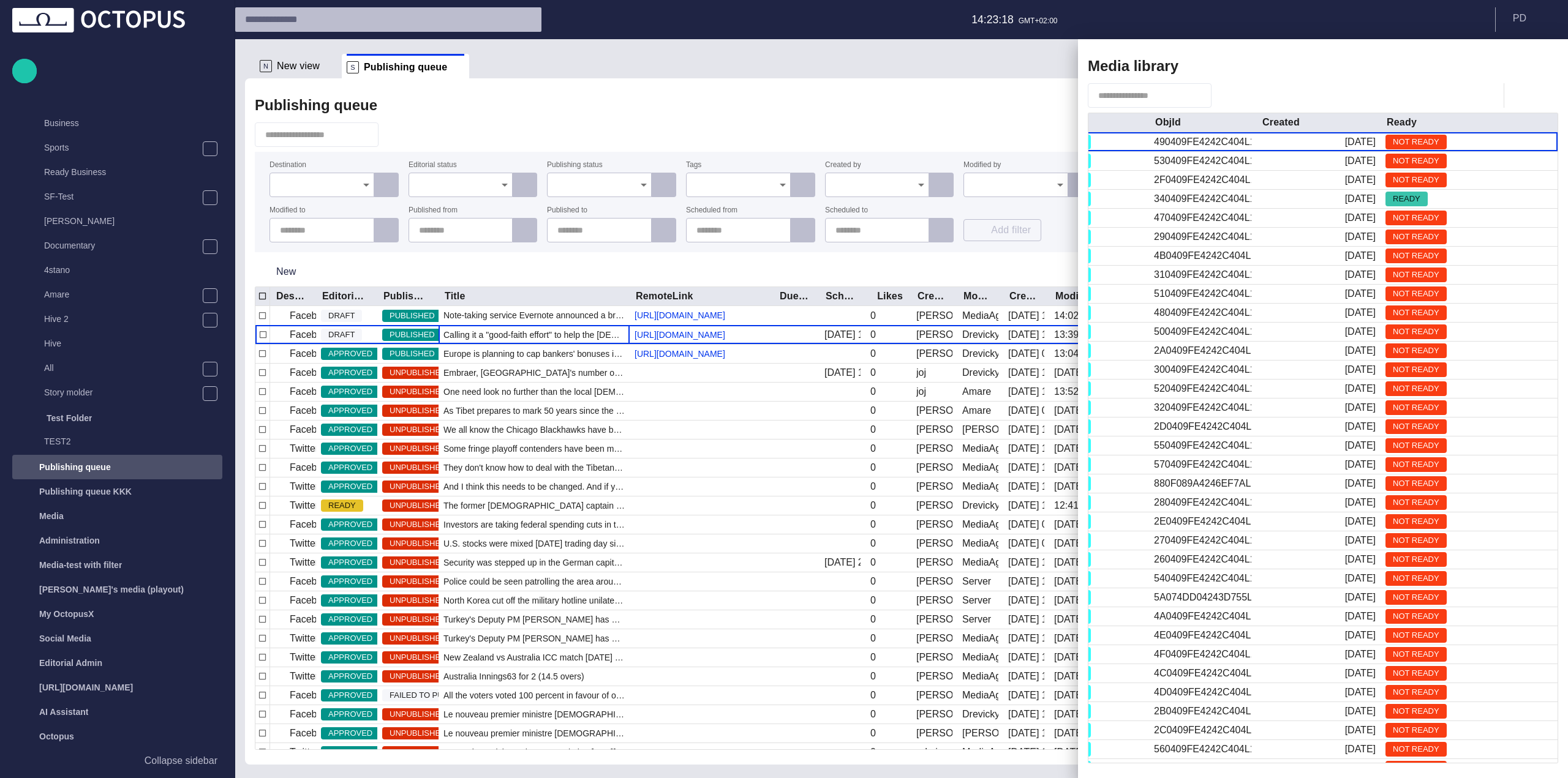
click at [1246, 93] on div at bounding box center [1322, 95] width 471 height 24
click at [1229, 93] on span "button" at bounding box center [1223, 95] width 12 height 12
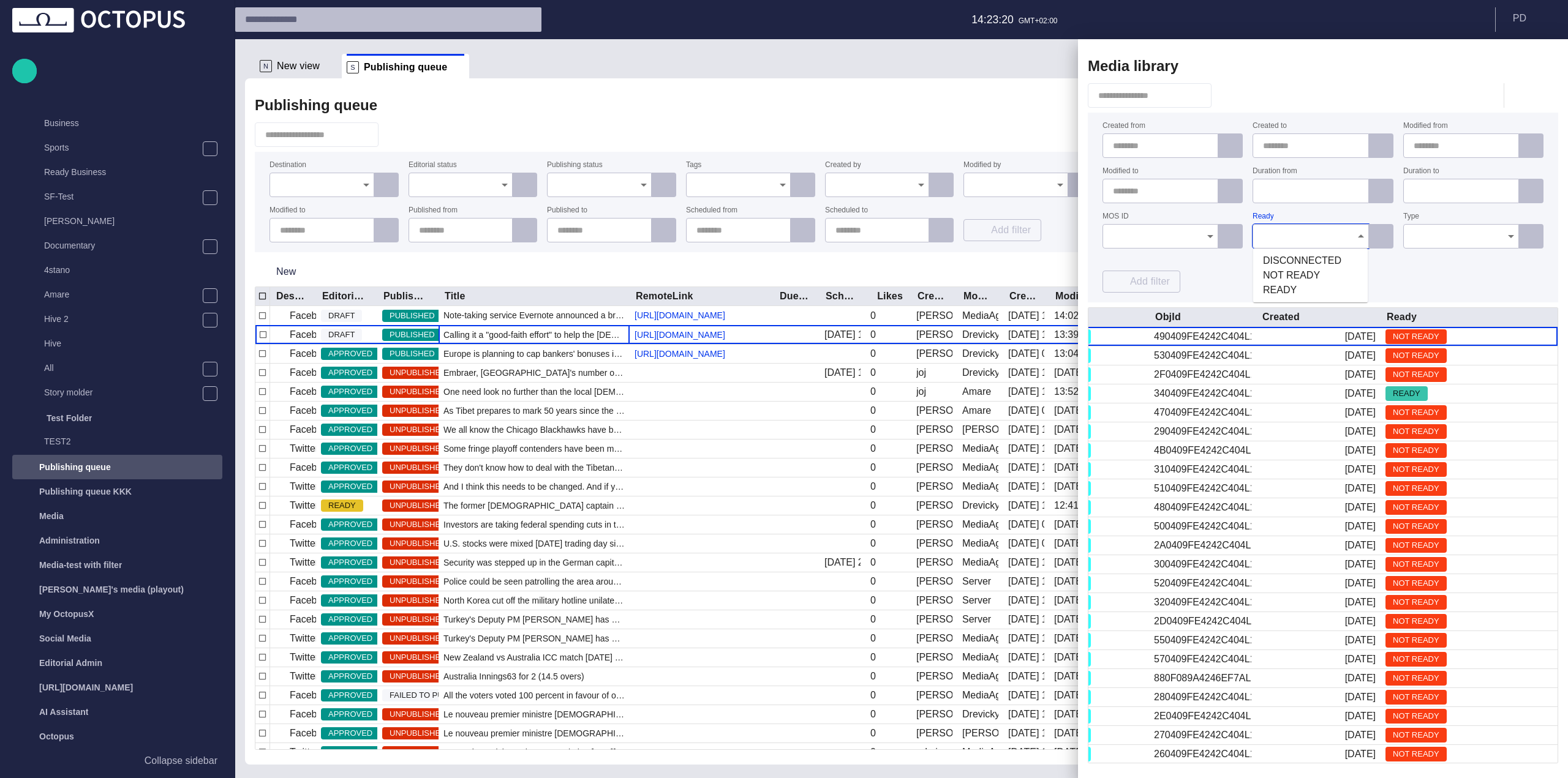
click at [1316, 242] on input "Ready" at bounding box center [1306, 236] width 86 height 12
click at [1460, 234] on input "Type" at bounding box center [1457, 236] width 86 height 12
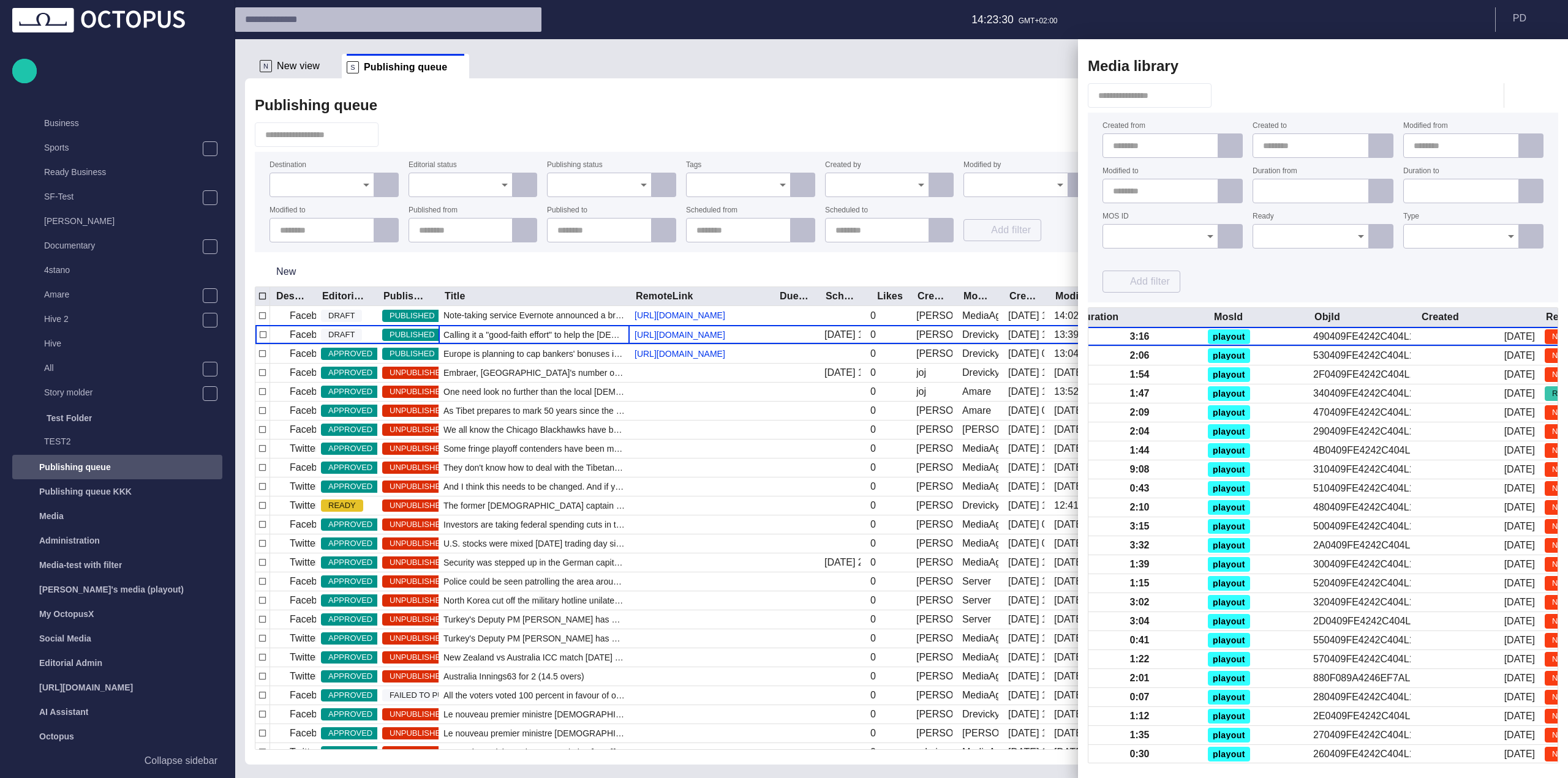
scroll to position [0, 0]
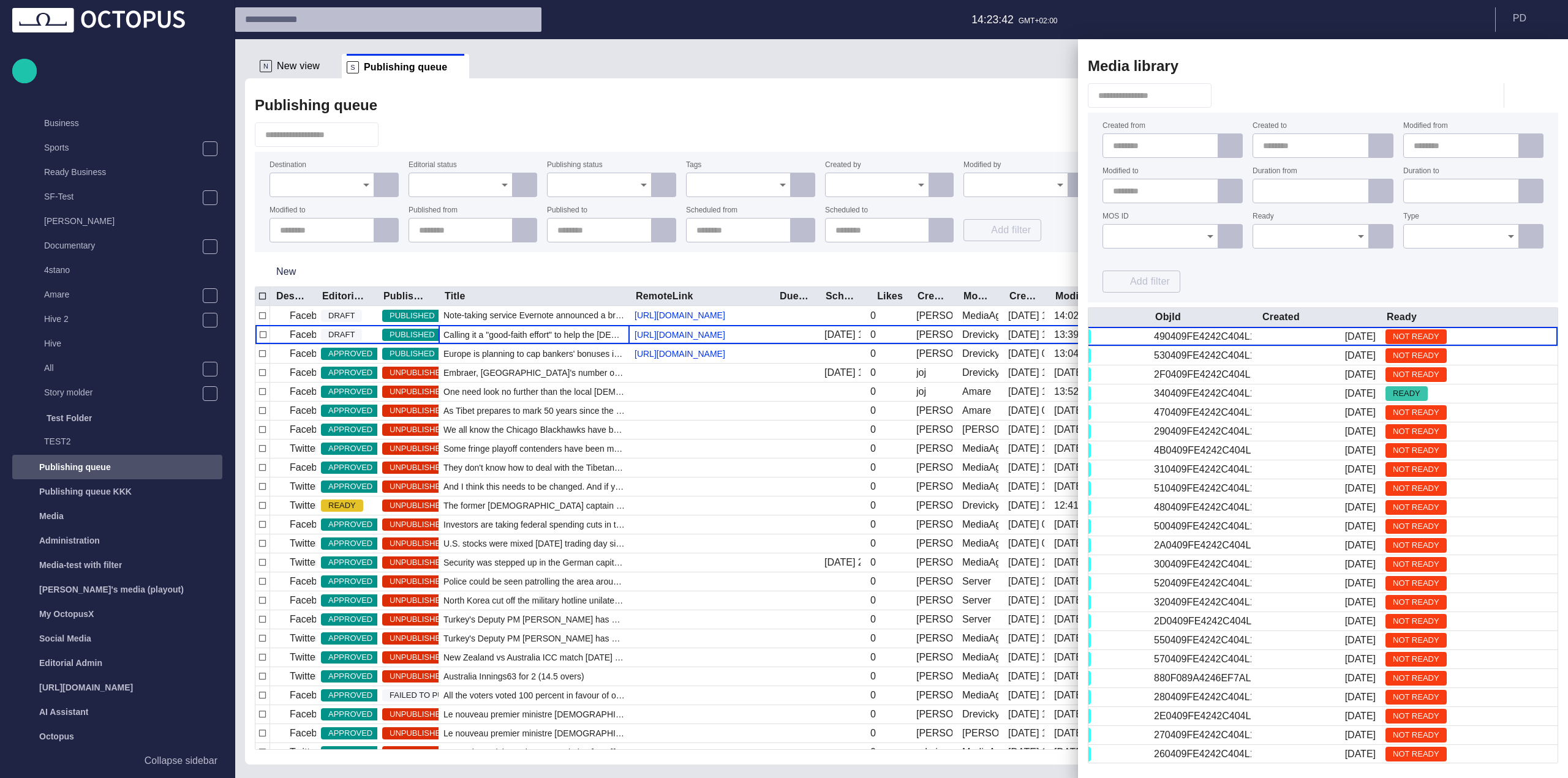
click at [644, 114] on div at bounding box center [784, 389] width 1568 height 778
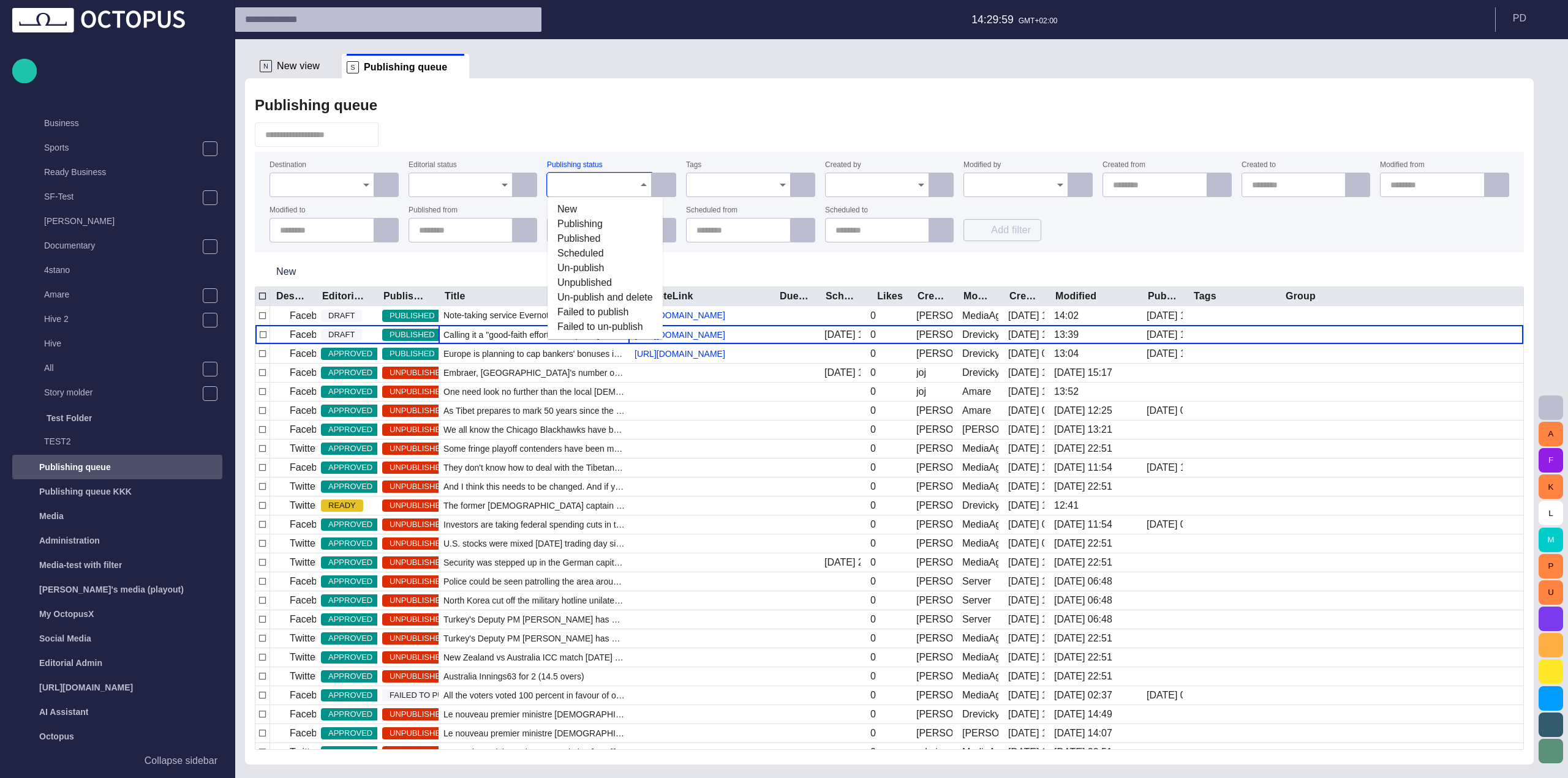
click at [590, 180] on input "Publishing status" at bounding box center [594, 185] width 75 height 12
click at [621, 140] on div at bounding box center [889, 135] width 1269 height 24
